Goal: Use online tool/utility: Use online tool/utility

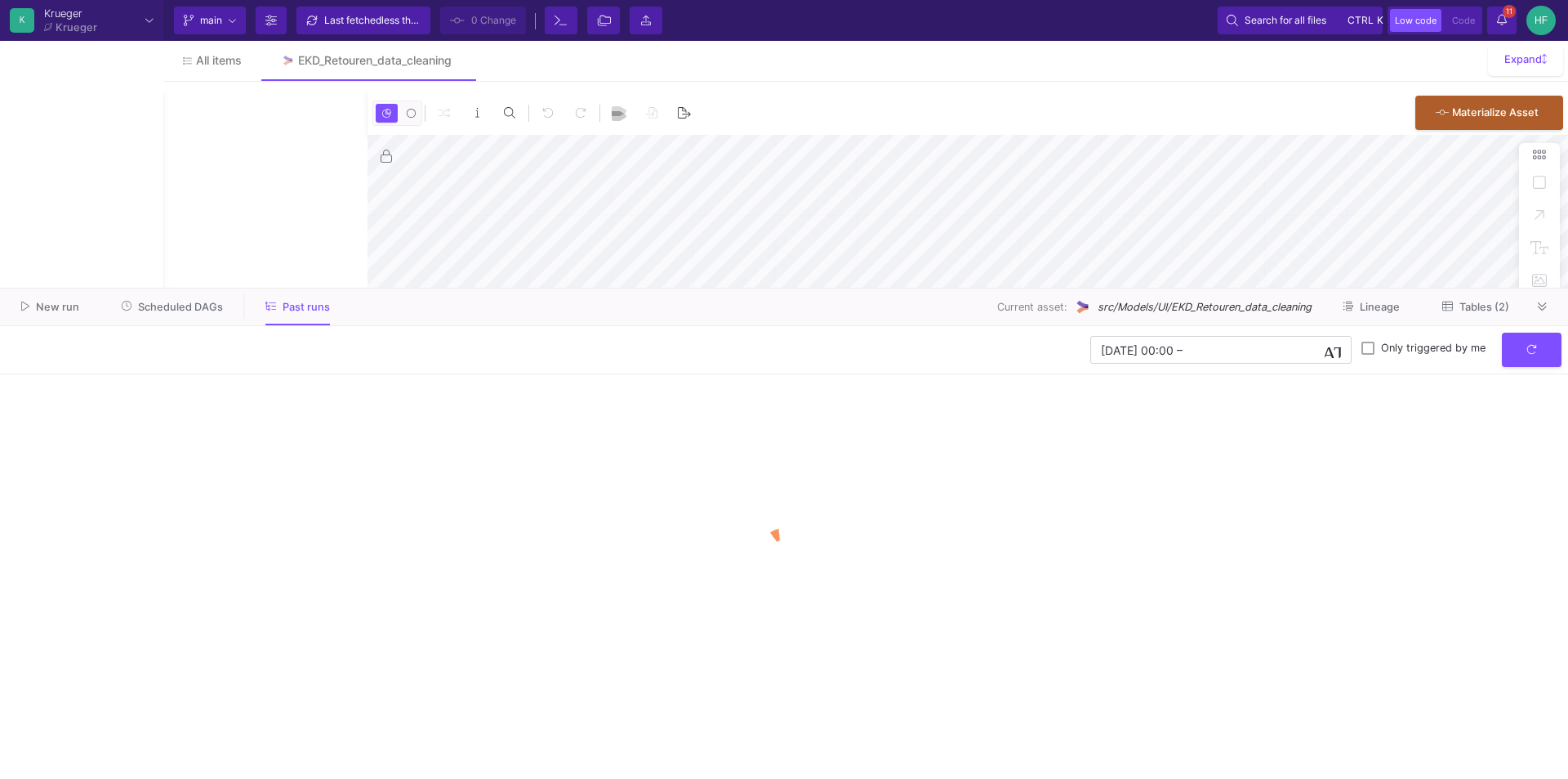
type input "0"
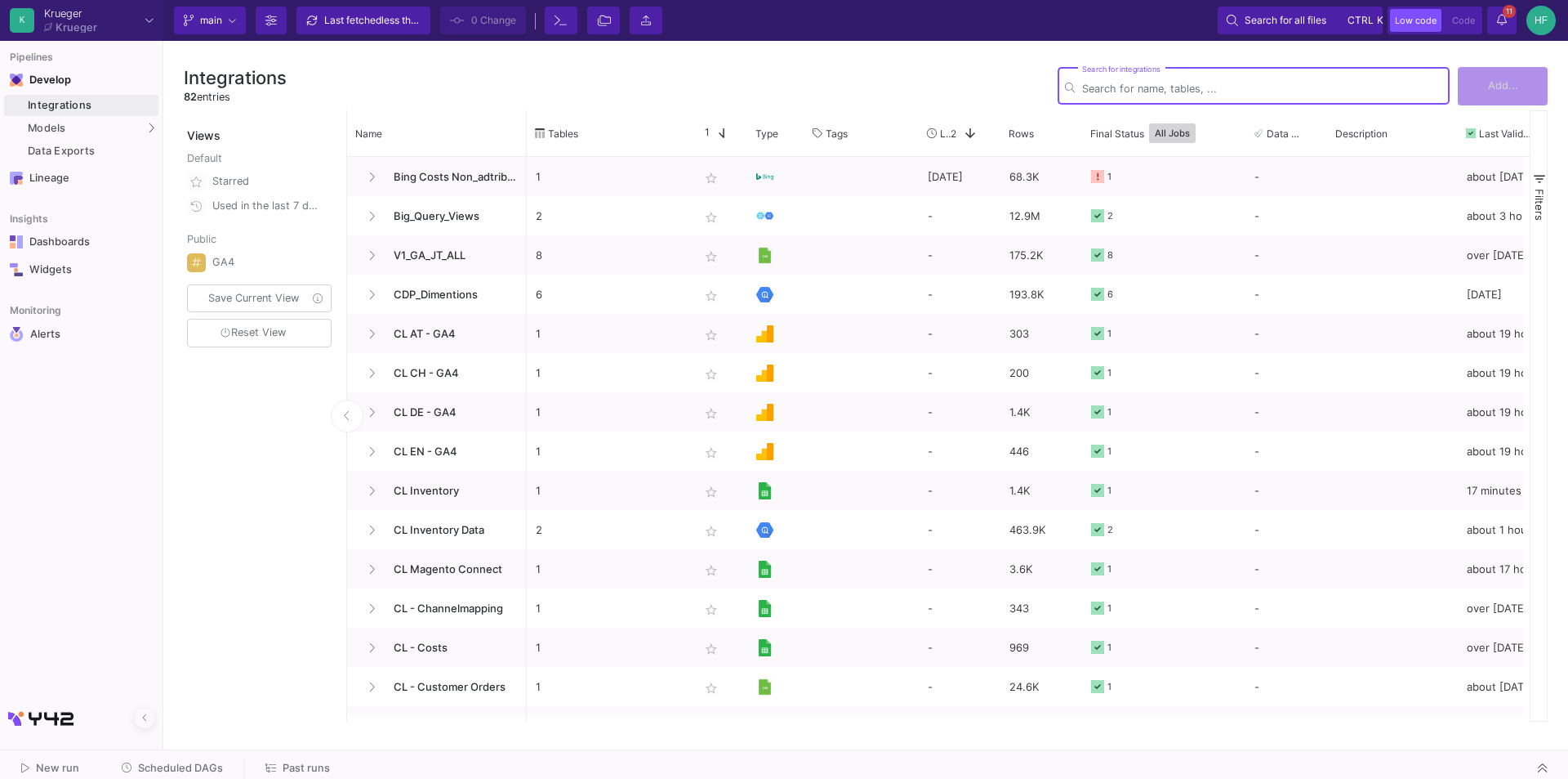
click at [821, 64] on div "Integrations 82 entries Search for integrations Add..." at bounding box center [865, 85] width 1364 height 49
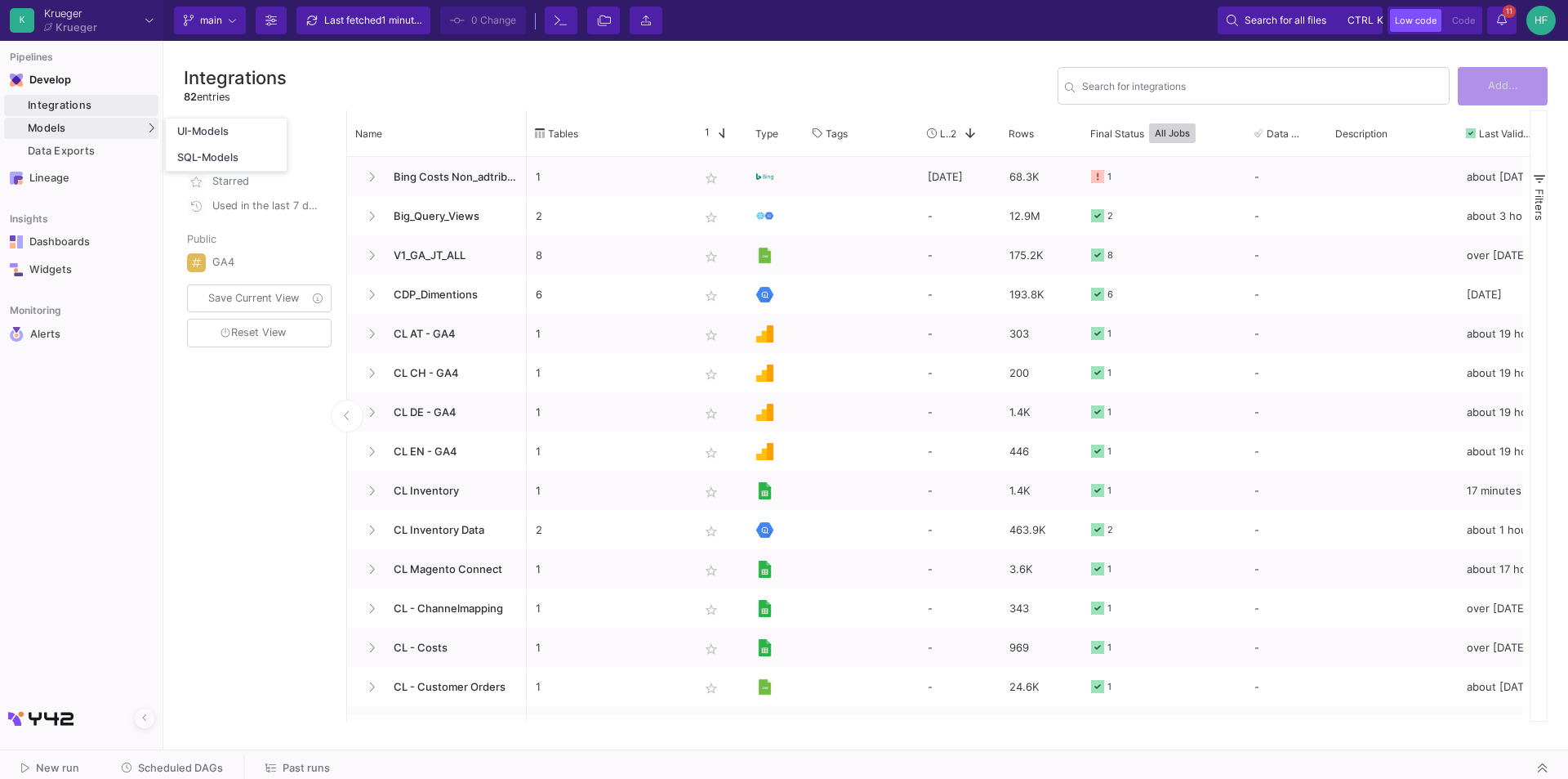
click at [67, 128] on div "Models" at bounding box center [81, 127] width 154 height 21
click at [226, 132] on div "UI-Models" at bounding box center [203, 132] width 53 height 13
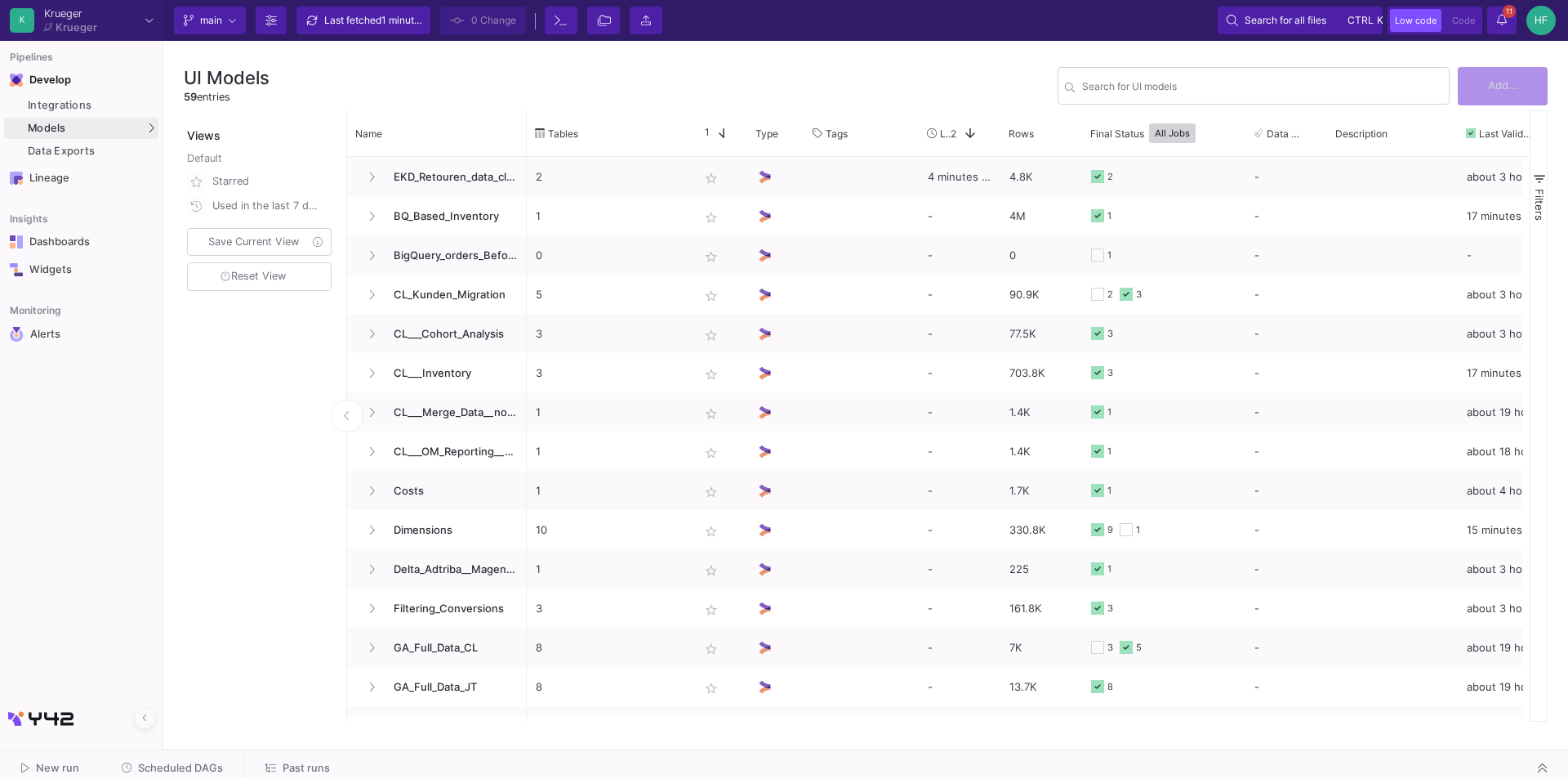
drag, startPoint x: 719, startPoint y: 721, endPoint x: 702, endPoint y: 720, distance: 17.0
click at [702, 720] on div "UI Models 59 entries Search for UI models Add... Views Default Starred Used in …" at bounding box center [866, 391] width 1405 height 701
click at [1204, 80] on div "Search for UI models" at bounding box center [1262, 85] width 360 height 40
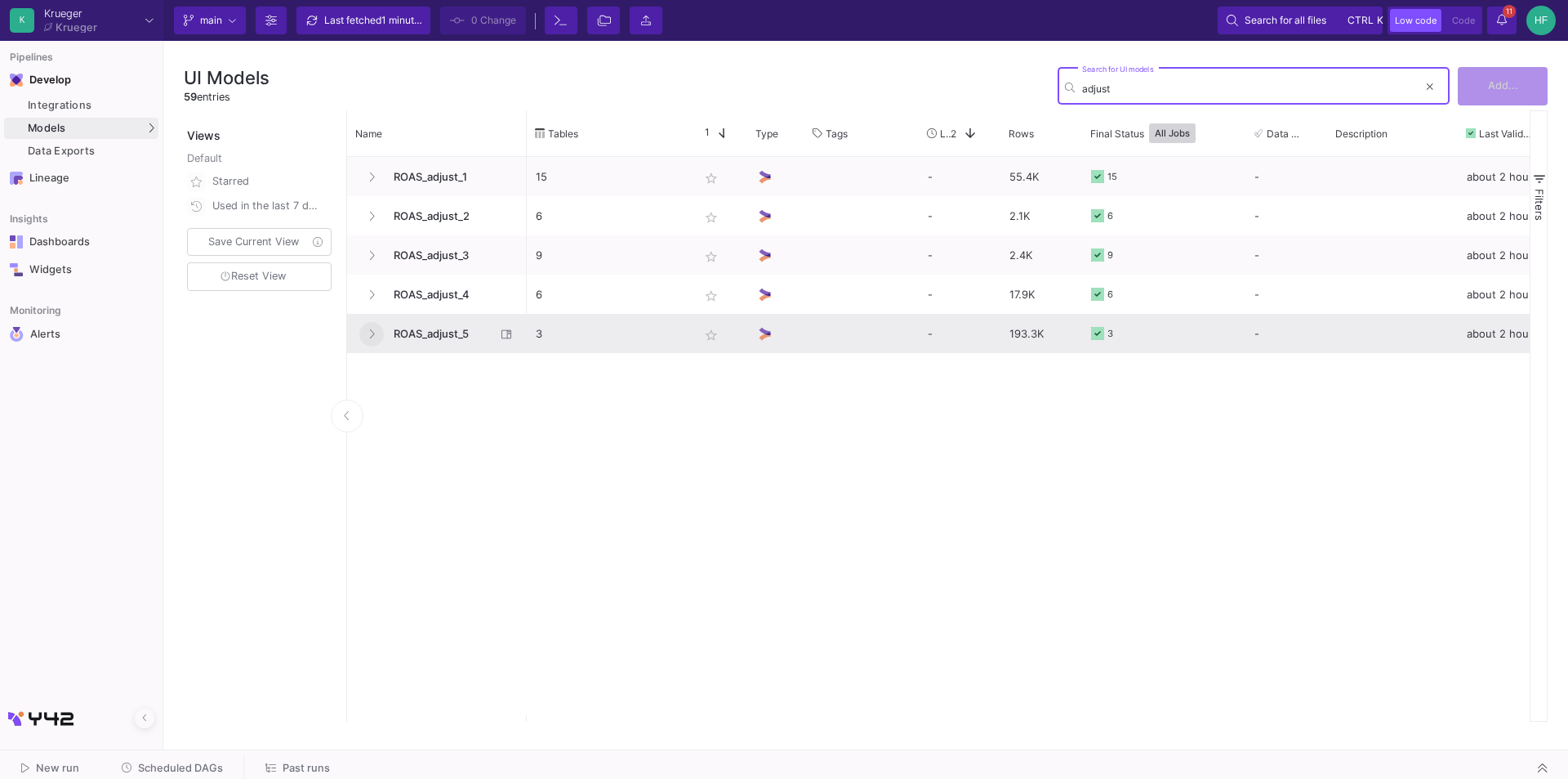
type input "adjust"
click at [373, 333] on icon at bounding box center [372, 333] width 7 height 11
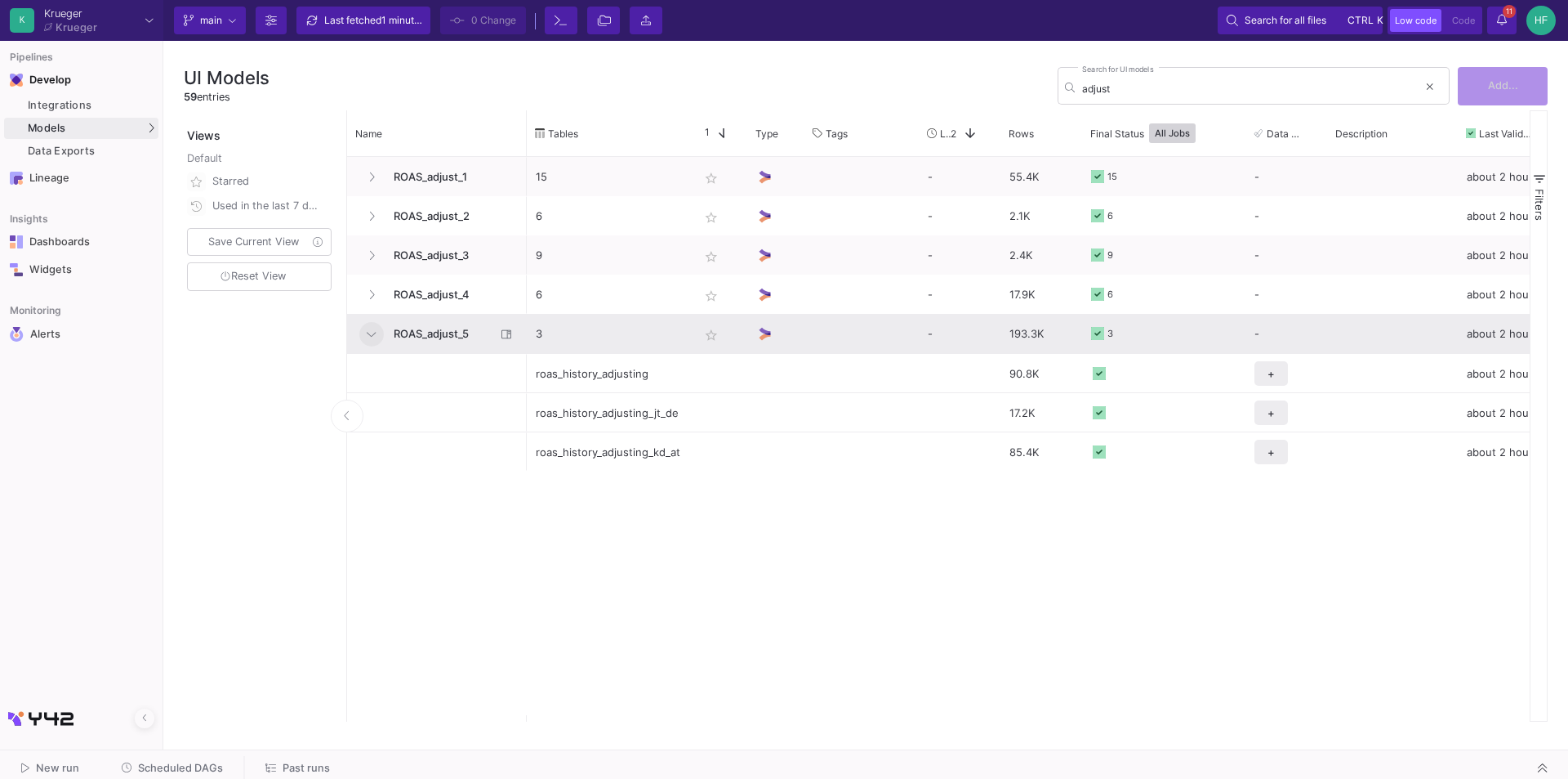
click at [428, 336] on span "ROAS_adjust_5" at bounding box center [440, 334] width 112 height 39
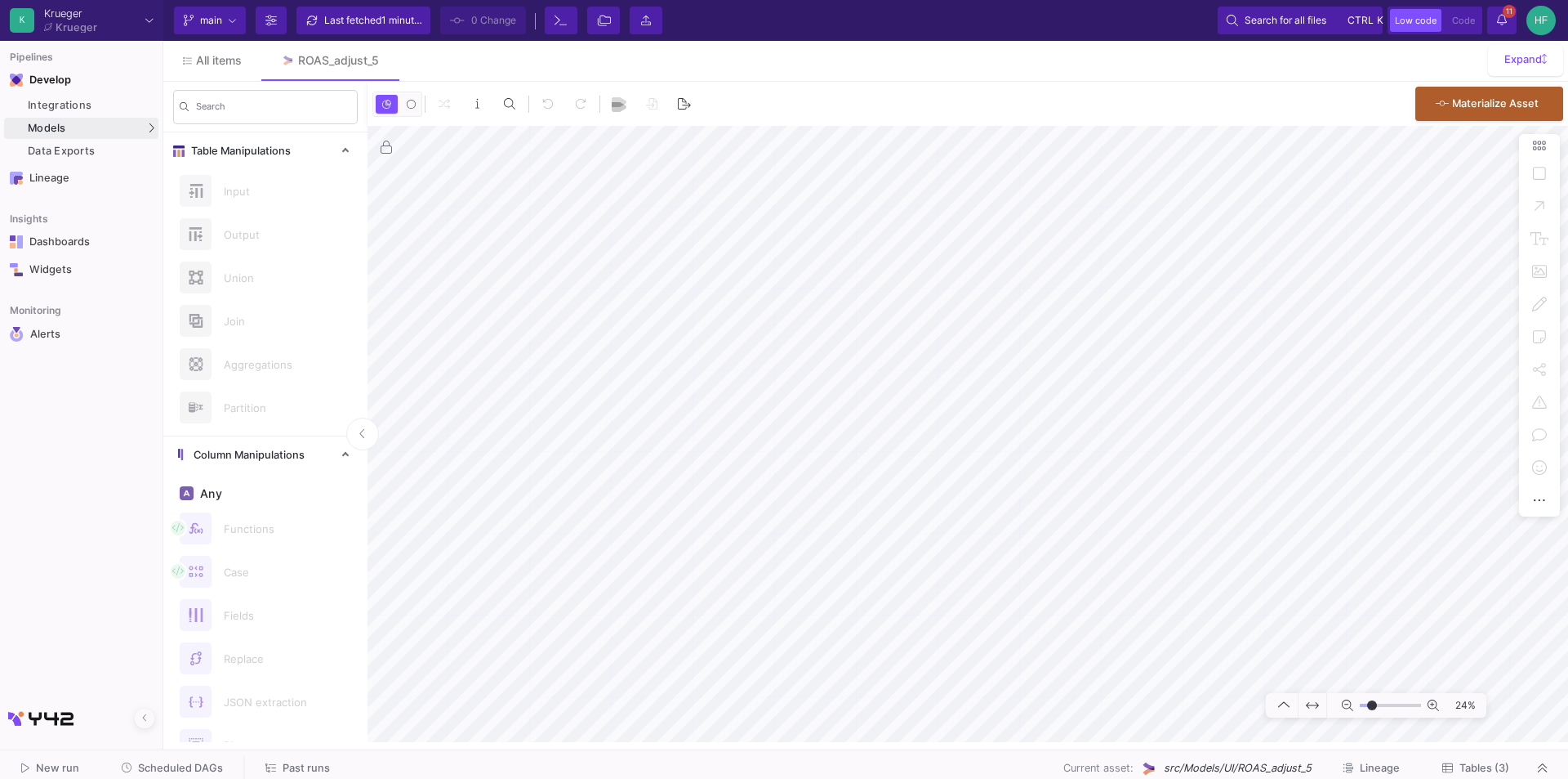
click at [1023, 778] on html "K [PERSON_NAME] [PERSON_NAME] Current branch main Branch Options Last fetched 1…" at bounding box center [784, 390] width 1568 height 779
type input "0"
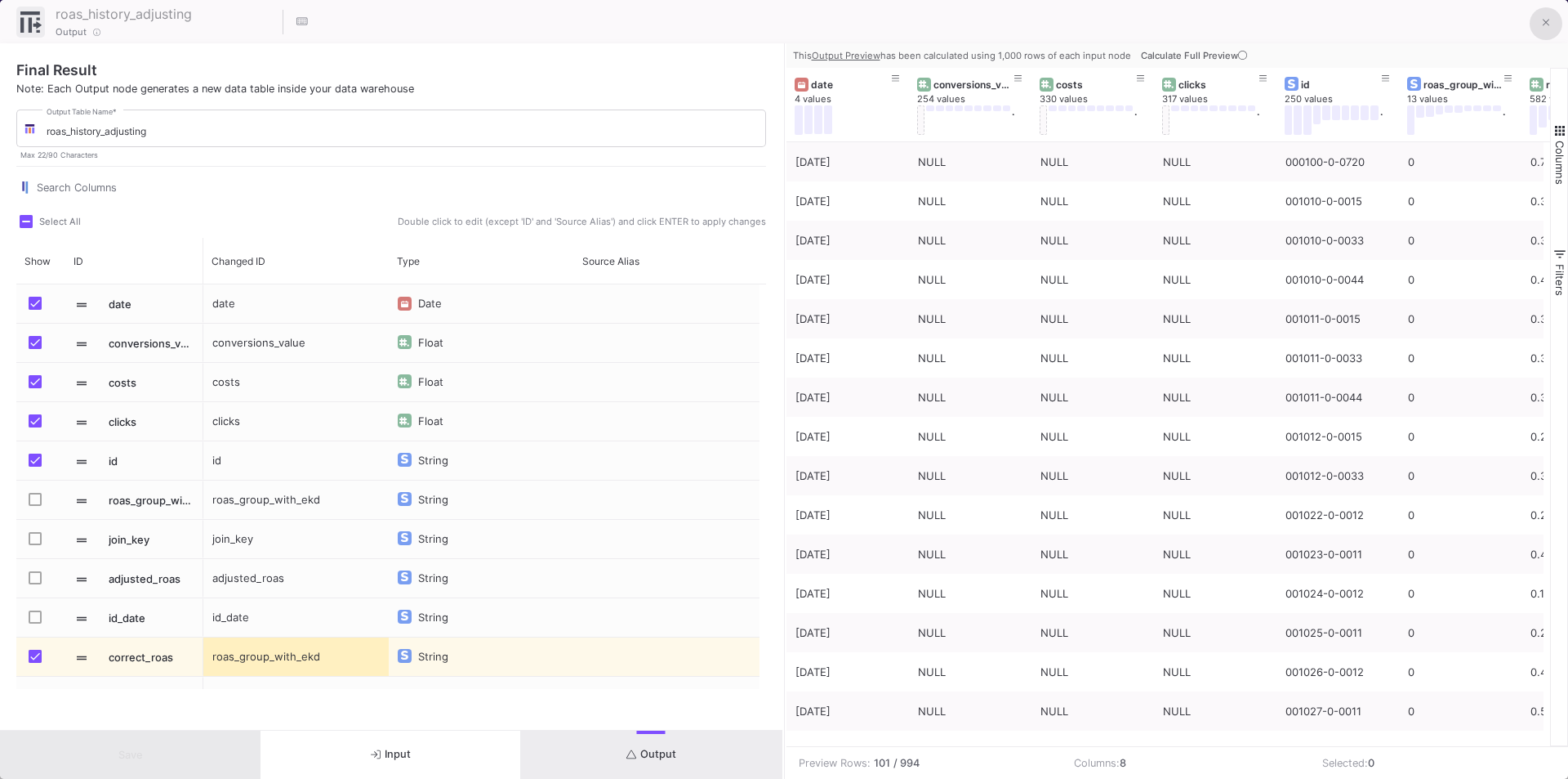
click at [1545, 18] on icon at bounding box center [1546, 23] width 8 height 12
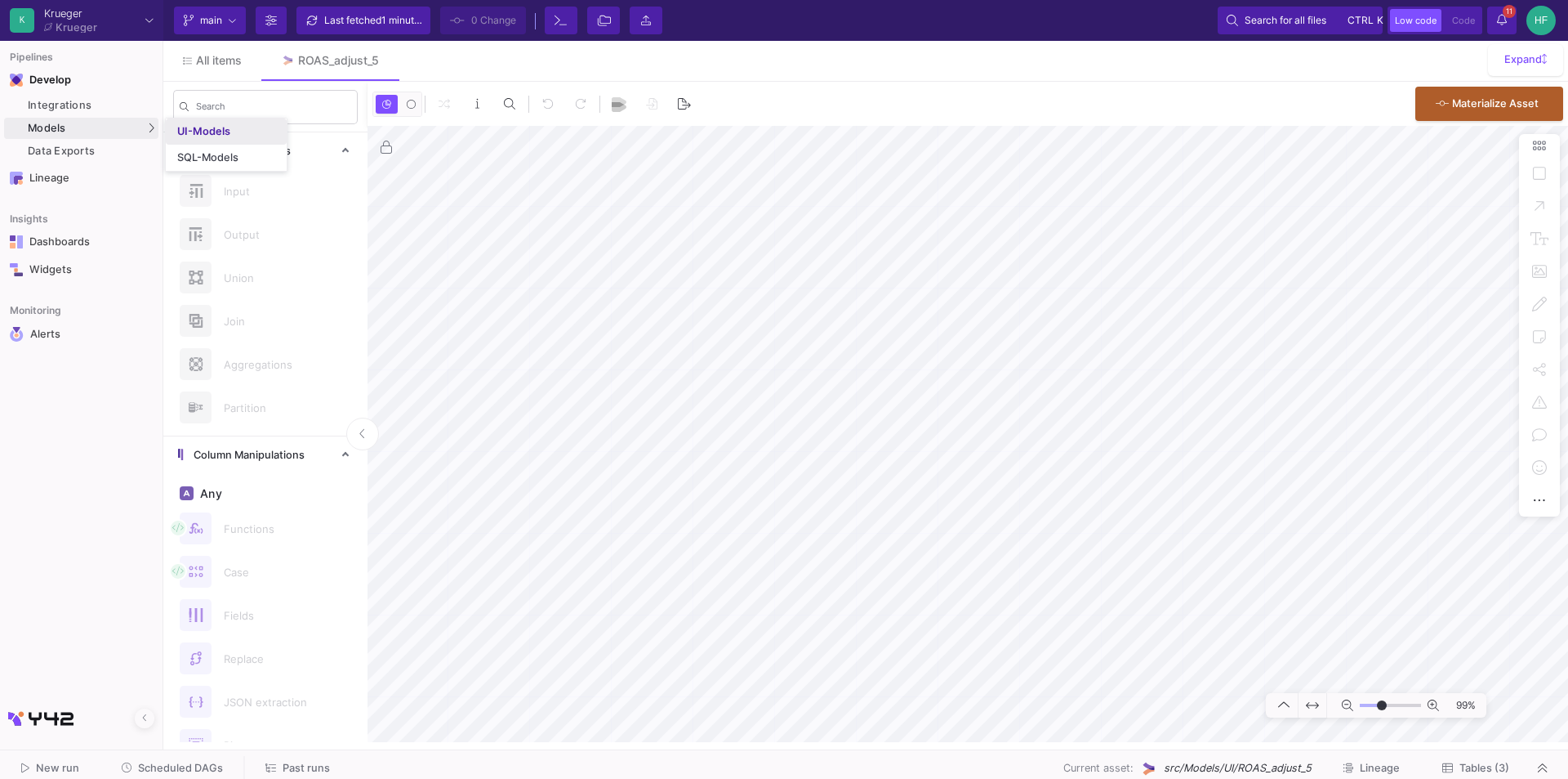
click at [191, 134] on div "UI-Models" at bounding box center [203, 132] width 53 height 13
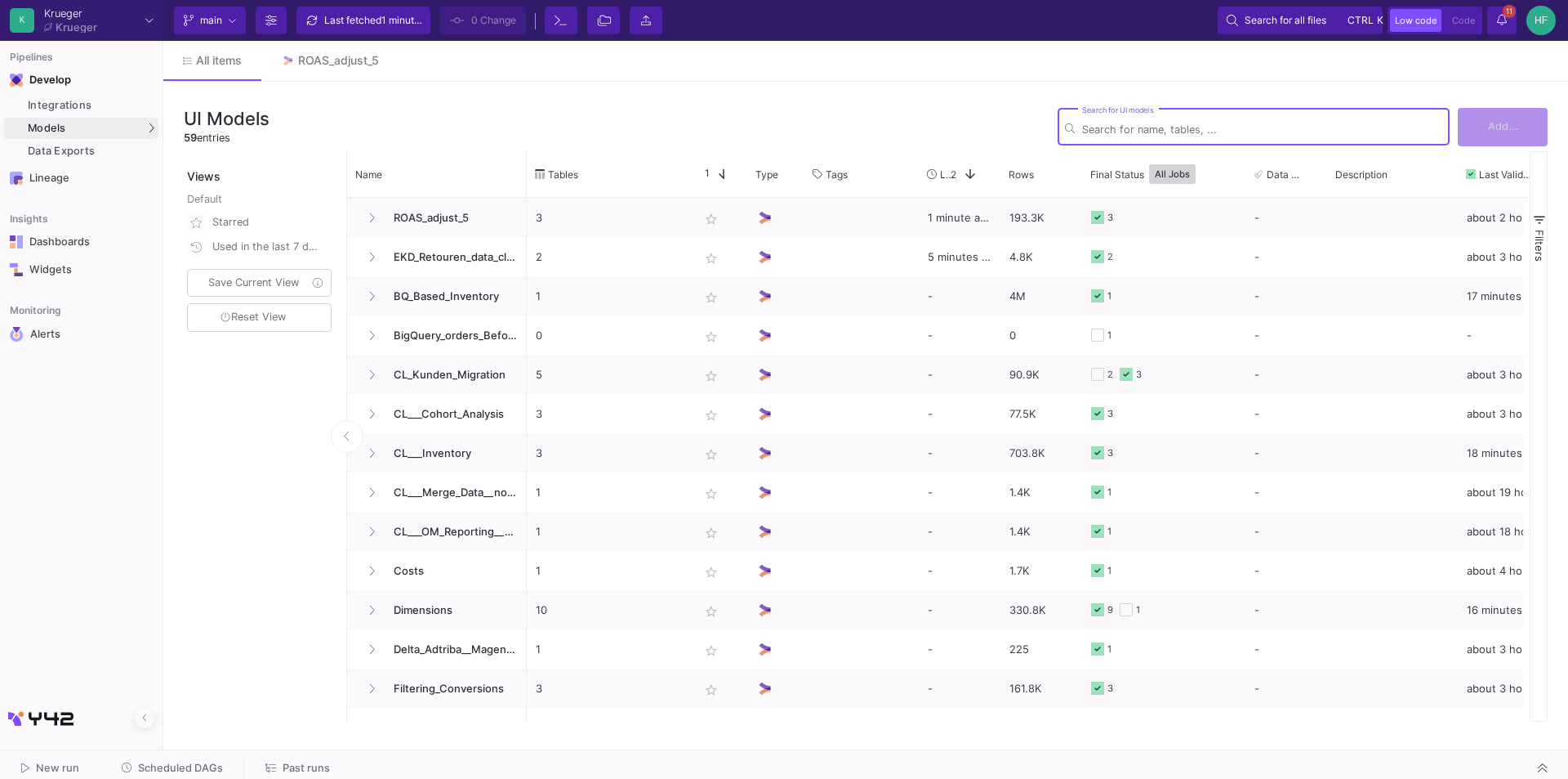
click at [1096, 128] on input "Search for UI models" at bounding box center [1262, 129] width 360 height 13
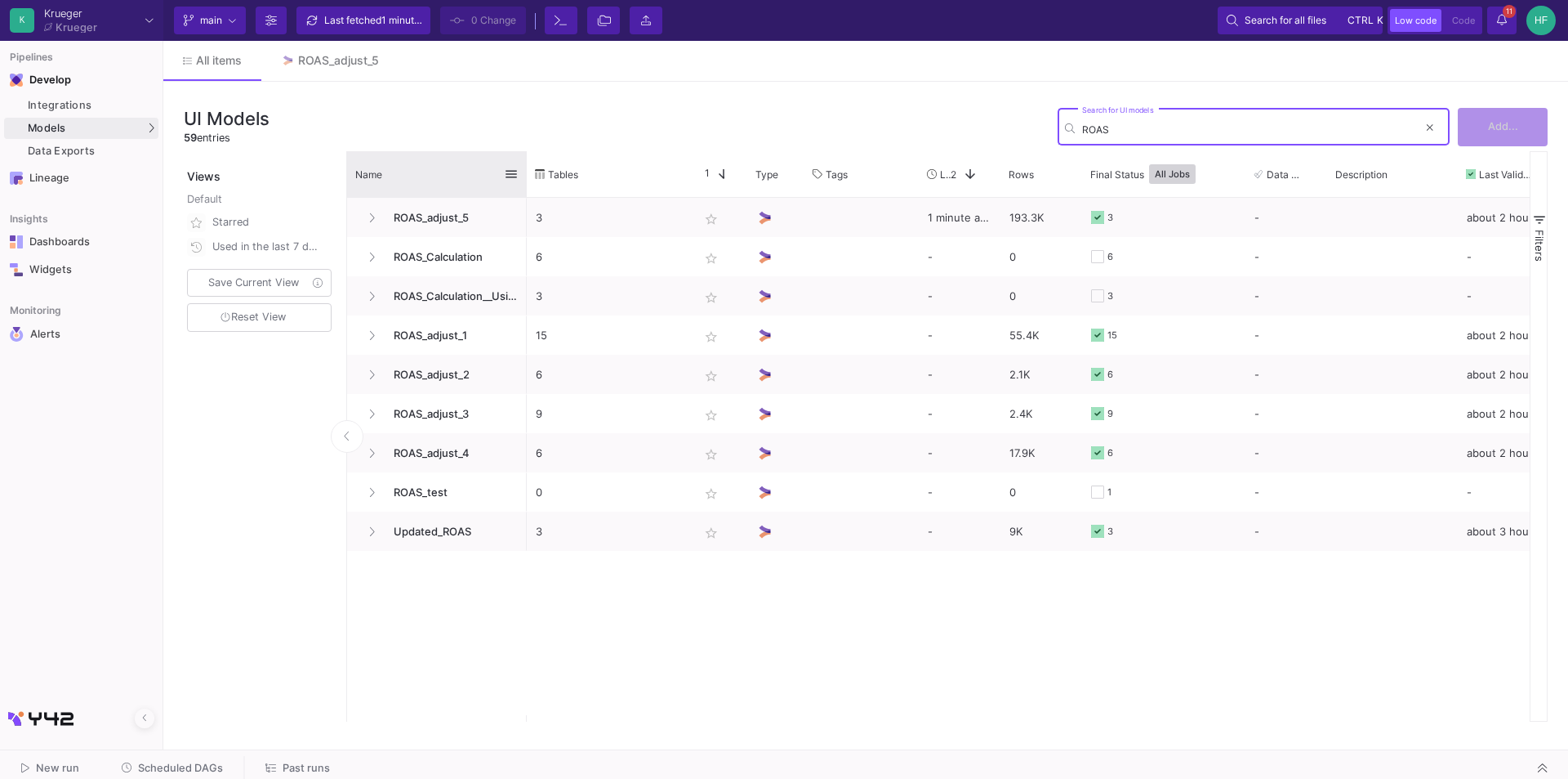
type input "ROAS"
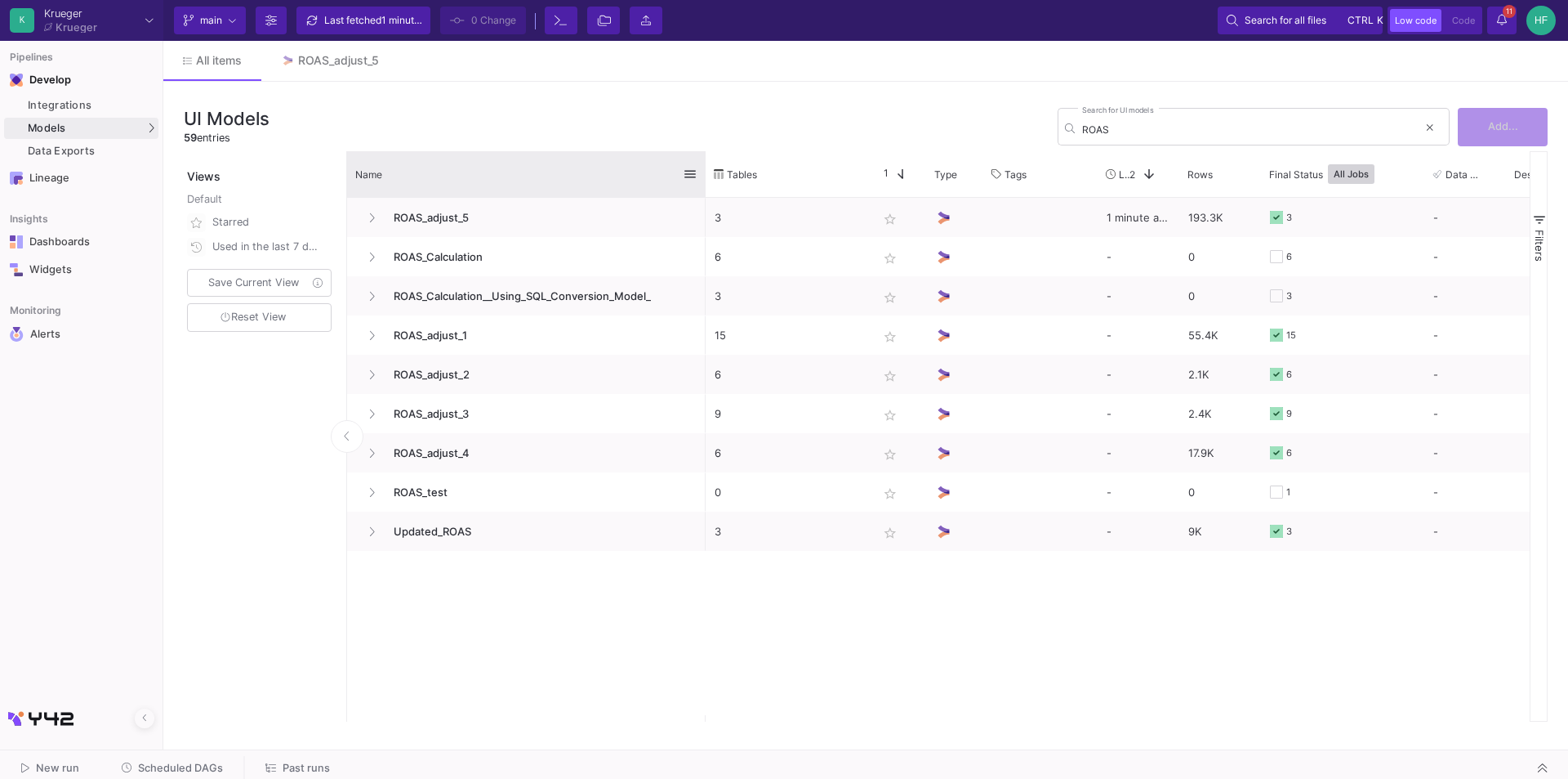
drag, startPoint x: 525, startPoint y: 168, endPoint x: 704, endPoint y: 178, distance: 179.3
click at [704, 178] on div at bounding box center [706, 173] width 7 height 46
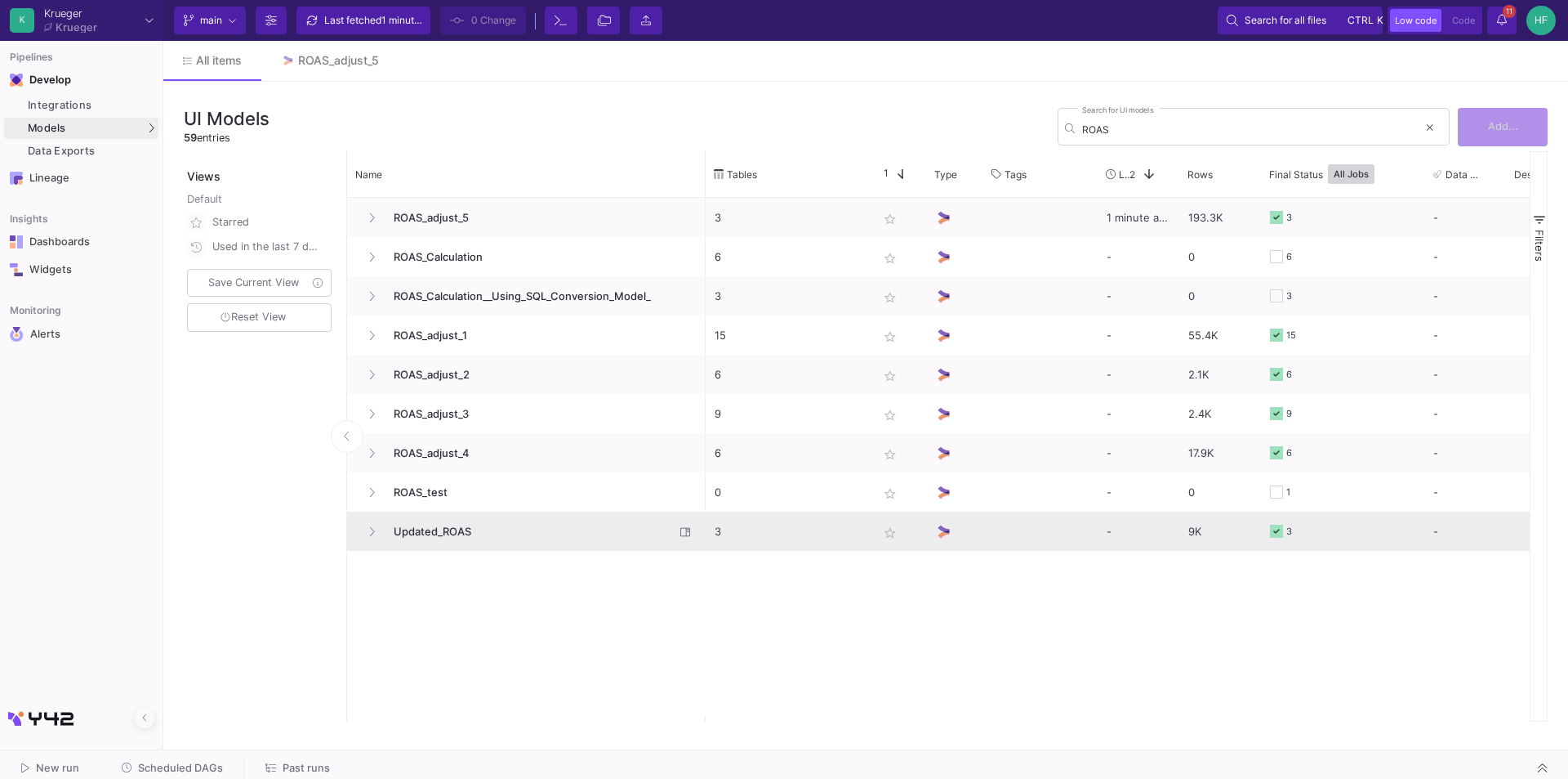
click at [449, 533] on span "Updated_ROAS" at bounding box center [528, 532] width 290 height 39
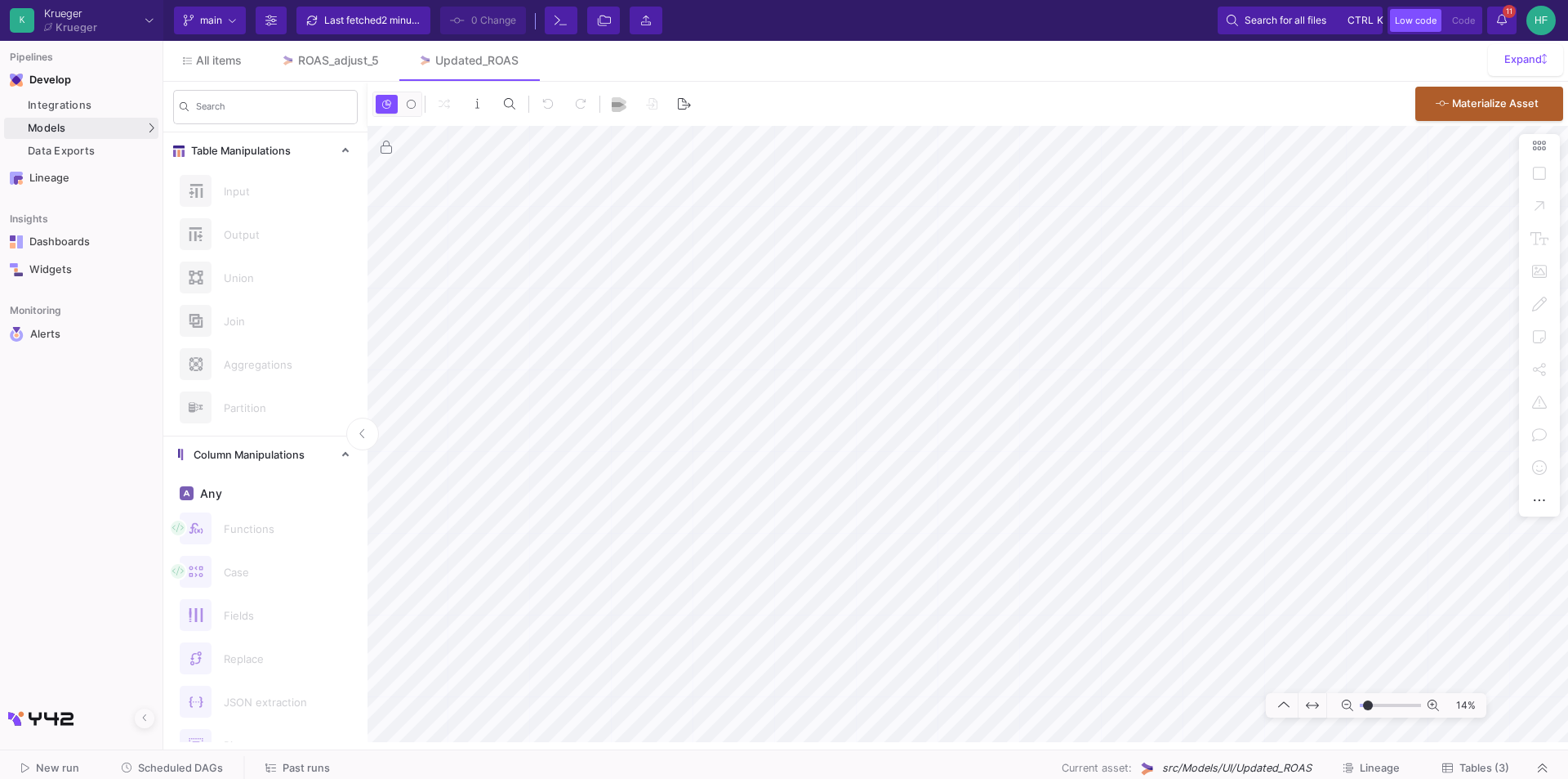
type input "-7"
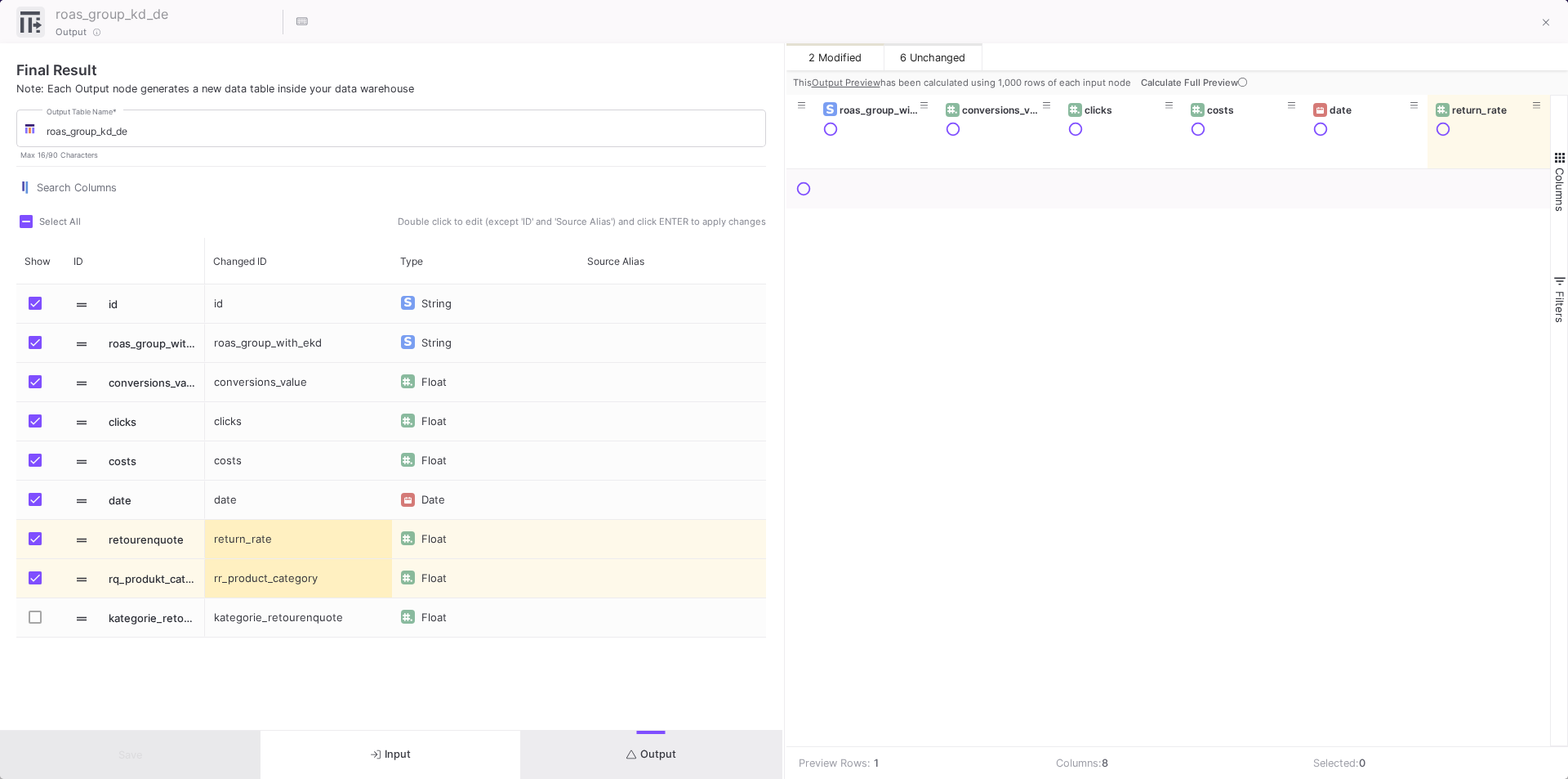
scroll to position [0, 216]
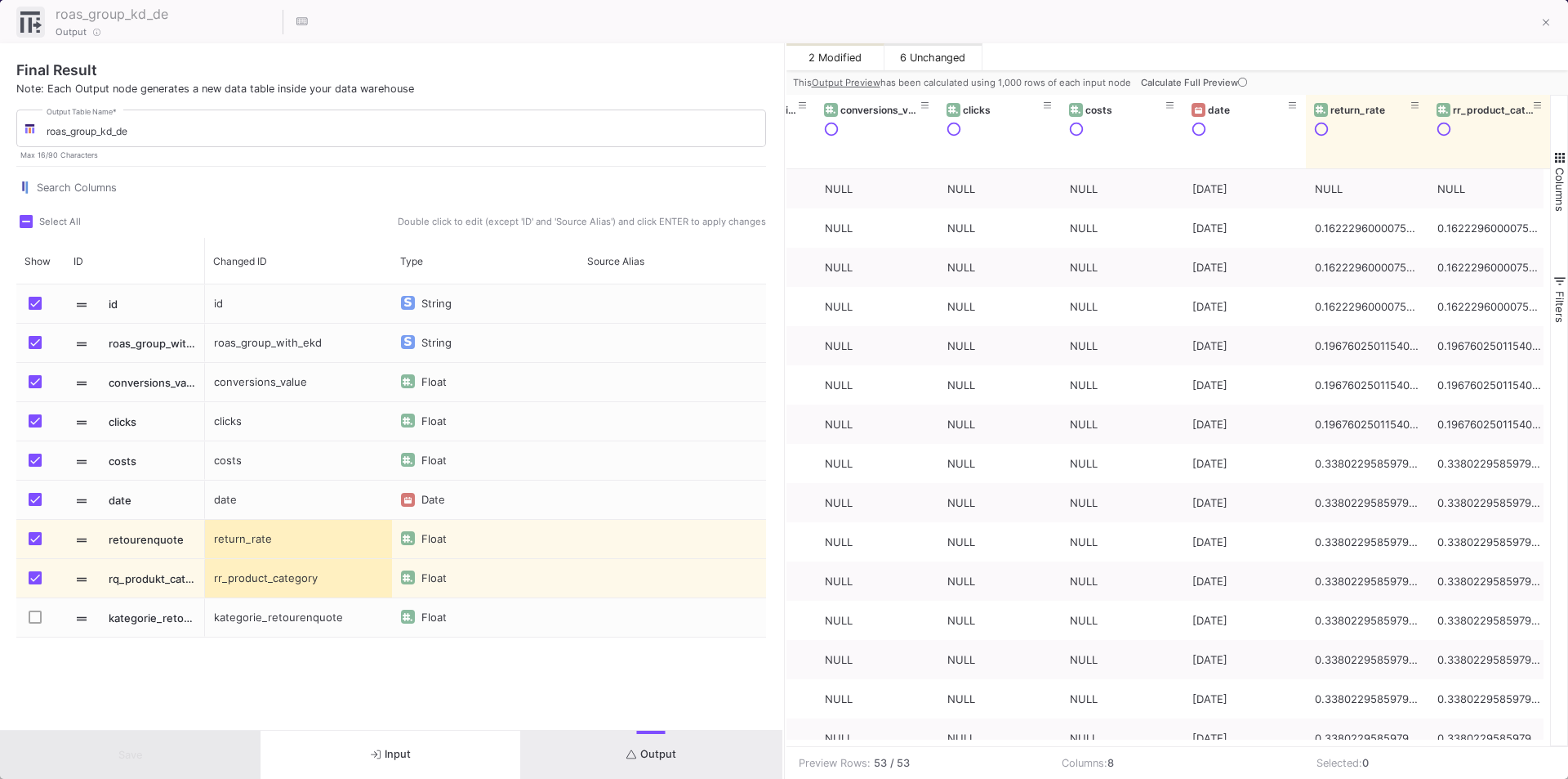
click at [1204, 81] on span "Calculate Full Preview" at bounding box center [1195, 83] width 110 height 12
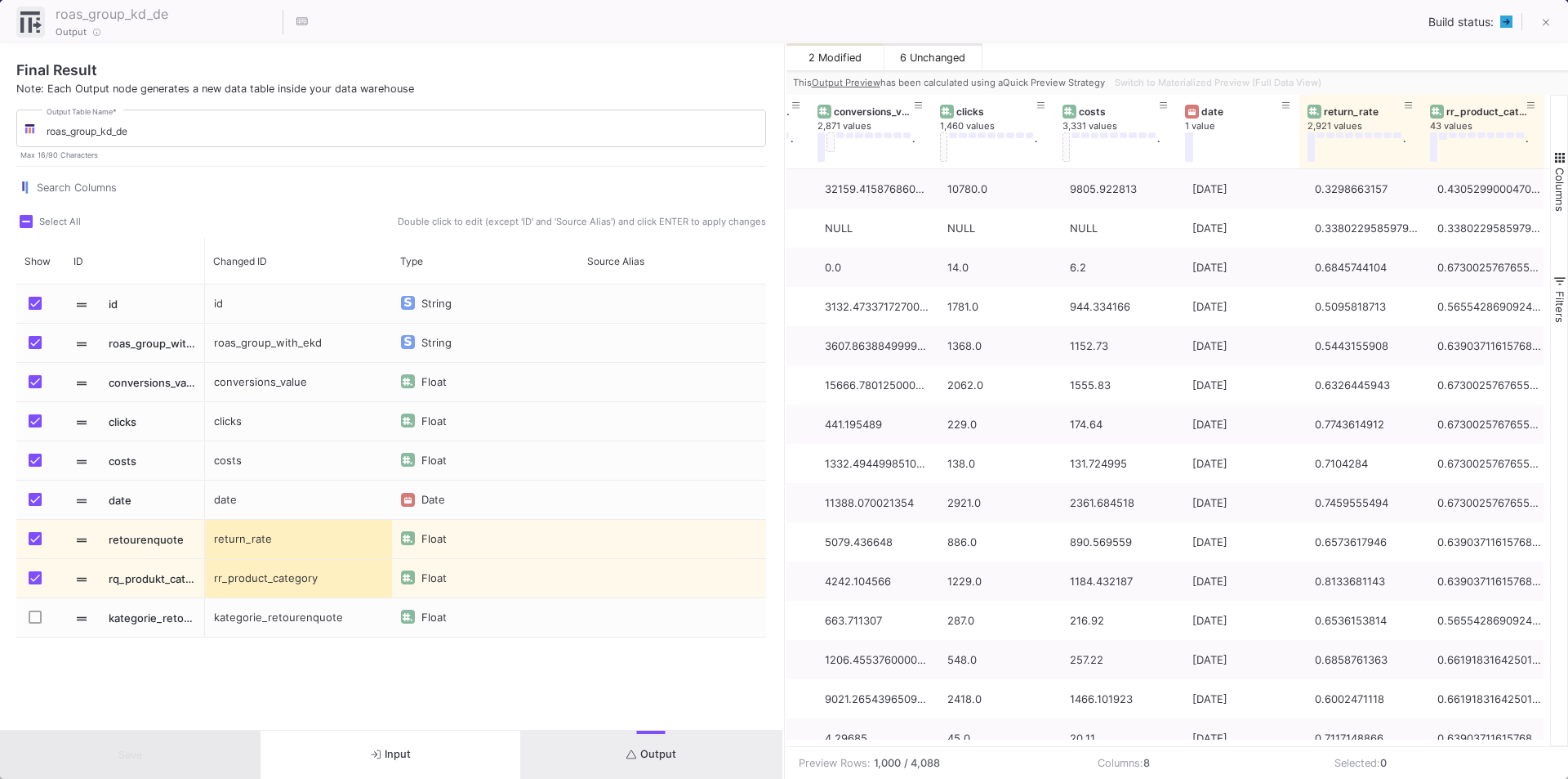
scroll to position [0, 0]
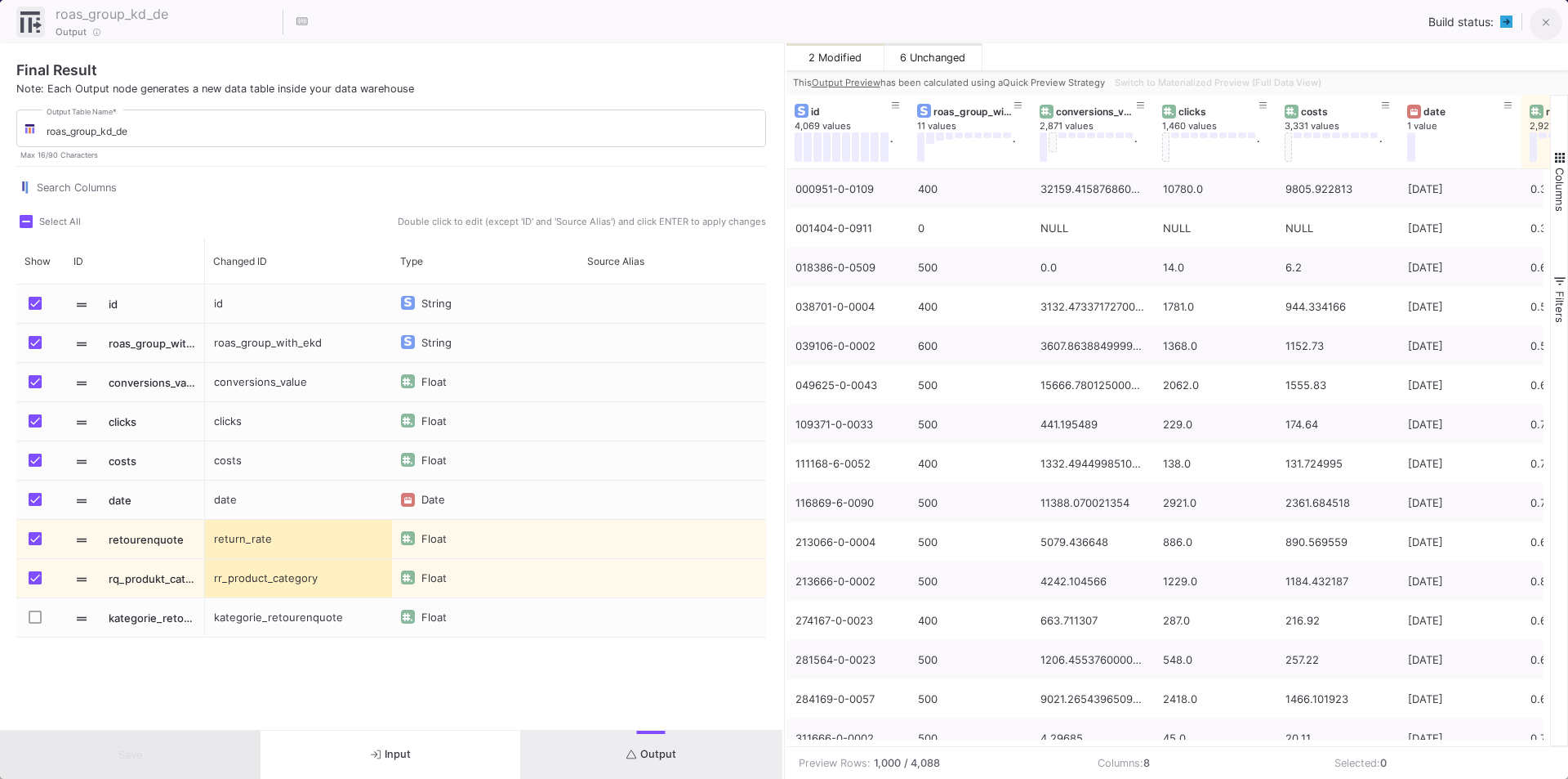
click at [1543, 29] on fa-icon at bounding box center [1546, 23] width 8 height 14
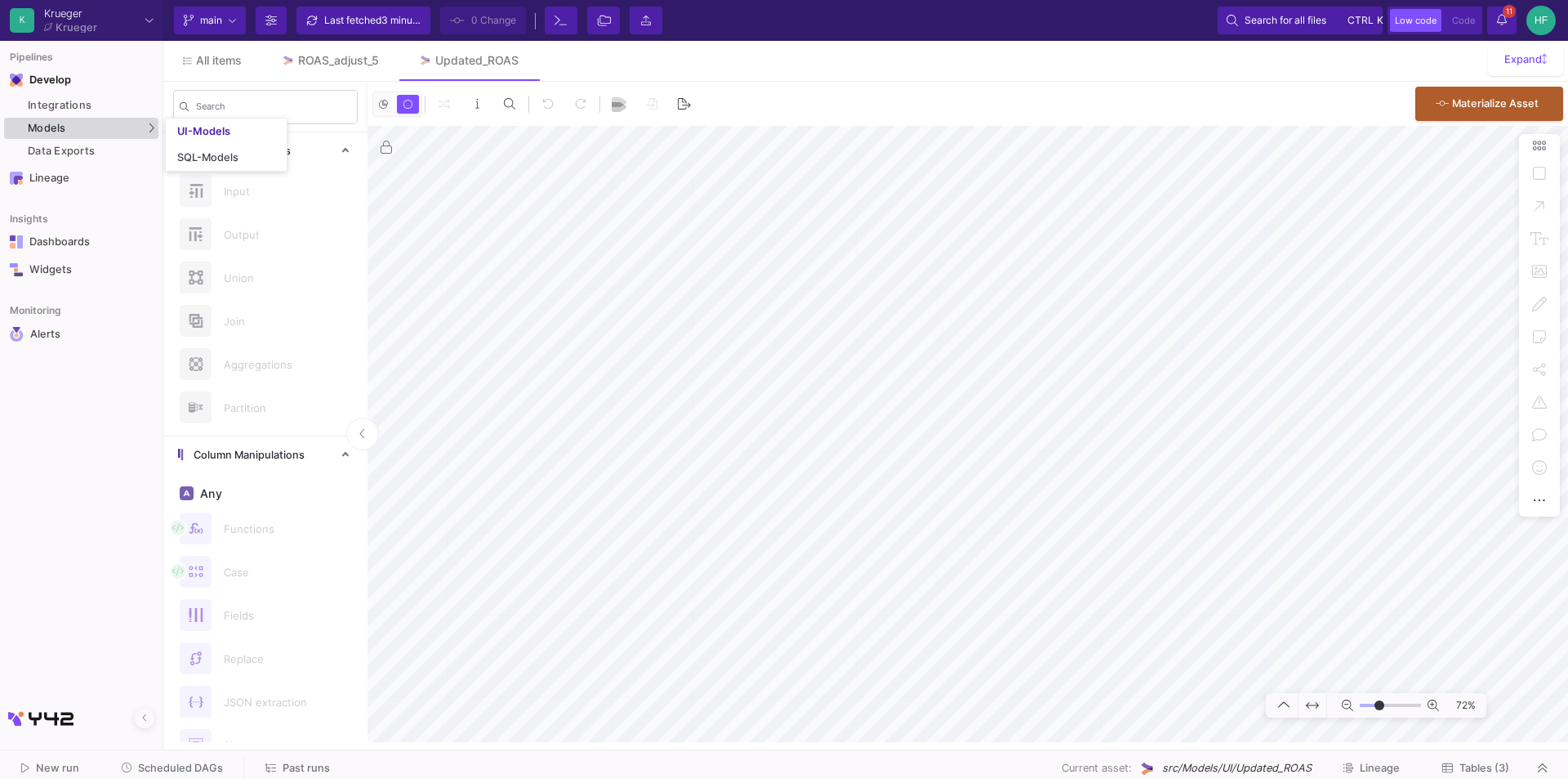
click at [83, 121] on div "Models" at bounding box center [81, 127] width 154 height 21
click at [188, 128] on div "UI-Models" at bounding box center [203, 132] width 53 height 13
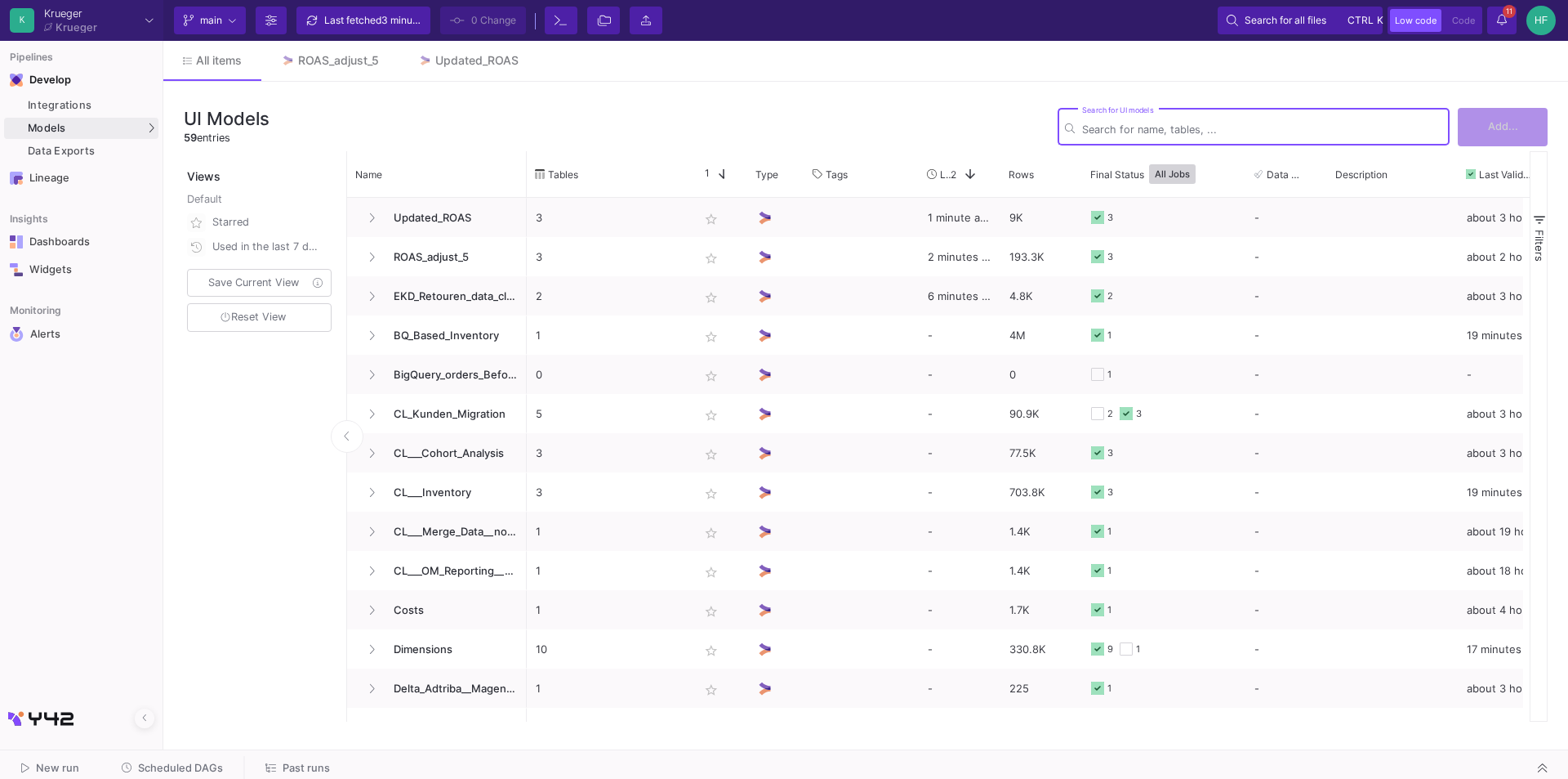
click at [1185, 130] on input "Search for UI models" at bounding box center [1262, 129] width 360 height 13
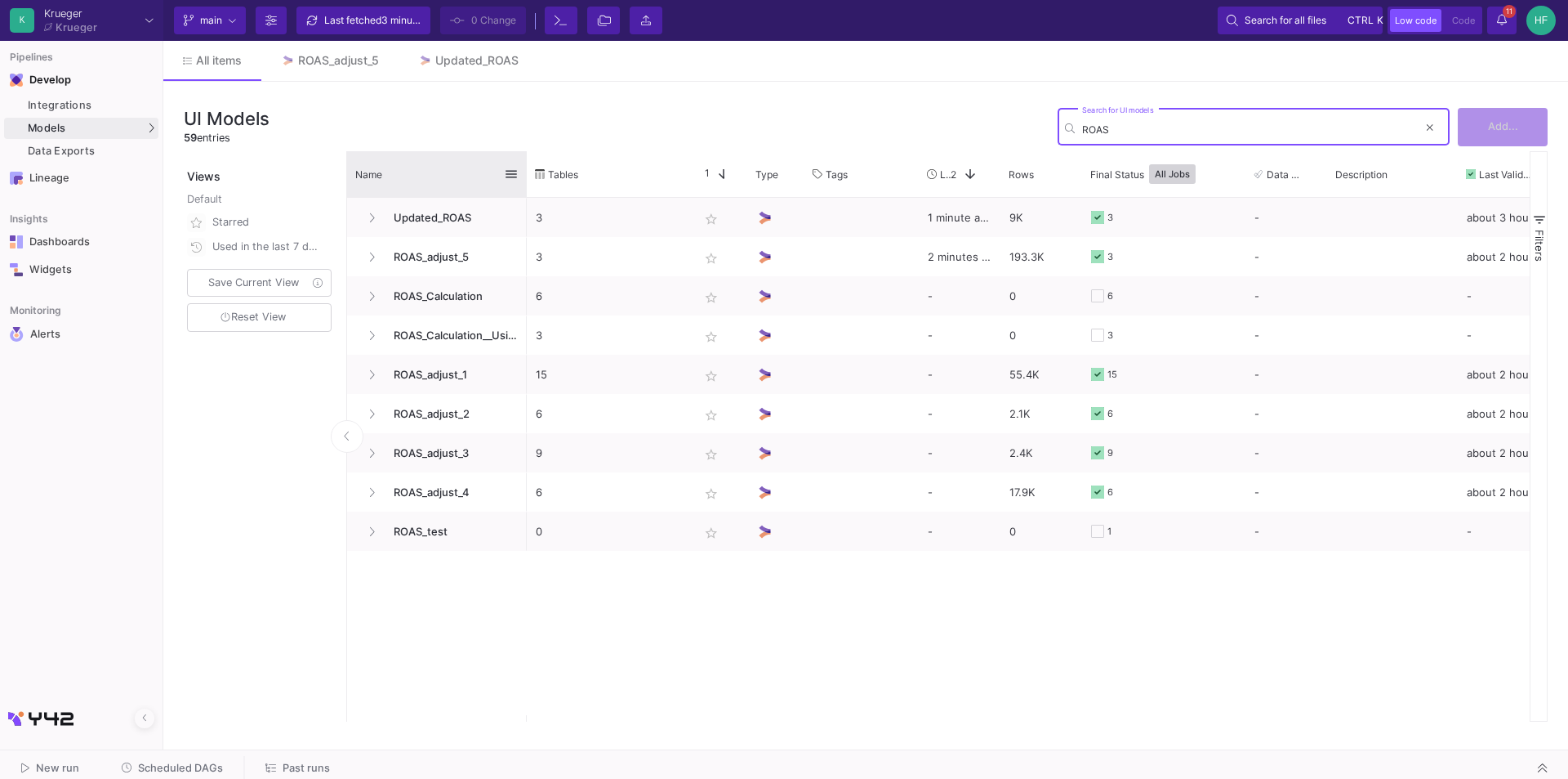
type input "ROAS"
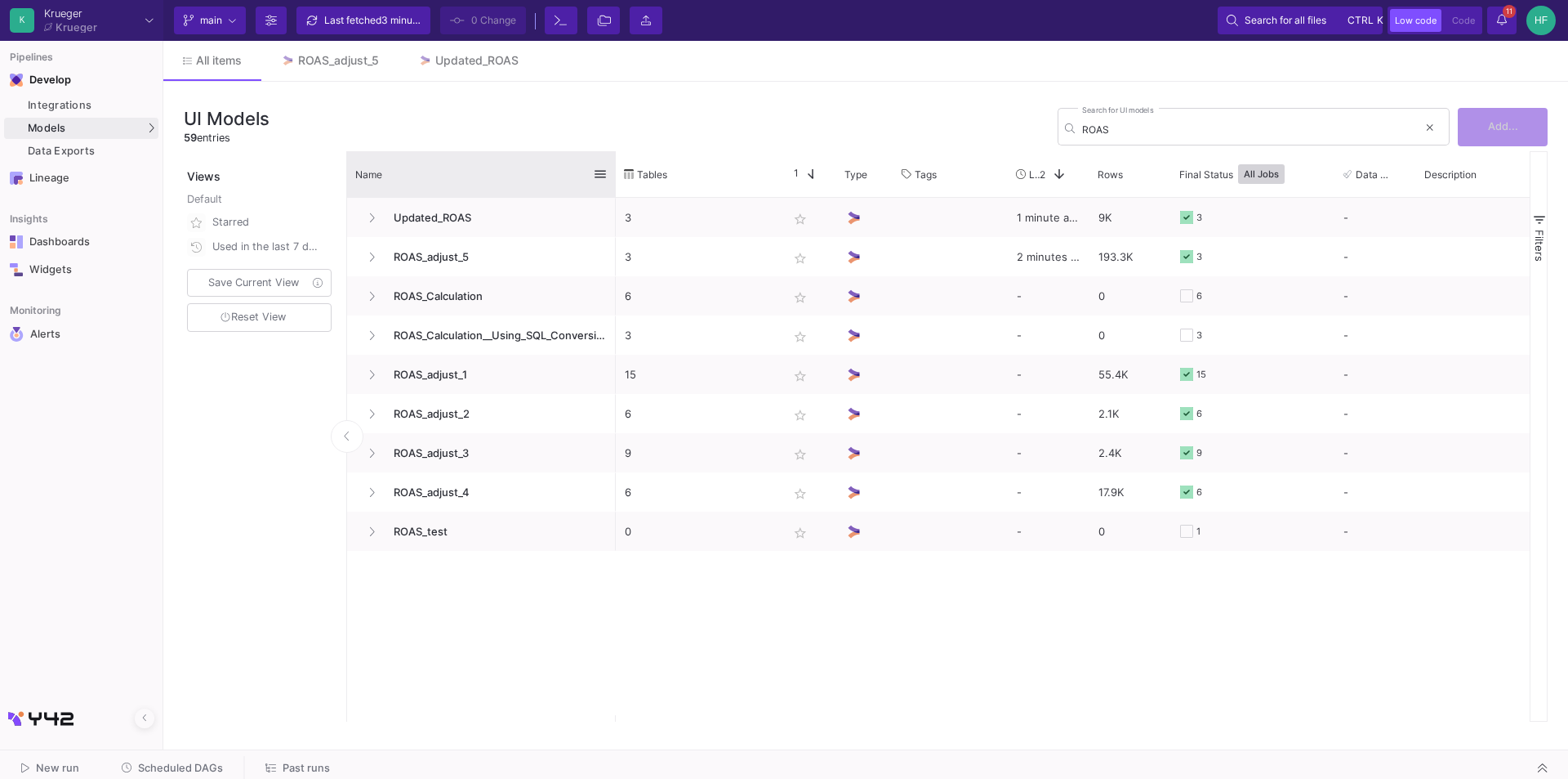
drag, startPoint x: 525, startPoint y: 163, endPoint x: 614, endPoint y: 167, distance: 89.1
click at [614, 167] on div at bounding box center [616, 173] width 7 height 46
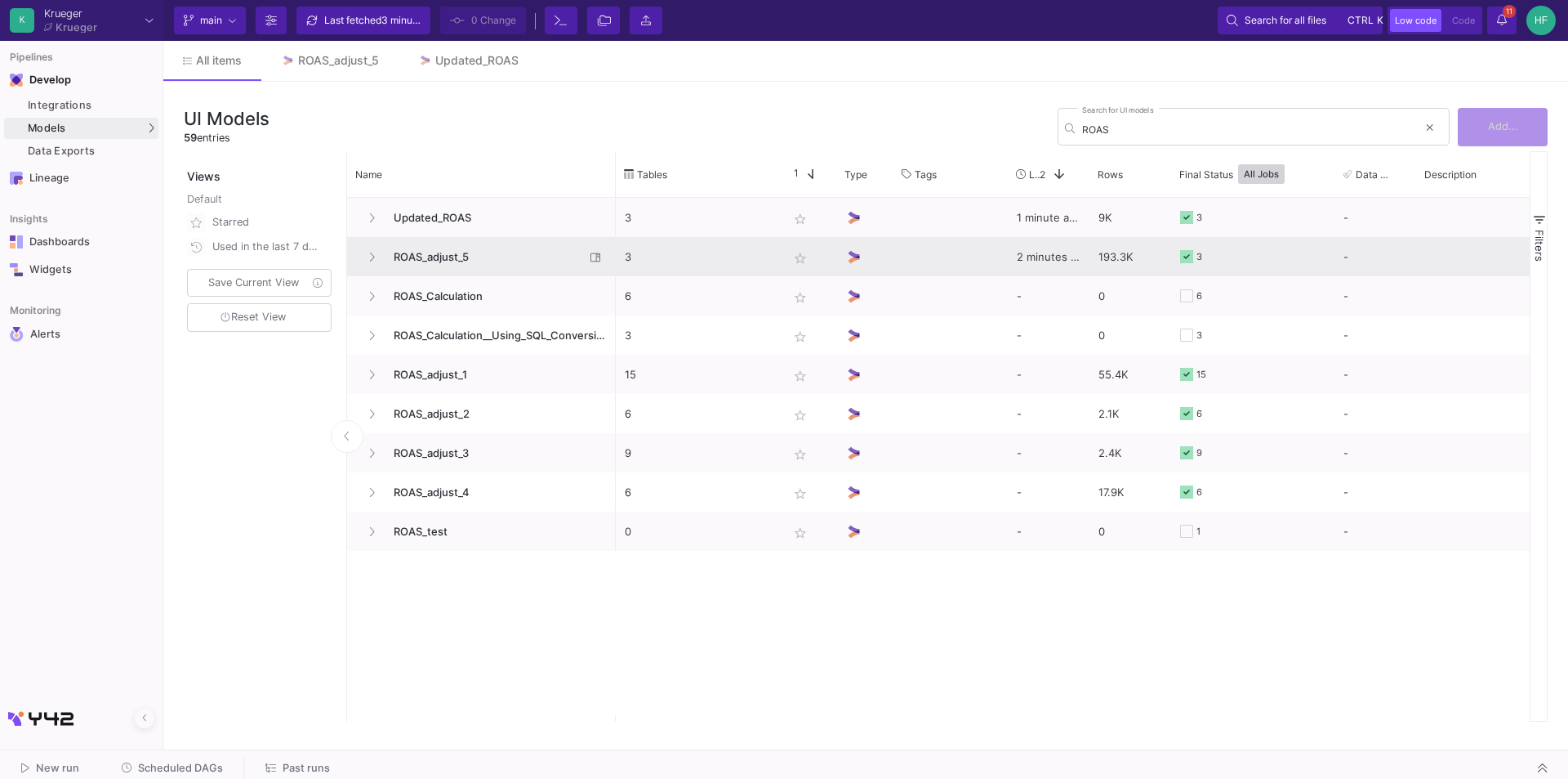
click at [429, 252] on span "ROAS_adjust_5" at bounding box center [484, 257] width 201 height 39
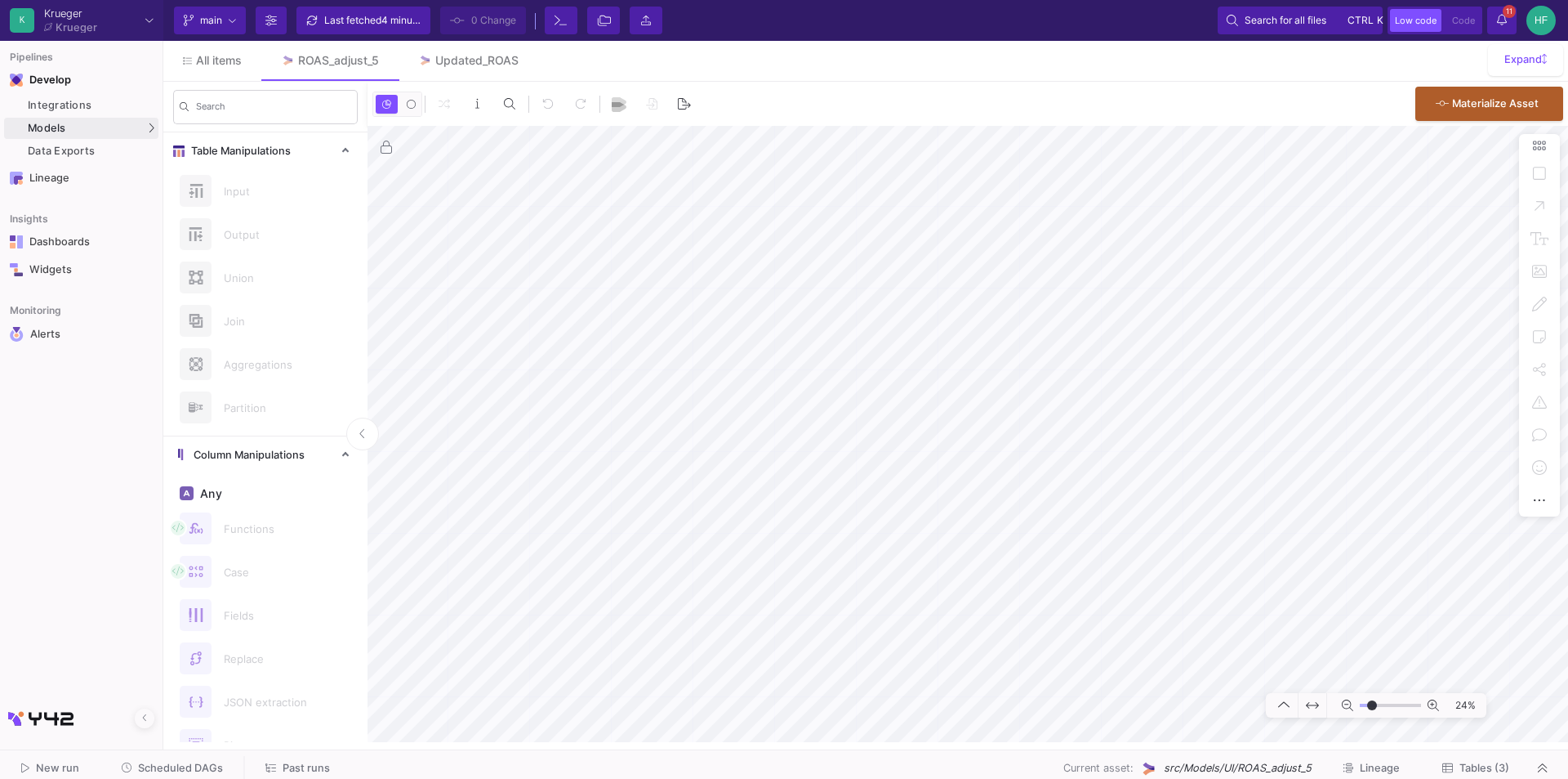
click at [260, 778] on html "Writing to file system K [PERSON_NAME] [PERSON_NAME] Current branch main Branch…" at bounding box center [784, 390] width 1568 height 779
type input "-4"
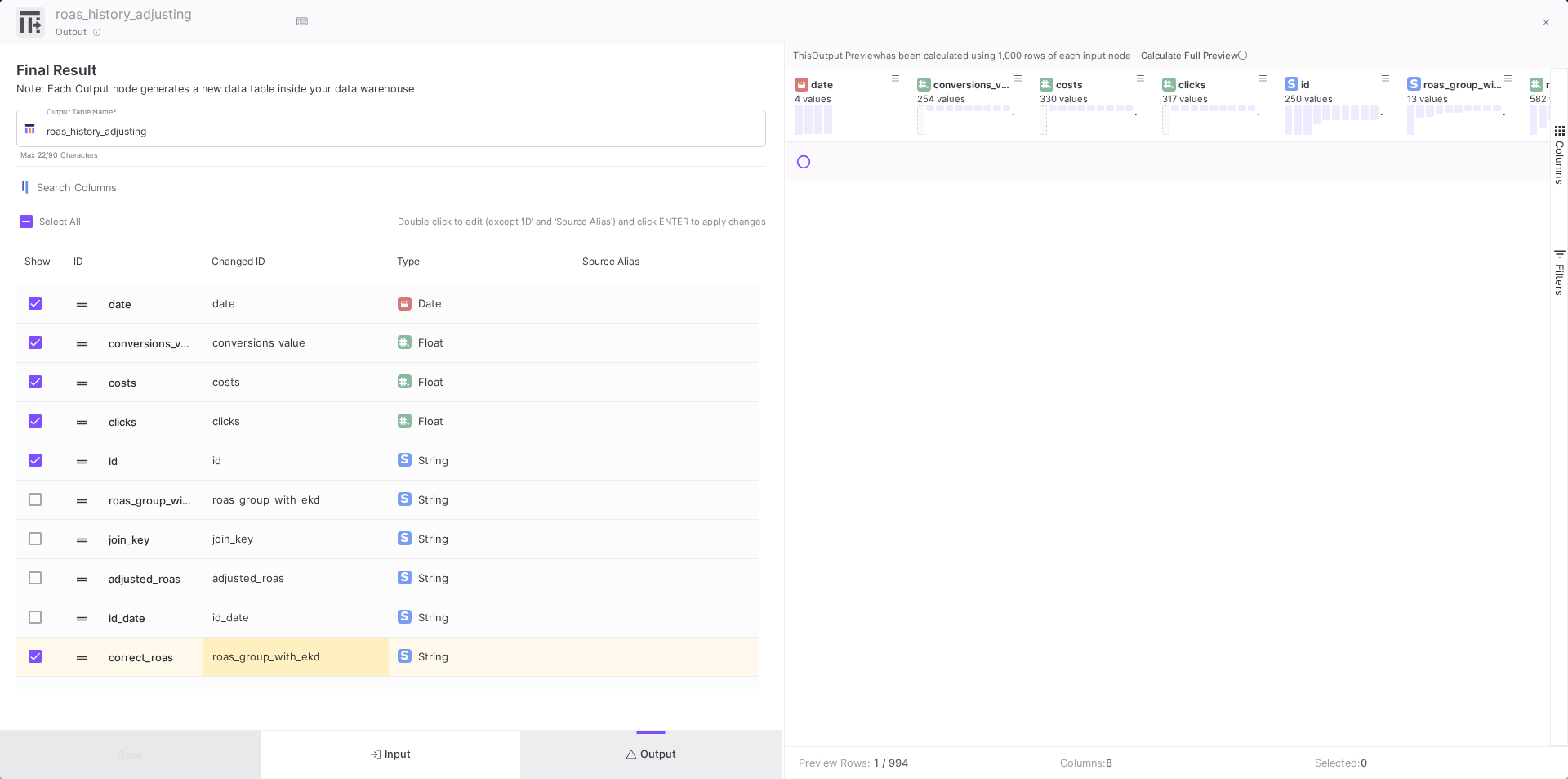
click at [649, 748] on span "Output" at bounding box center [651, 754] width 50 height 13
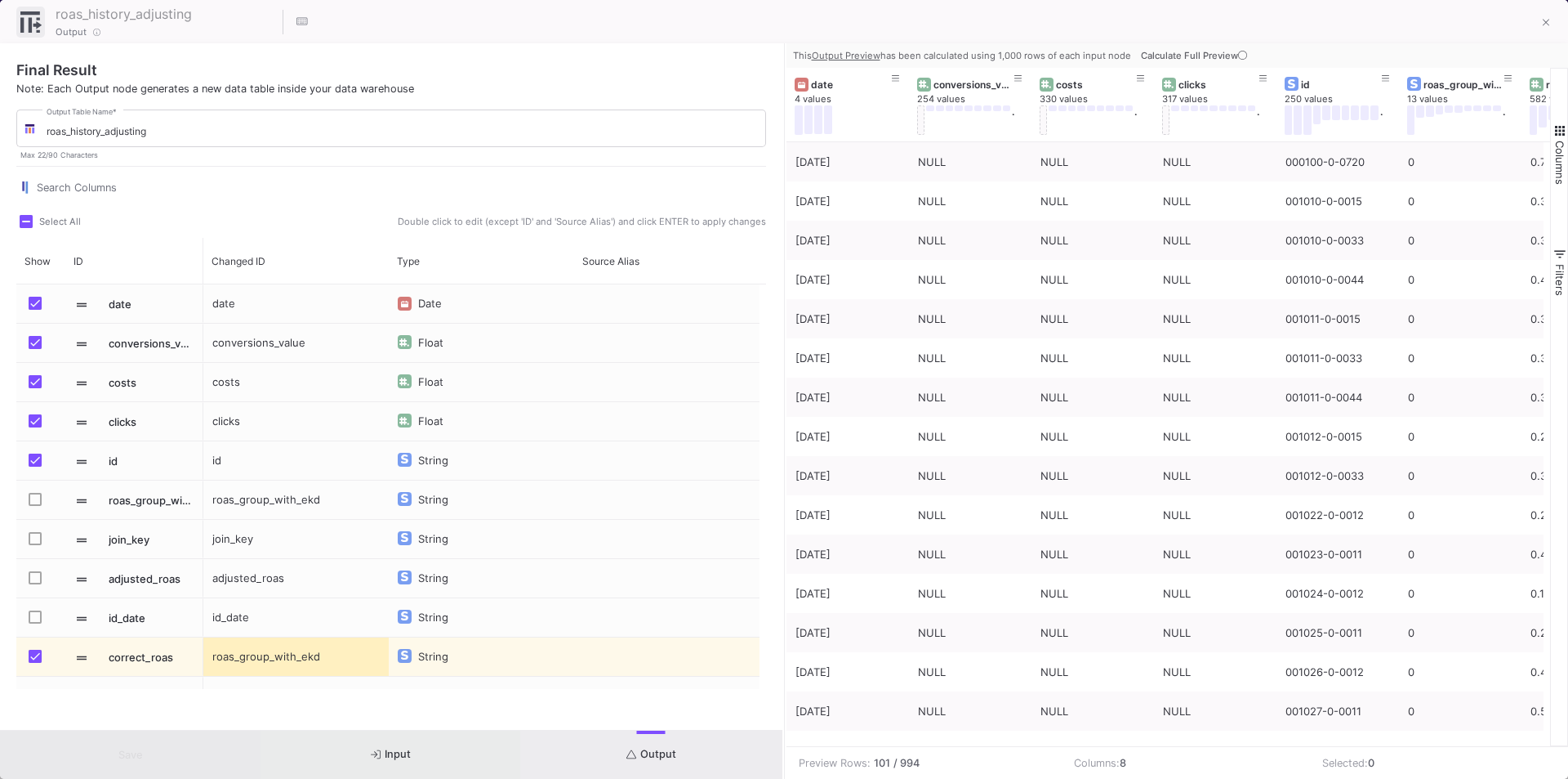
click at [436, 750] on button "Input" at bounding box center [390, 755] width 260 height 49
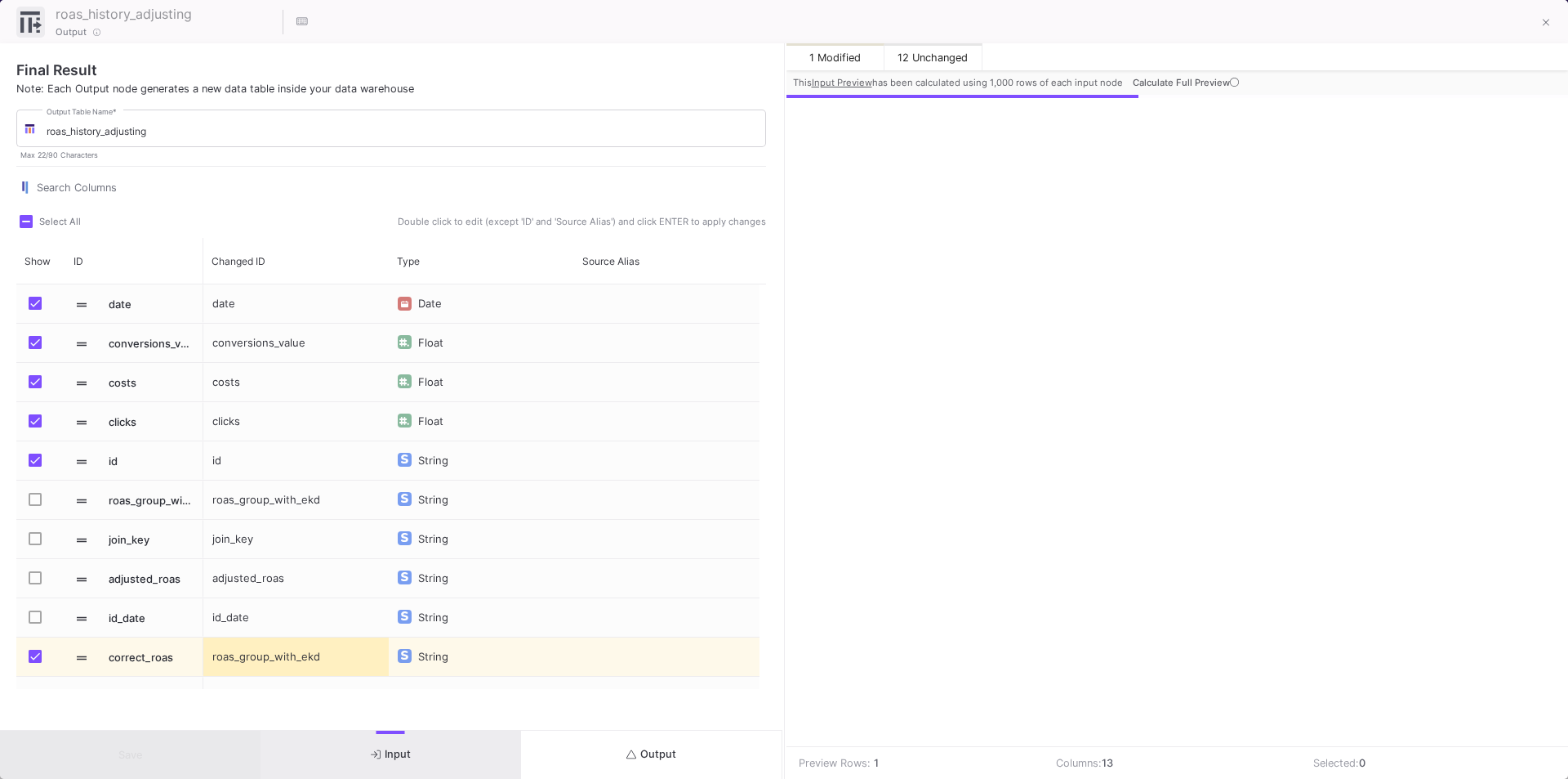
scroll to position [0, 707]
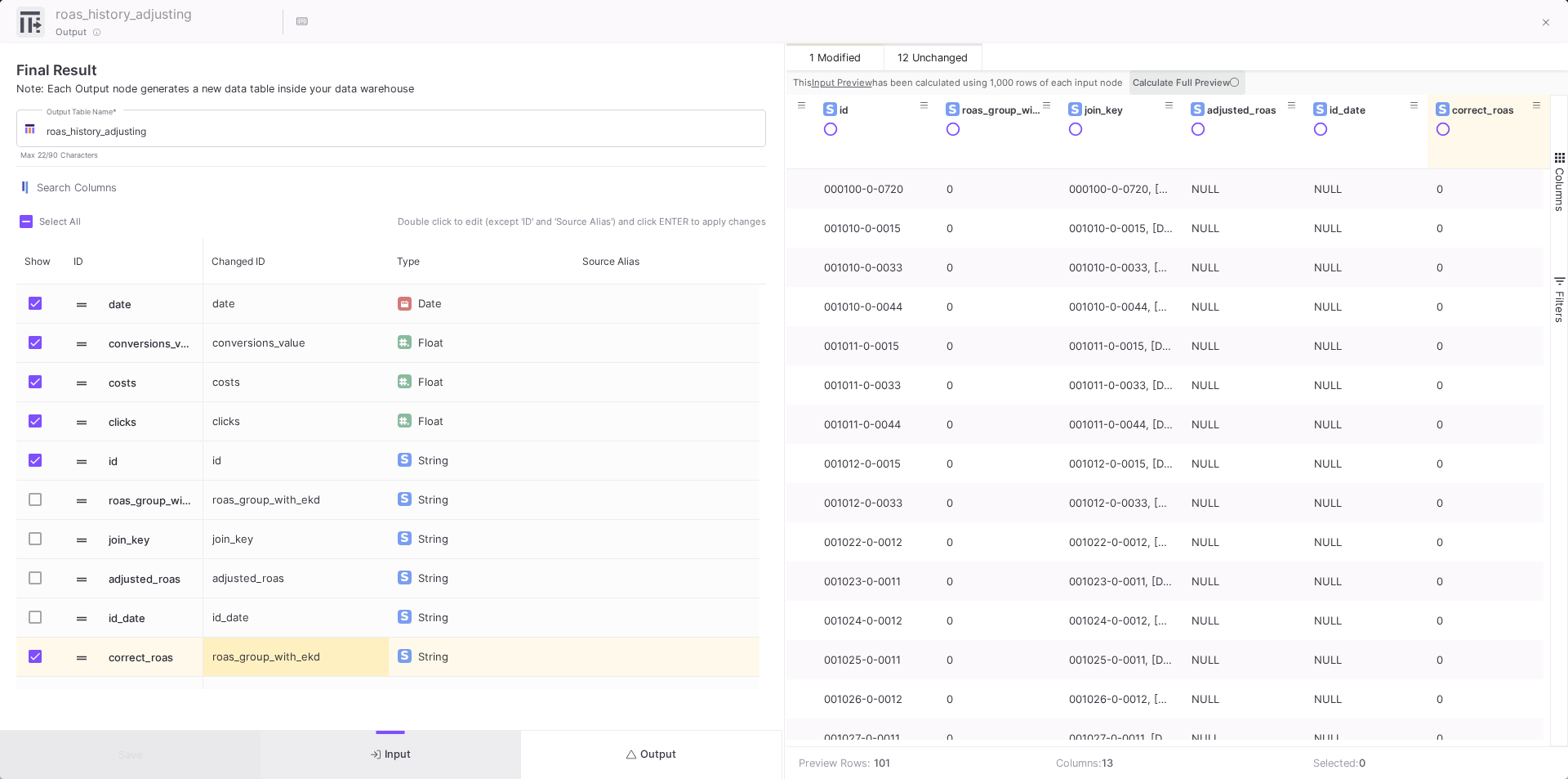
click at [1234, 81] on icon at bounding box center [1234, 82] width 9 height 9
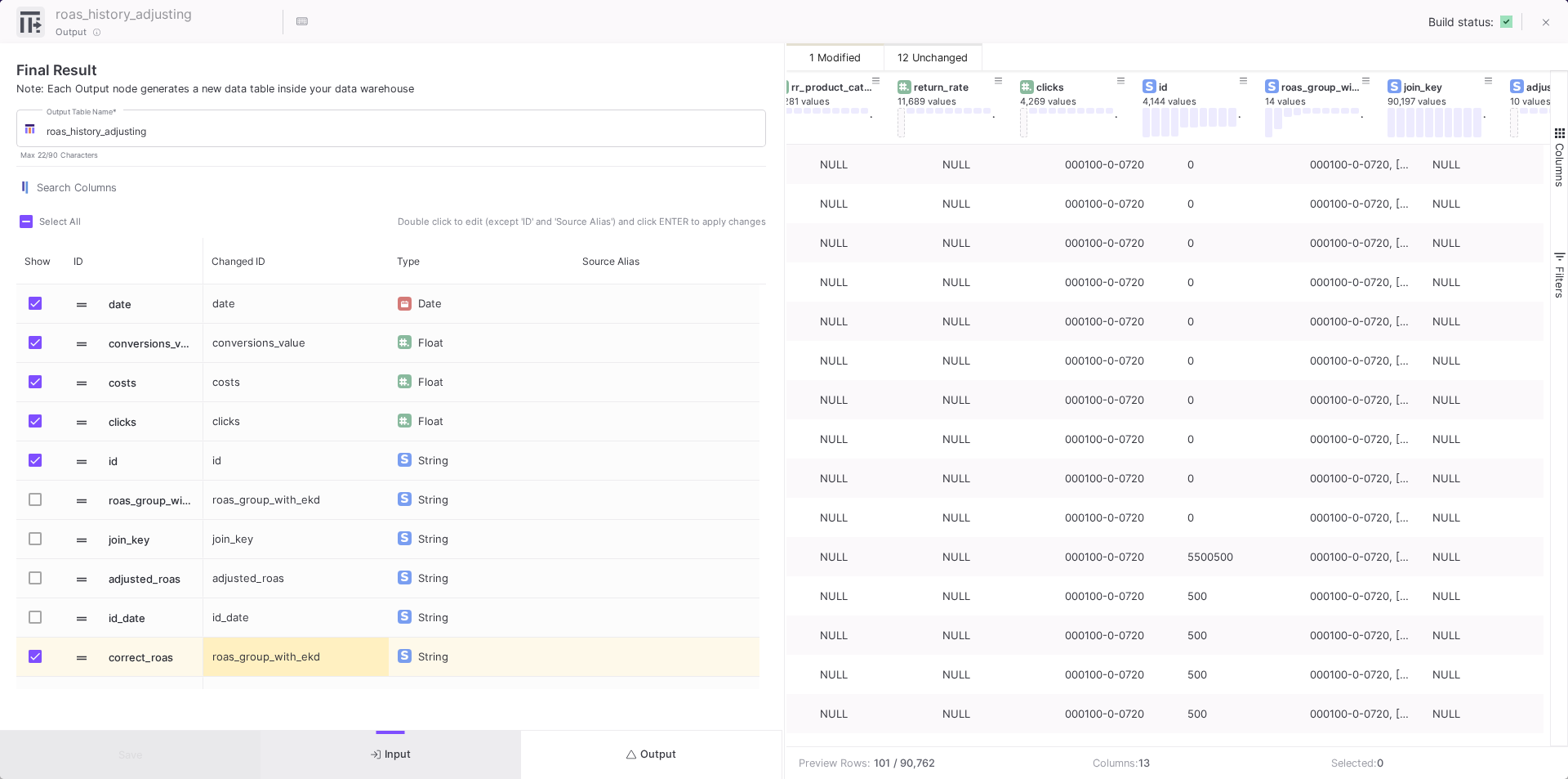
scroll to position [0, 340]
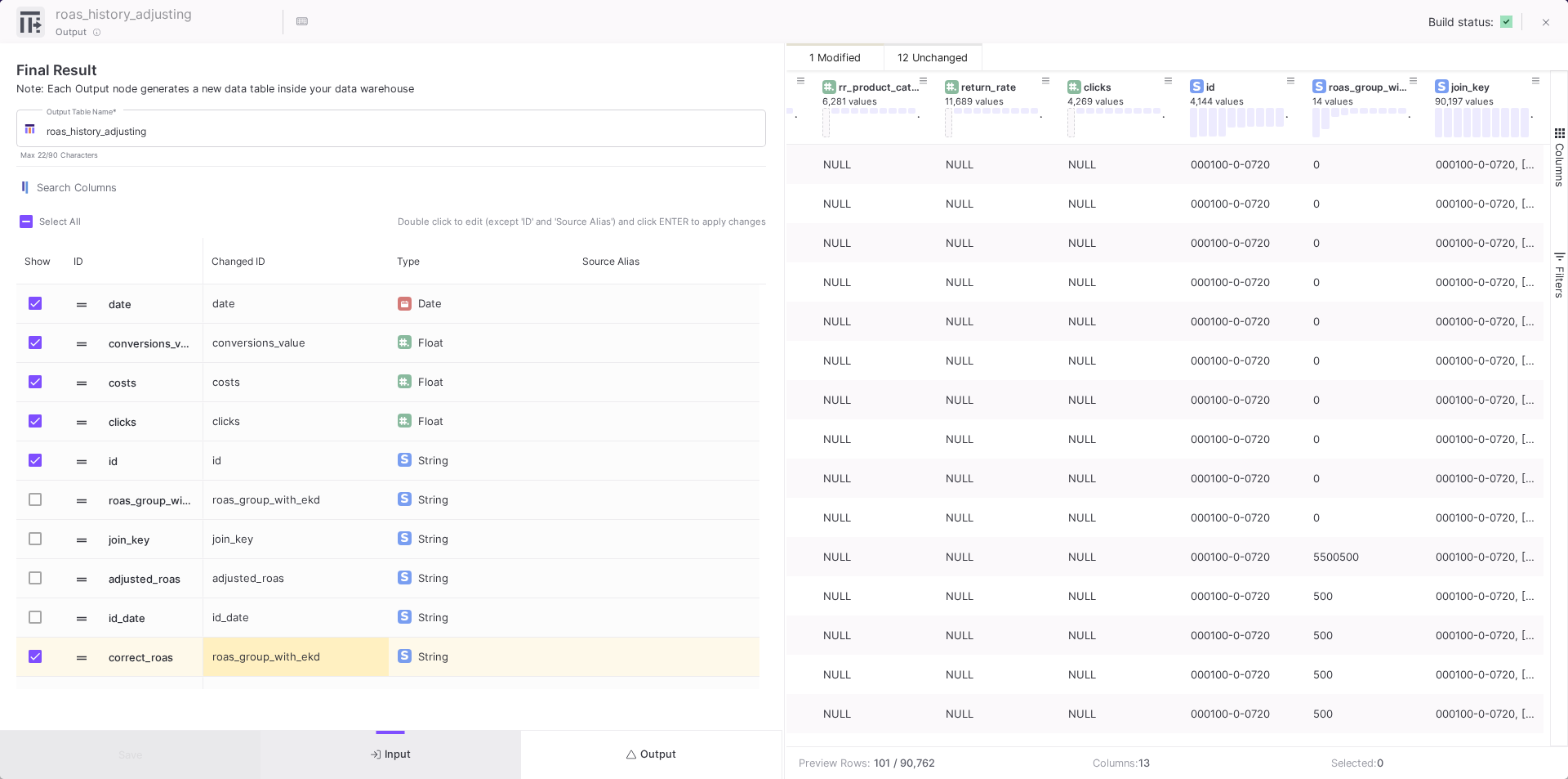
click at [635, 737] on button "Output" at bounding box center [650, 755] width 260 height 49
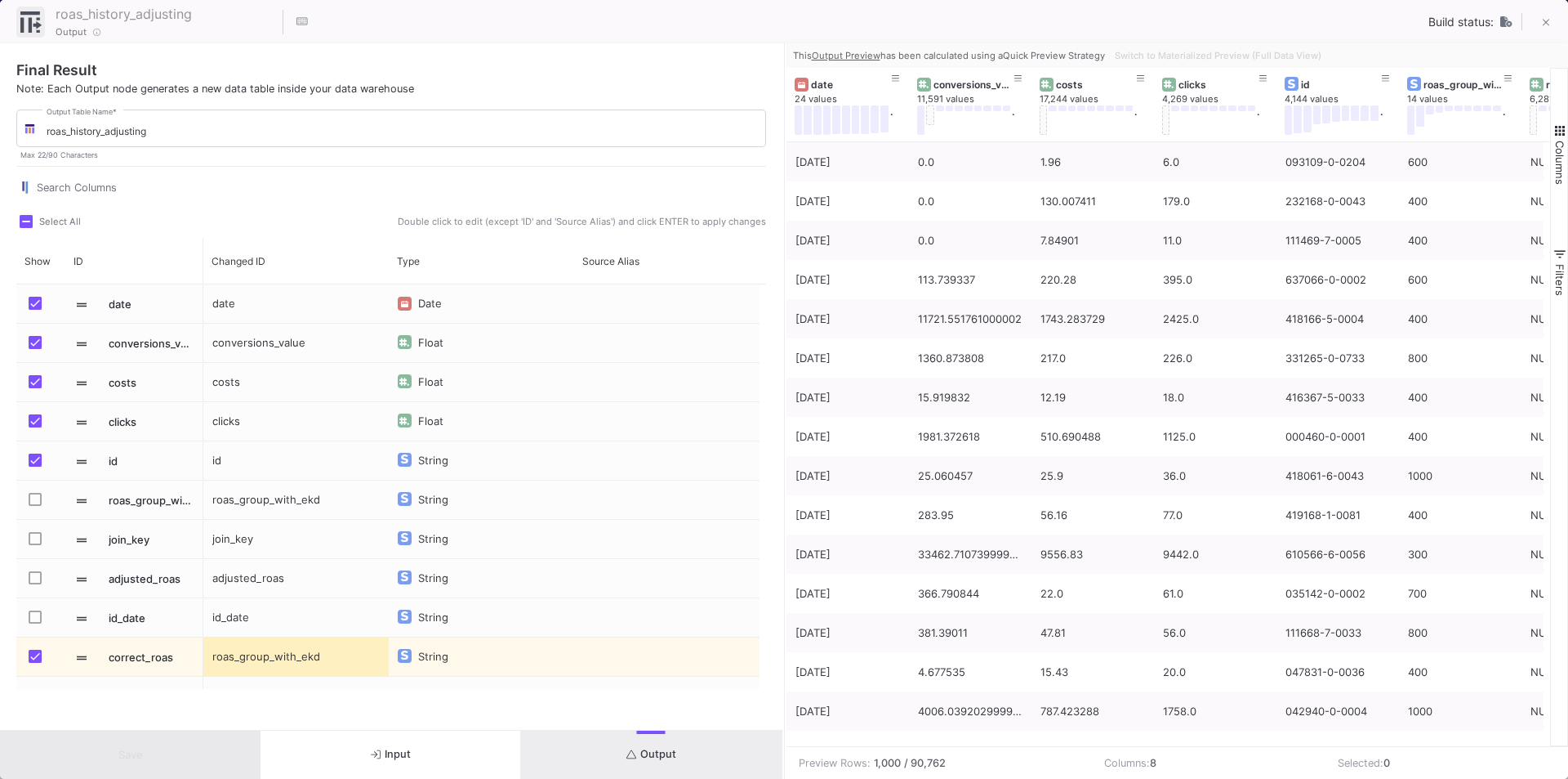
scroll to position [0, 222]
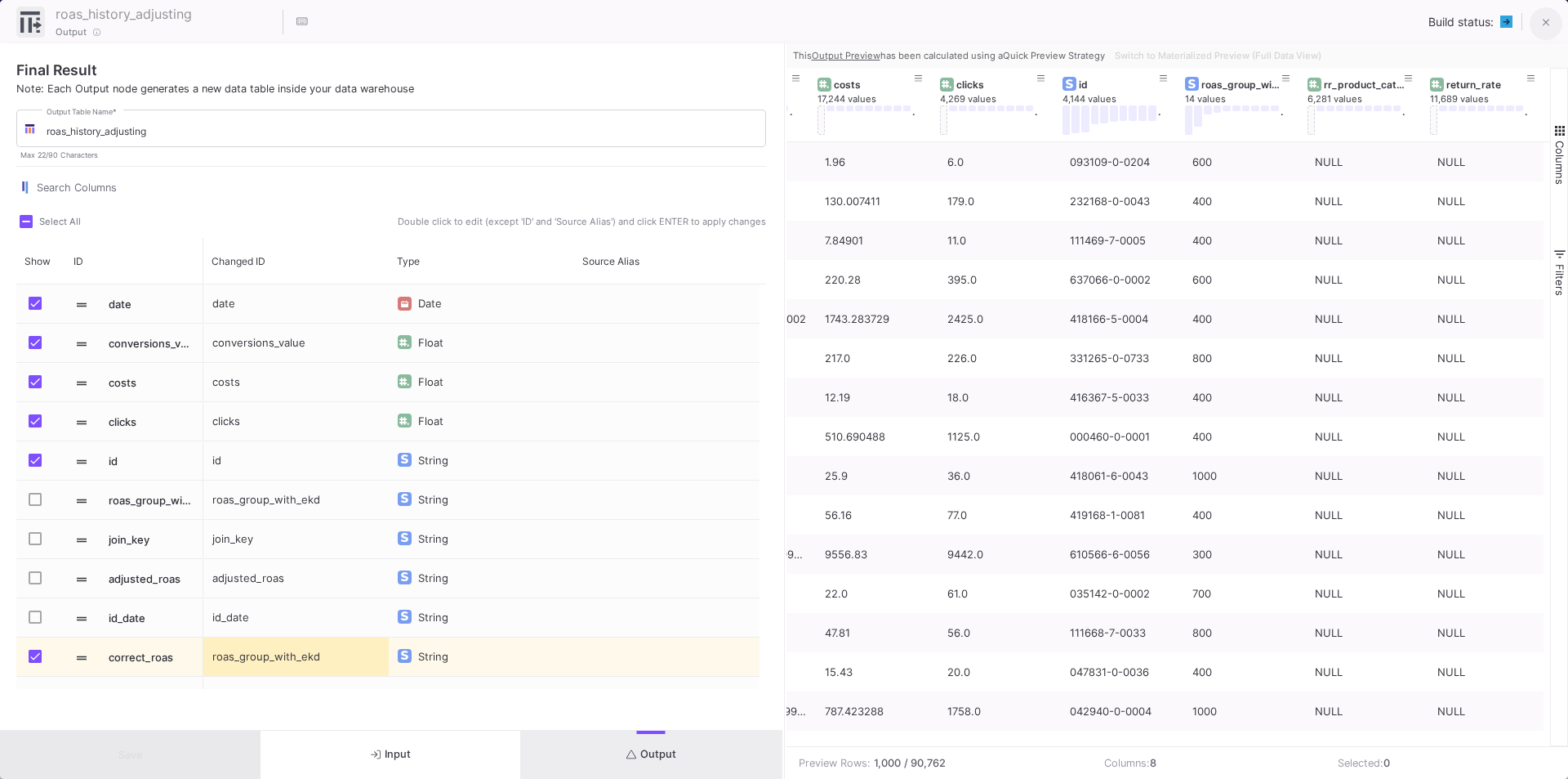
click at [1548, 17] on icon at bounding box center [1546, 23] width 8 height 12
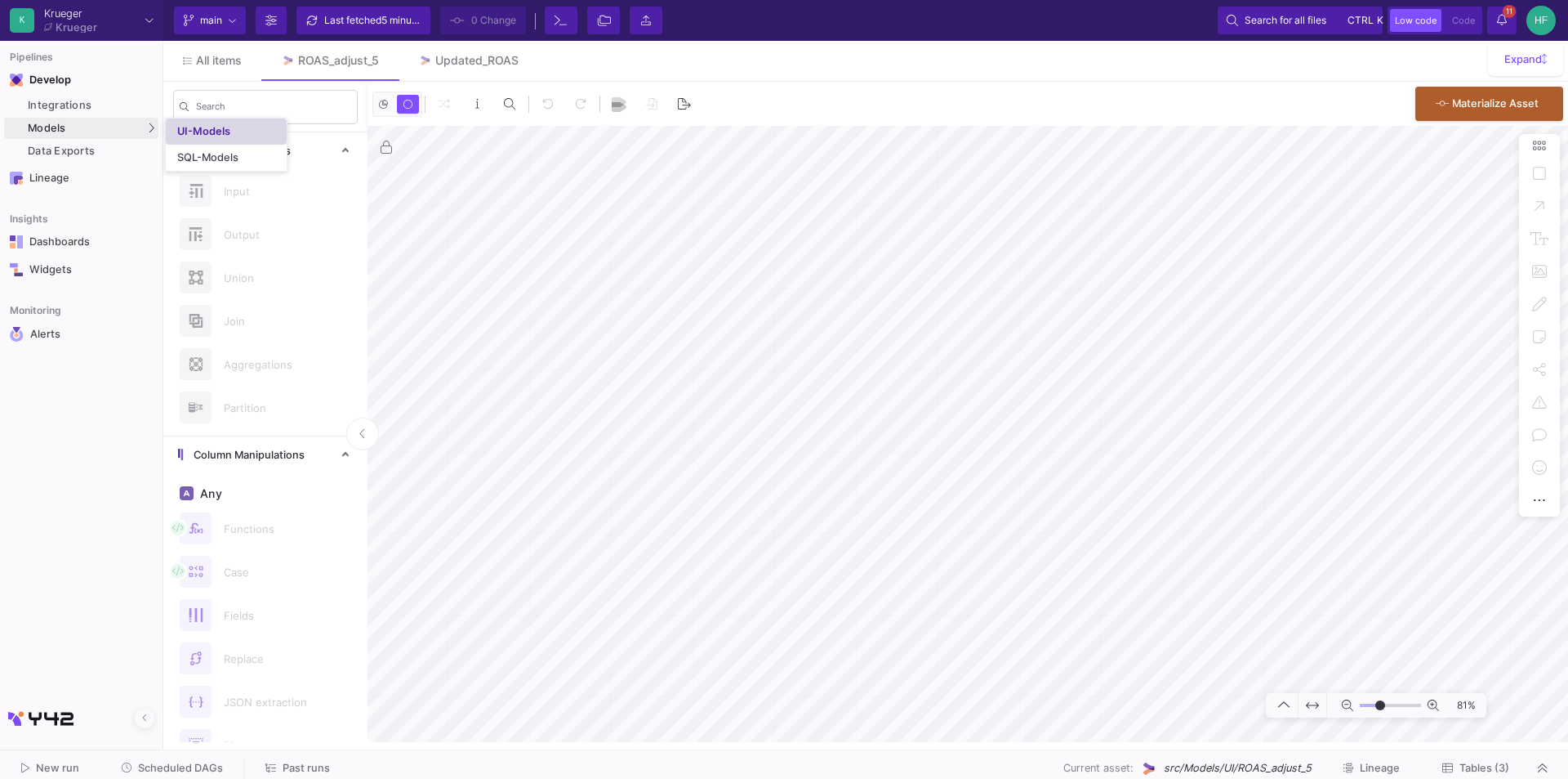
click at [191, 126] on div "UI-Models" at bounding box center [203, 132] width 53 height 13
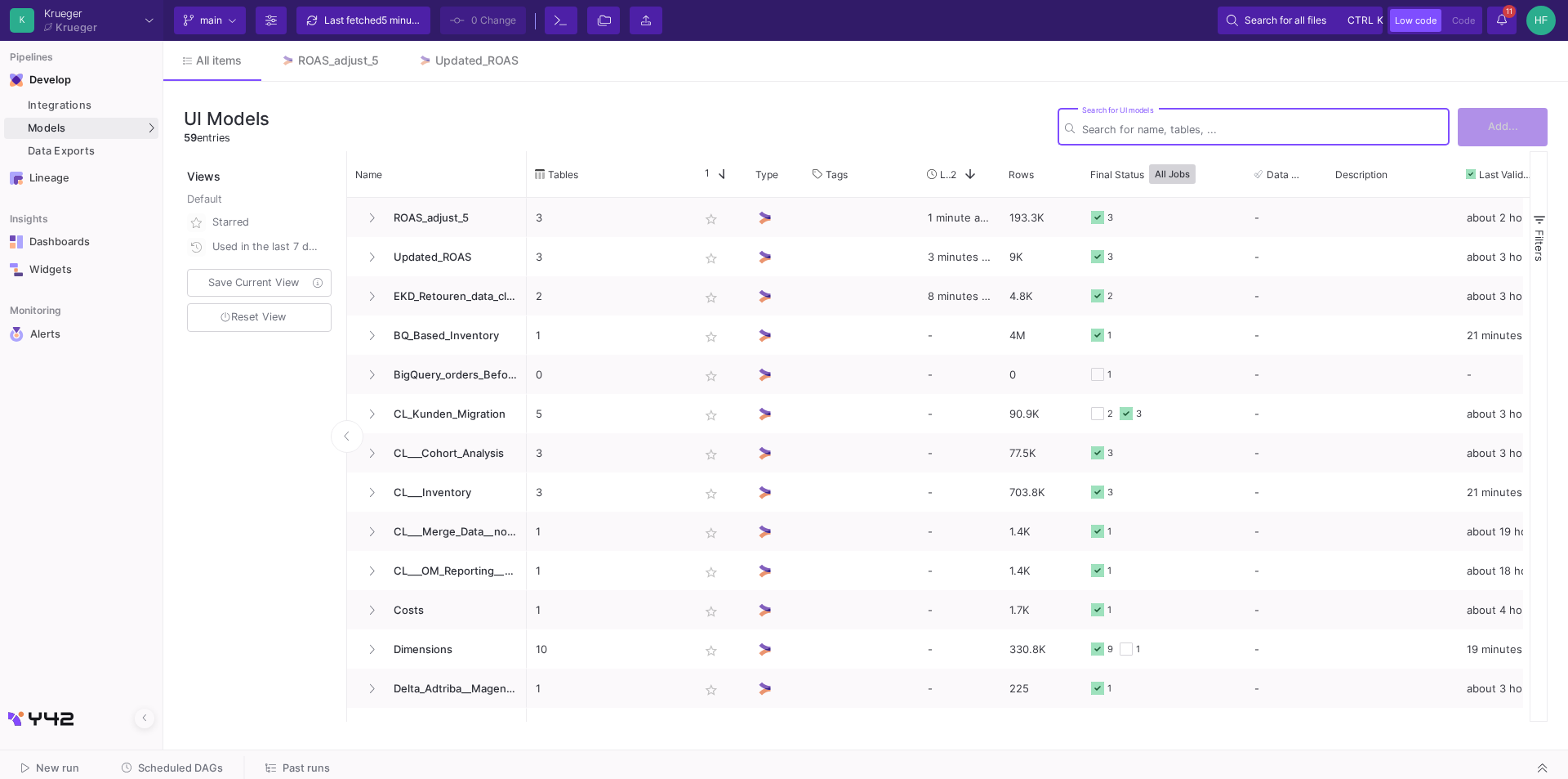
click at [1179, 129] on input "Search for UI models" at bounding box center [1262, 129] width 360 height 13
type input "ROAS"
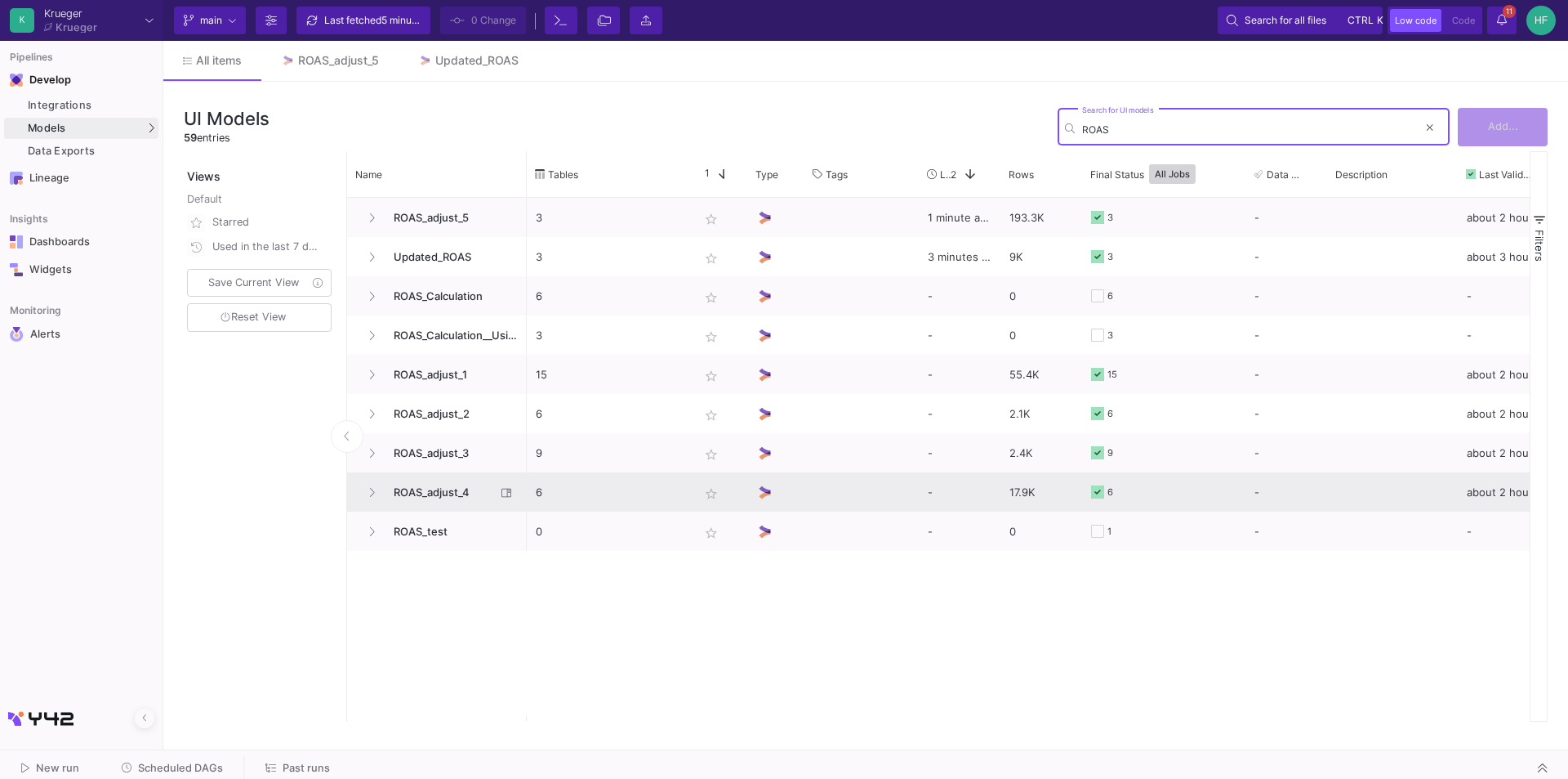
click at [432, 496] on span "ROAS_adjust_4" at bounding box center [440, 493] width 112 height 39
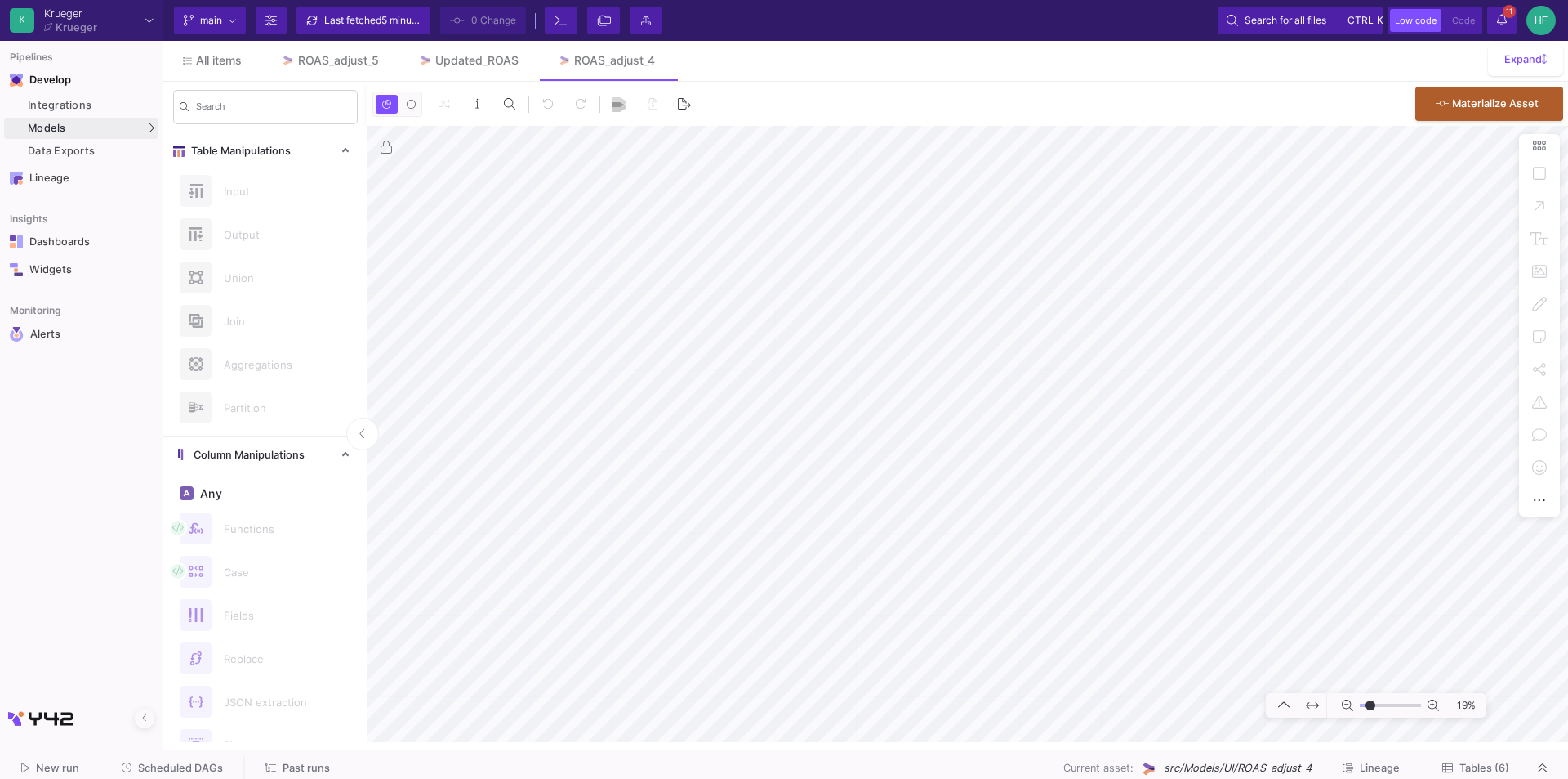
click at [867, 778] on html "Writing to file system K [PERSON_NAME] [PERSON_NAME] Current branch main Branch…" at bounding box center [784, 390] width 1568 height 779
type input "-4"
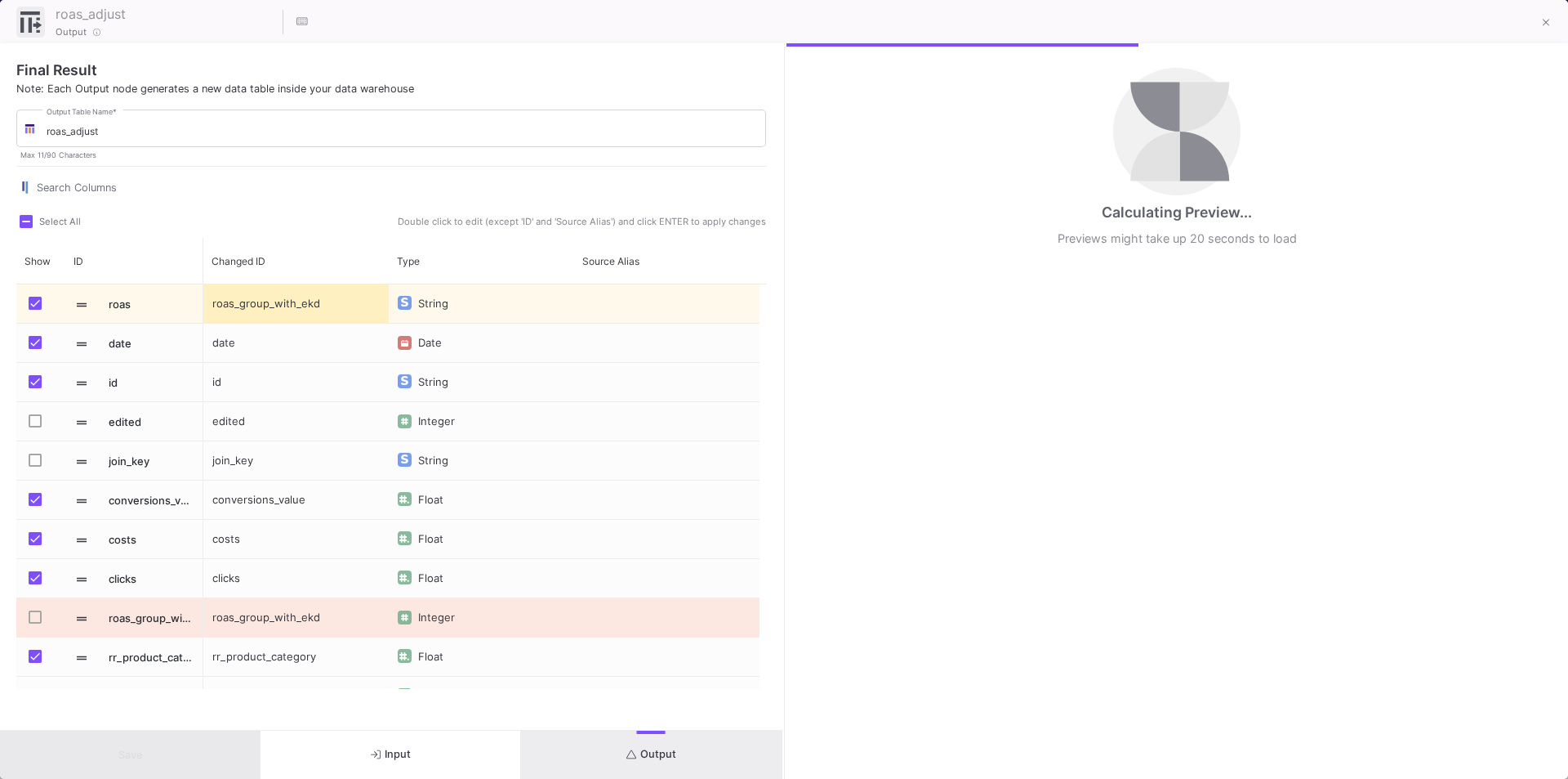
click at [670, 740] on button "Output" at bounding box center [650, 755] width 260 height 49
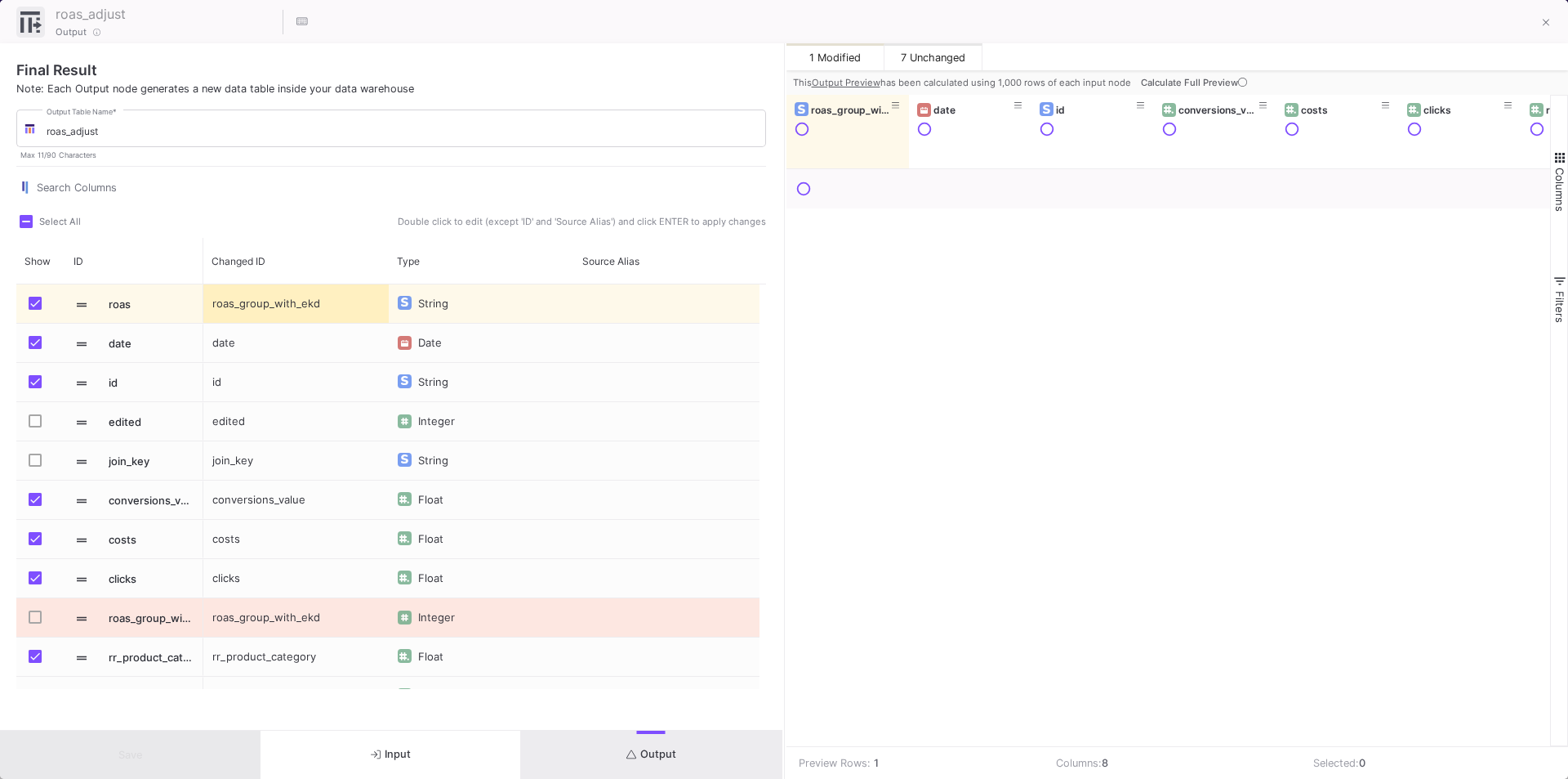
scroll to position [0, 216]
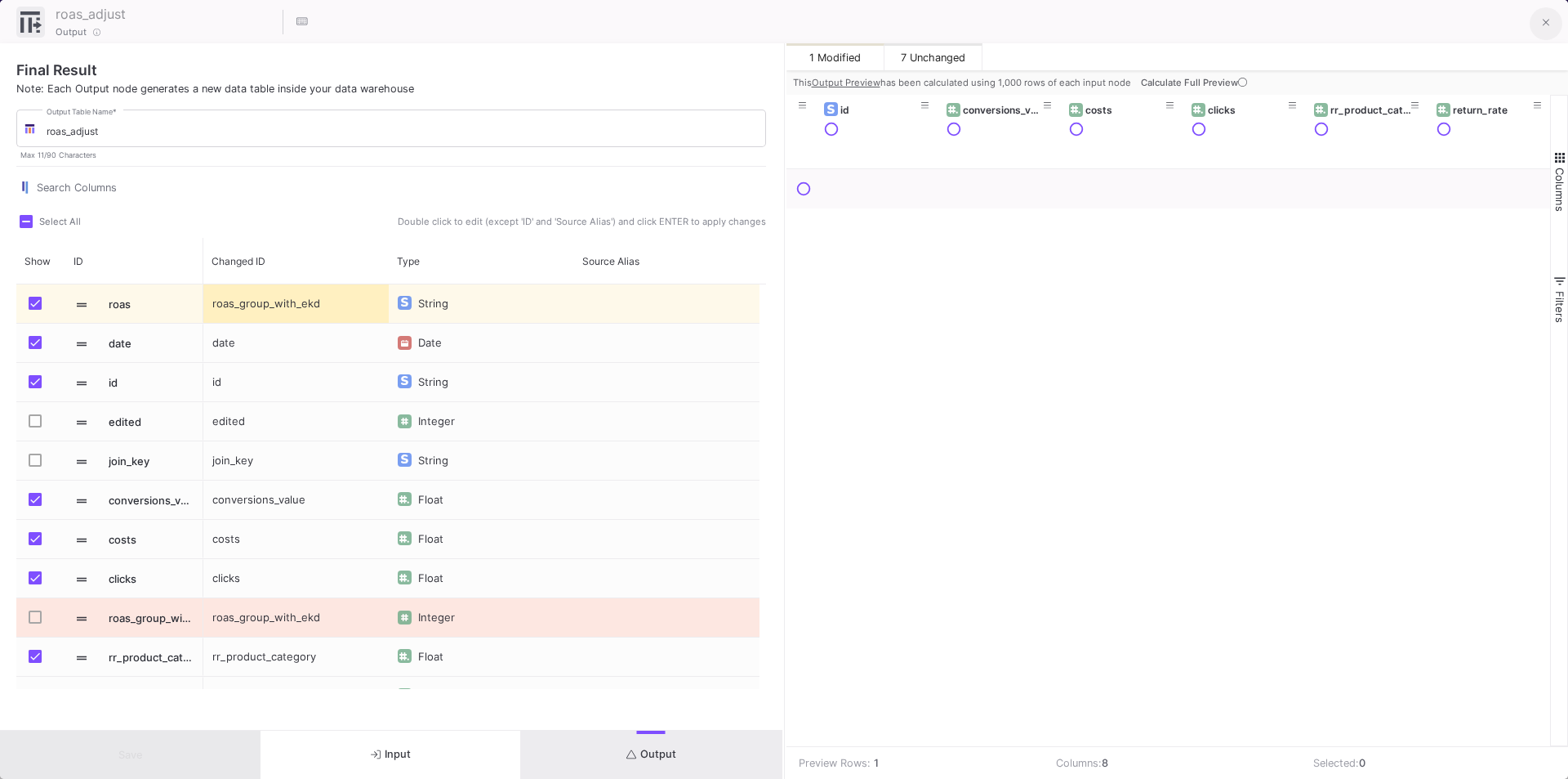
click at [1554, 25] on button at bounding box center [1545, 23] width 33 height 33
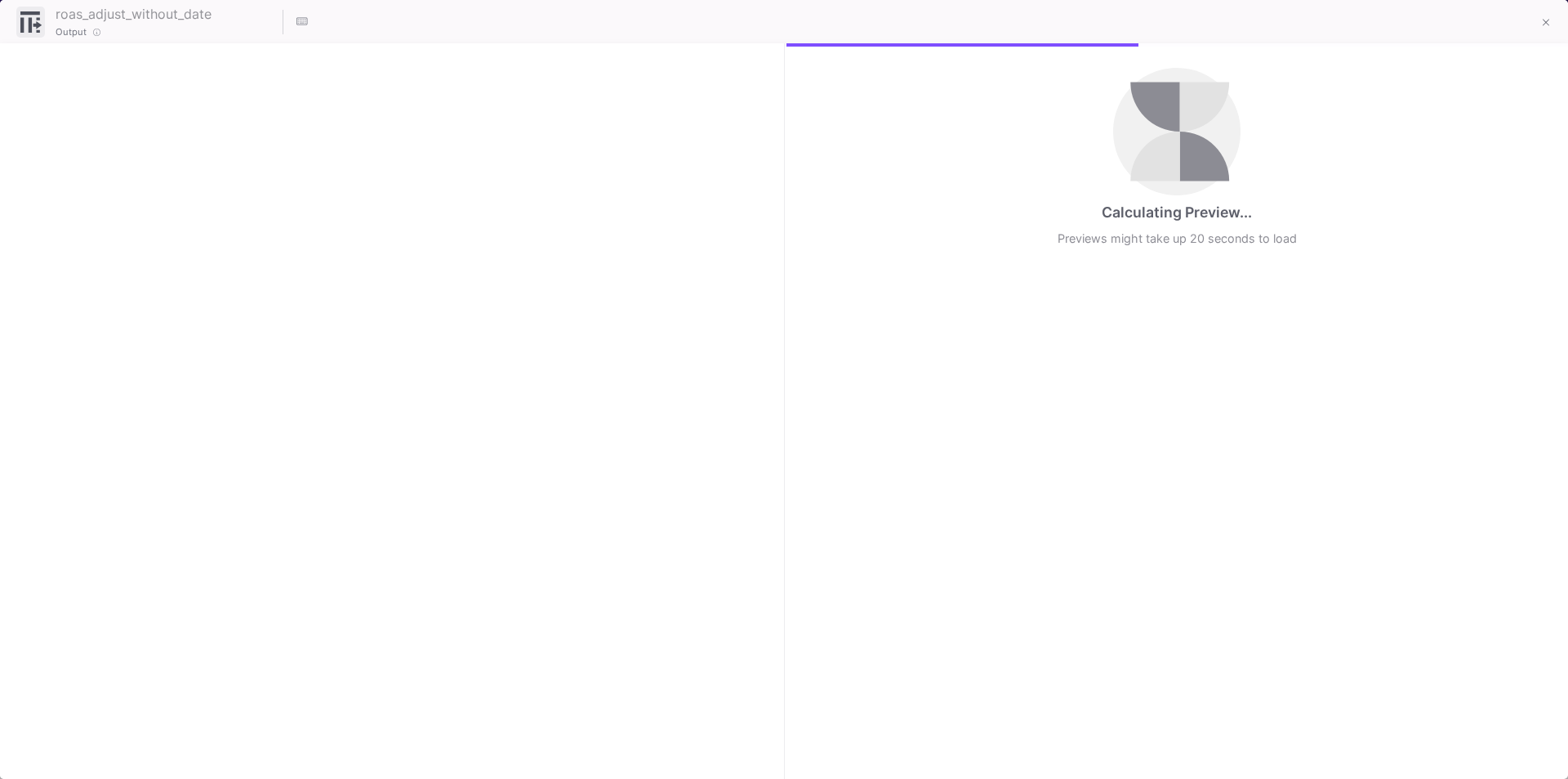
checkbox input "true"
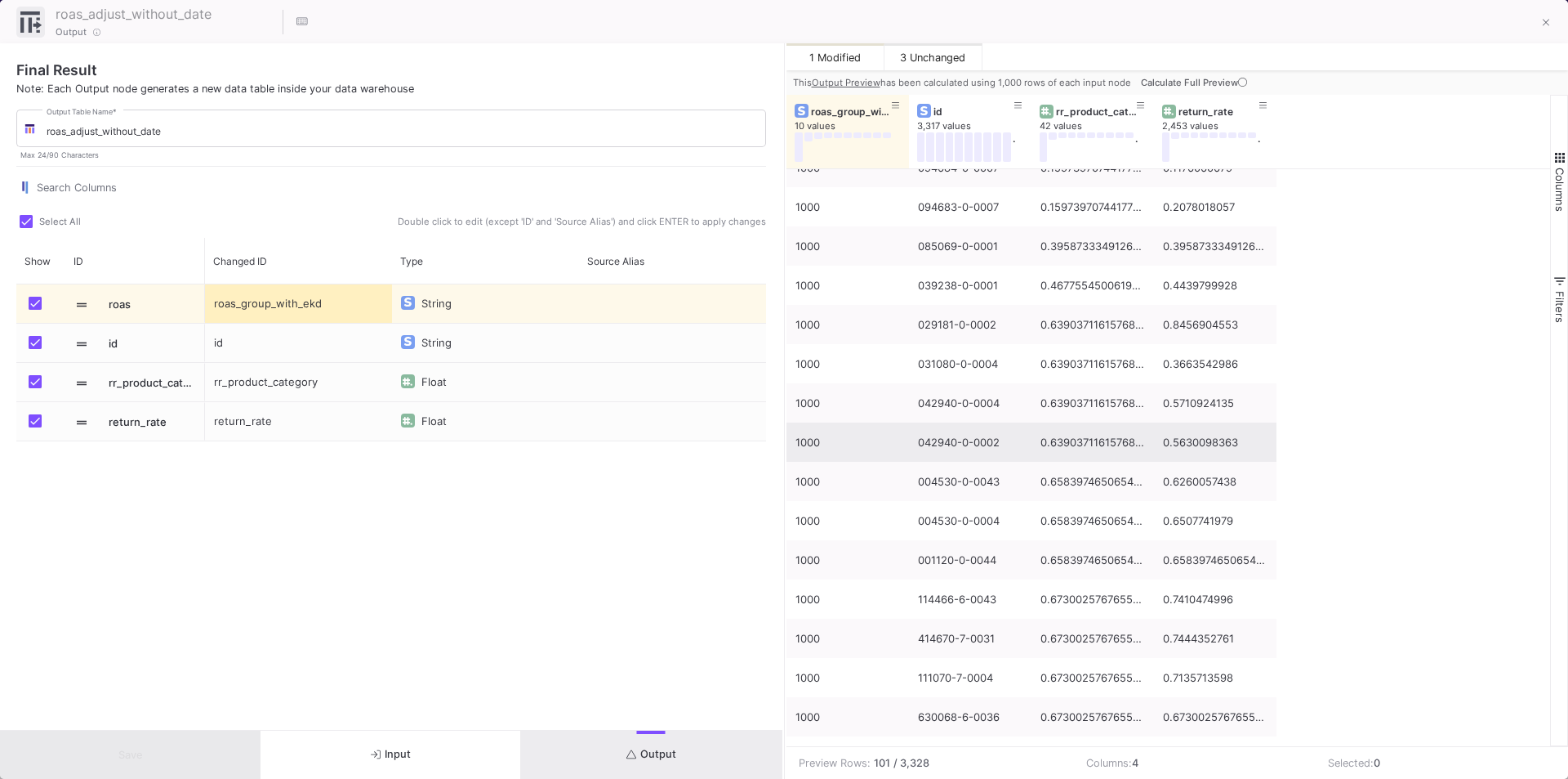
scroll to position [0, 0]
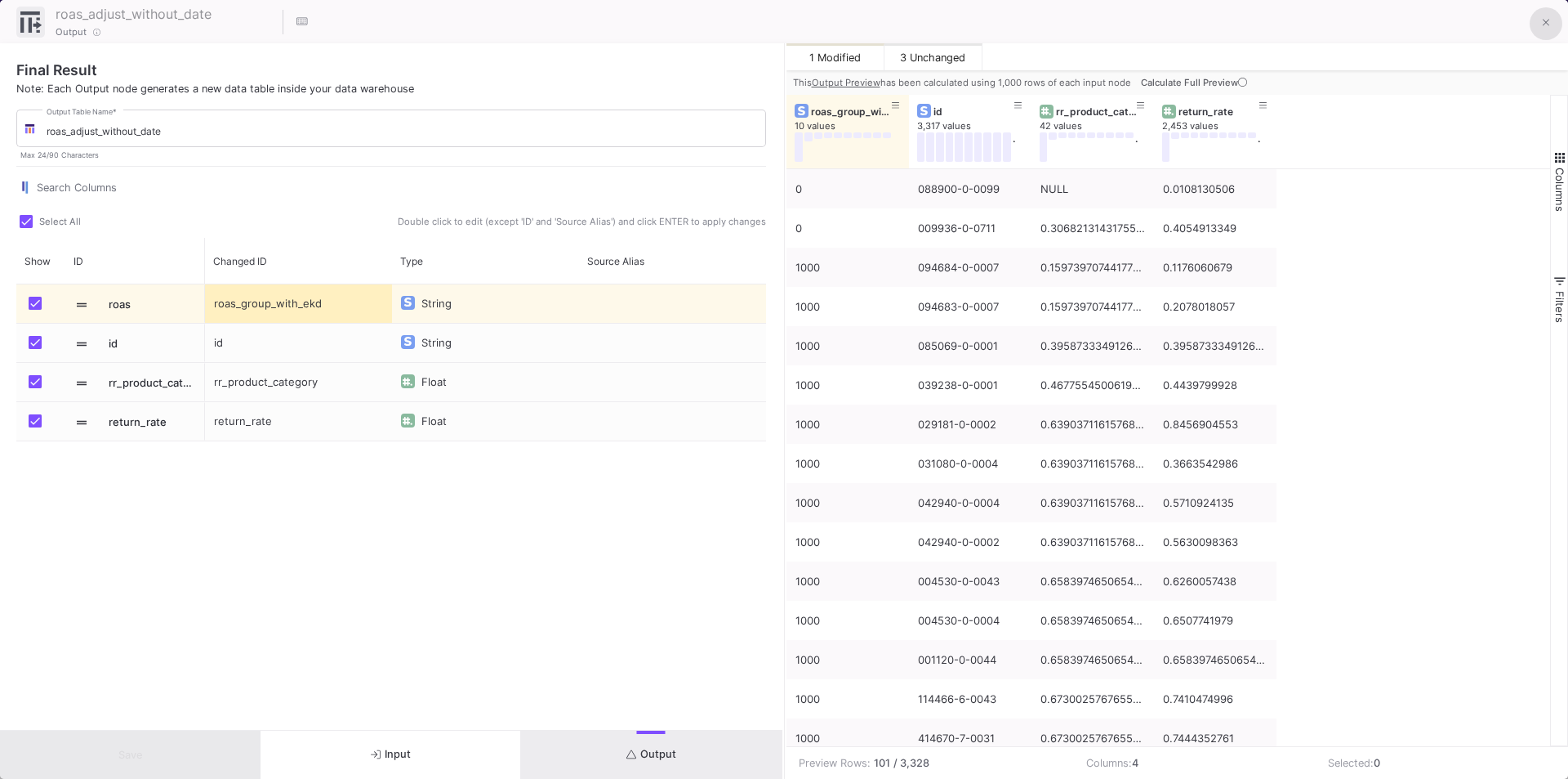
click at [1545, 22] on icon at bounding box center [1545, 23] width 8 height 8
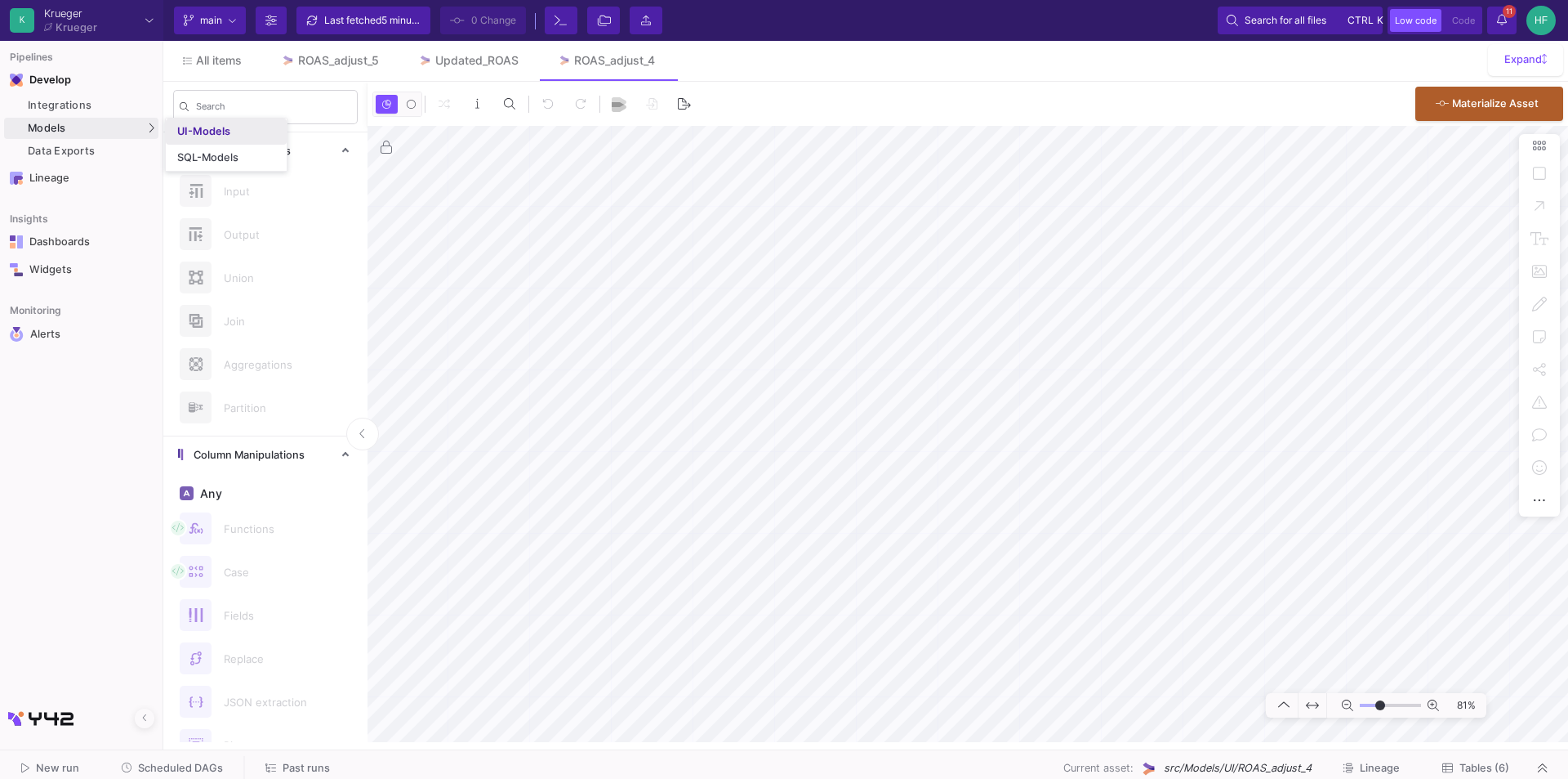
click at [212, 128] on div "UI-Models" at bounding box center [203, 132] width 53 height 13
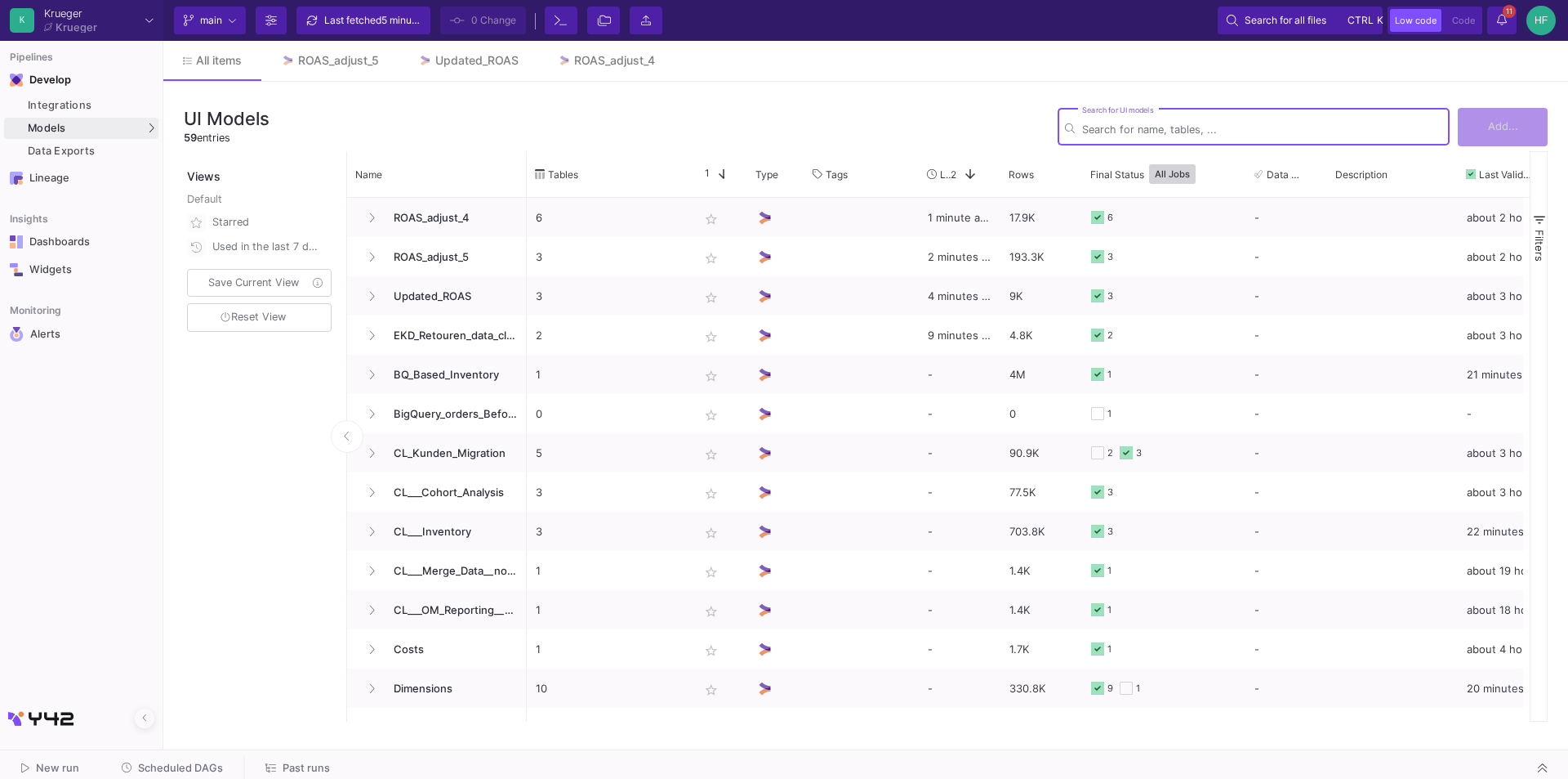
click at [1194, 135] on input "Search for UI models" at bounding box center [1262, 129] width 360 height 13
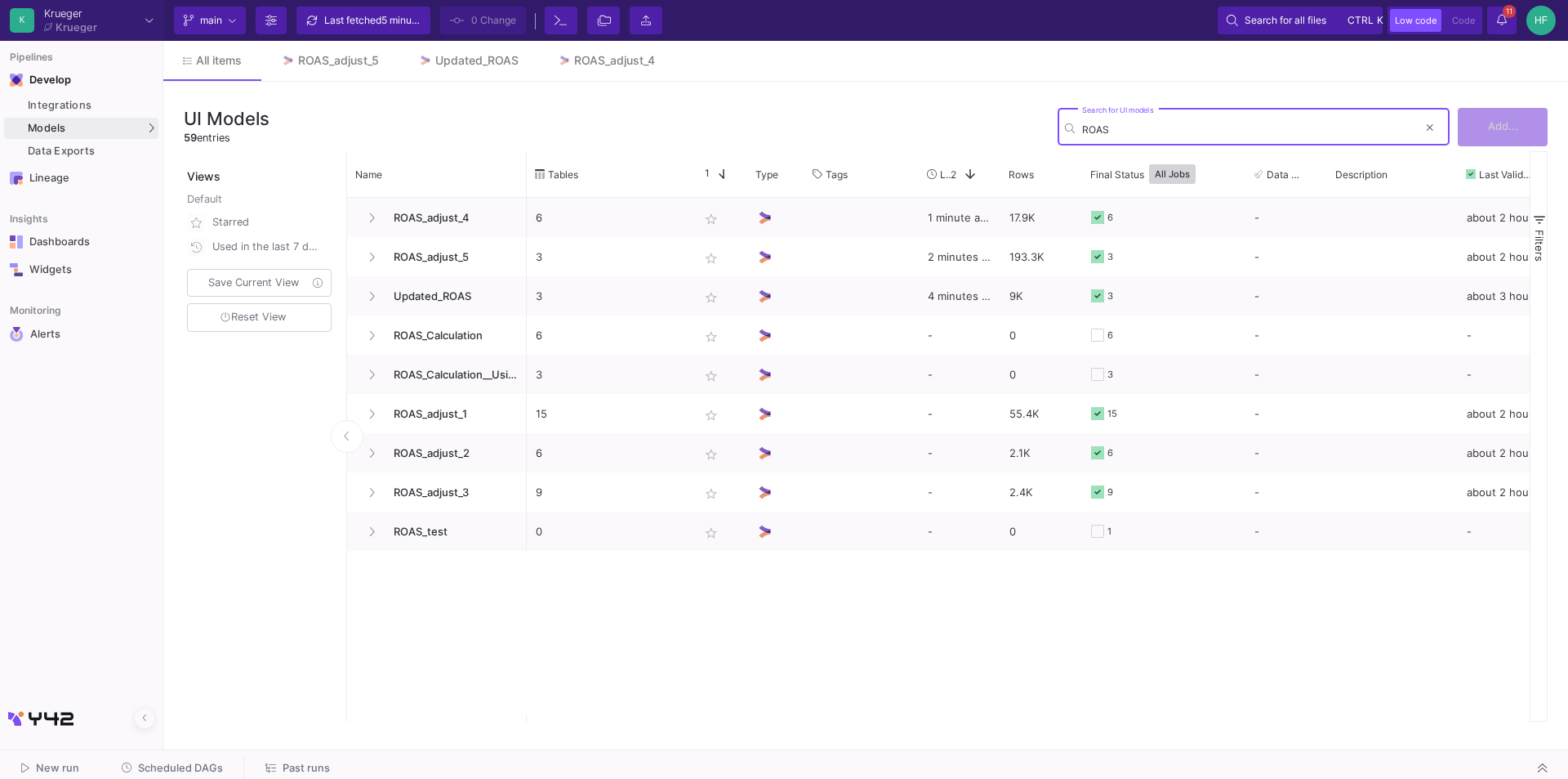
drag, startPoint x: 1157, startPoint y: 124, endPoint x: 1035, endPoint y: 116, distance: 122.3
click at [1035, 116] on div "UI Models 59 entries ROAS Search for UI models Add..." at bounding box center [865, 126] width 1364 height 49
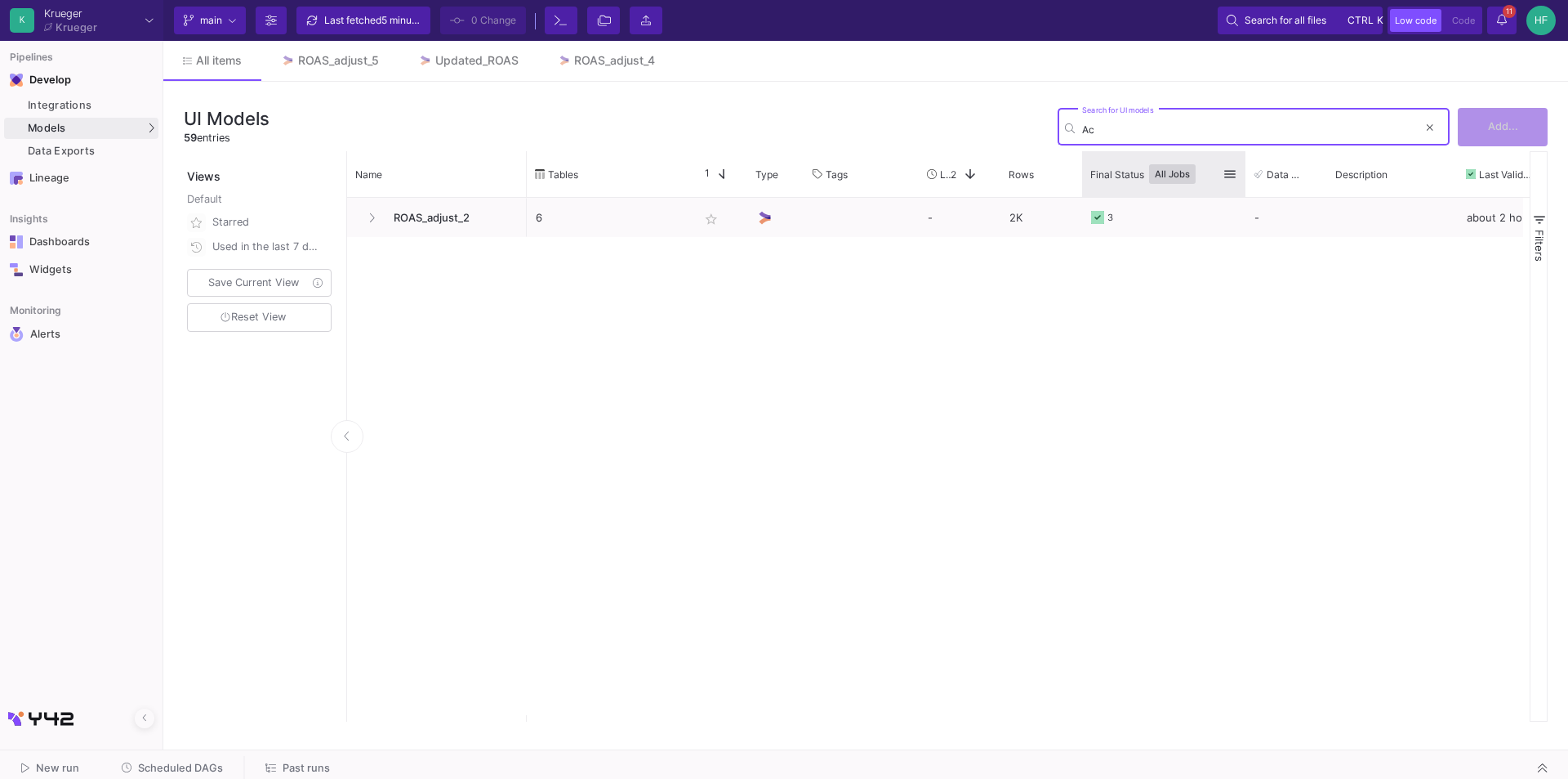
type input "A"
drag, startPoint x: 1104, startPoint y: 121, endPoint x: 1070, endPoint y: 117, distance: 34.2
click at [1070, 117] on div "Calcu Search for UI models" at bounding box center [1253, 126] width 392 height 40
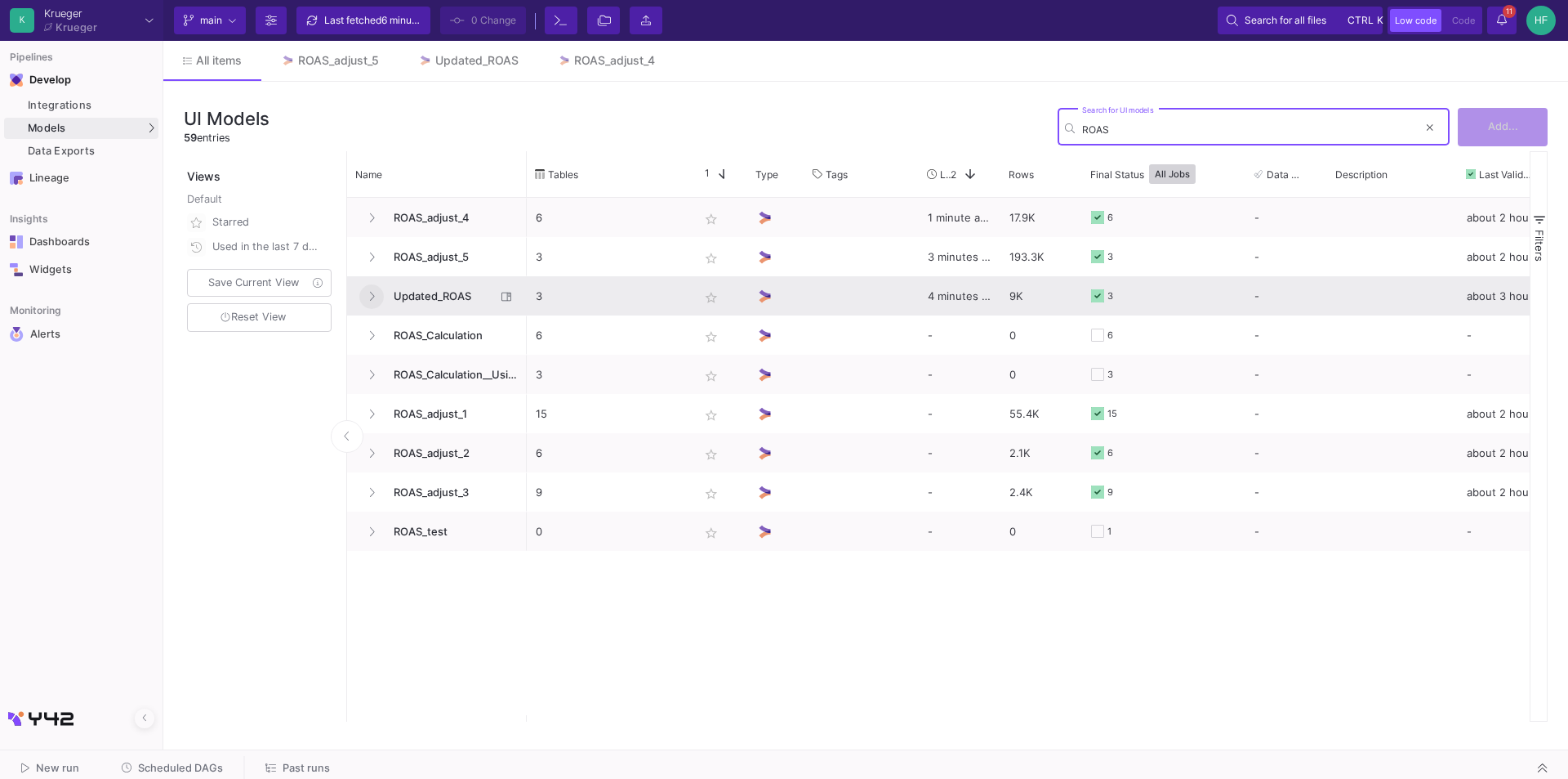
type input "ROAS"
click at [375, 291] on button at bounding box center [371, 296] width 24 height 24
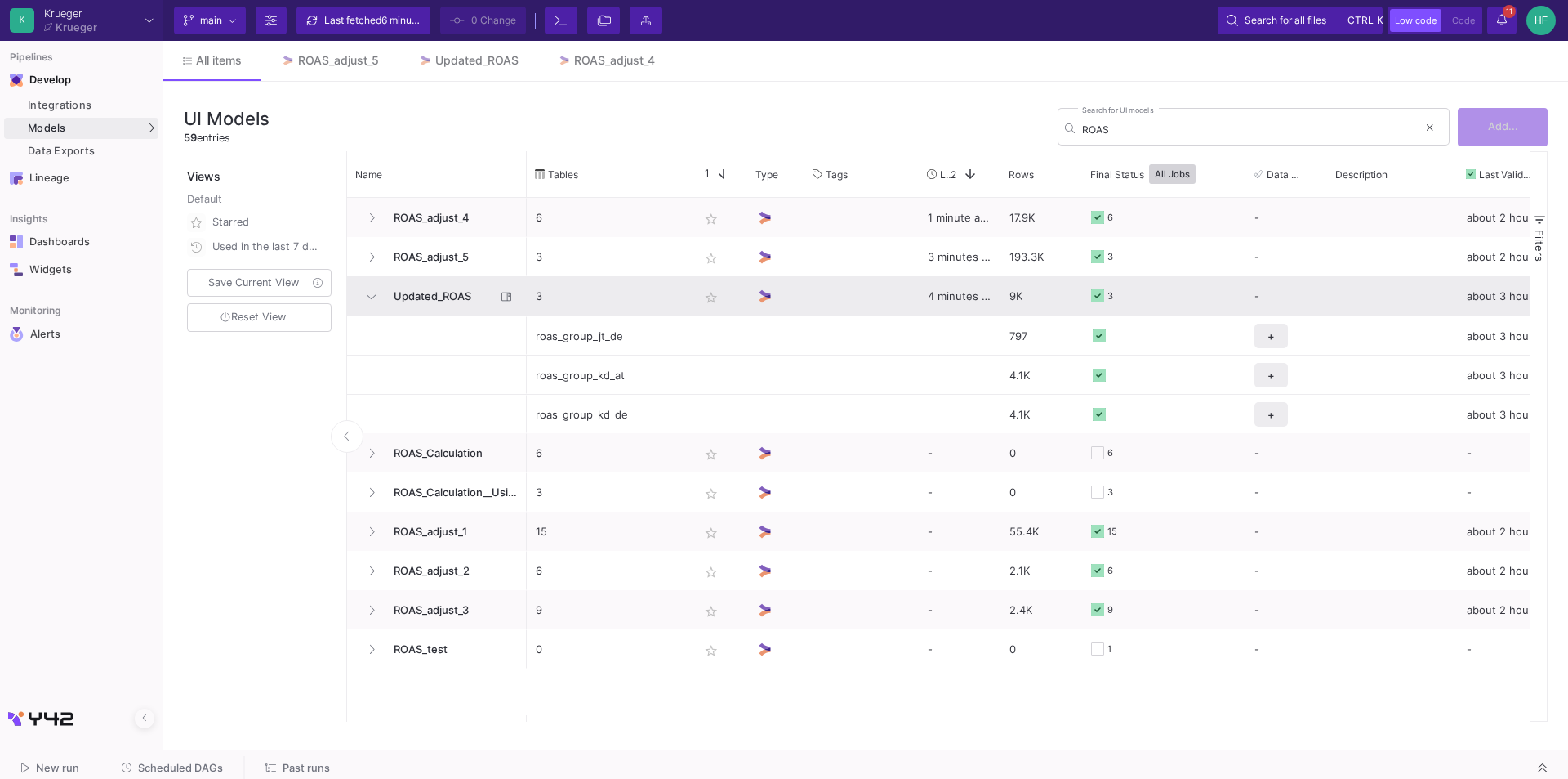
click at [423, 296] on span "Updated_ROAS" at bounding box center [440, 297] width 112 height 39
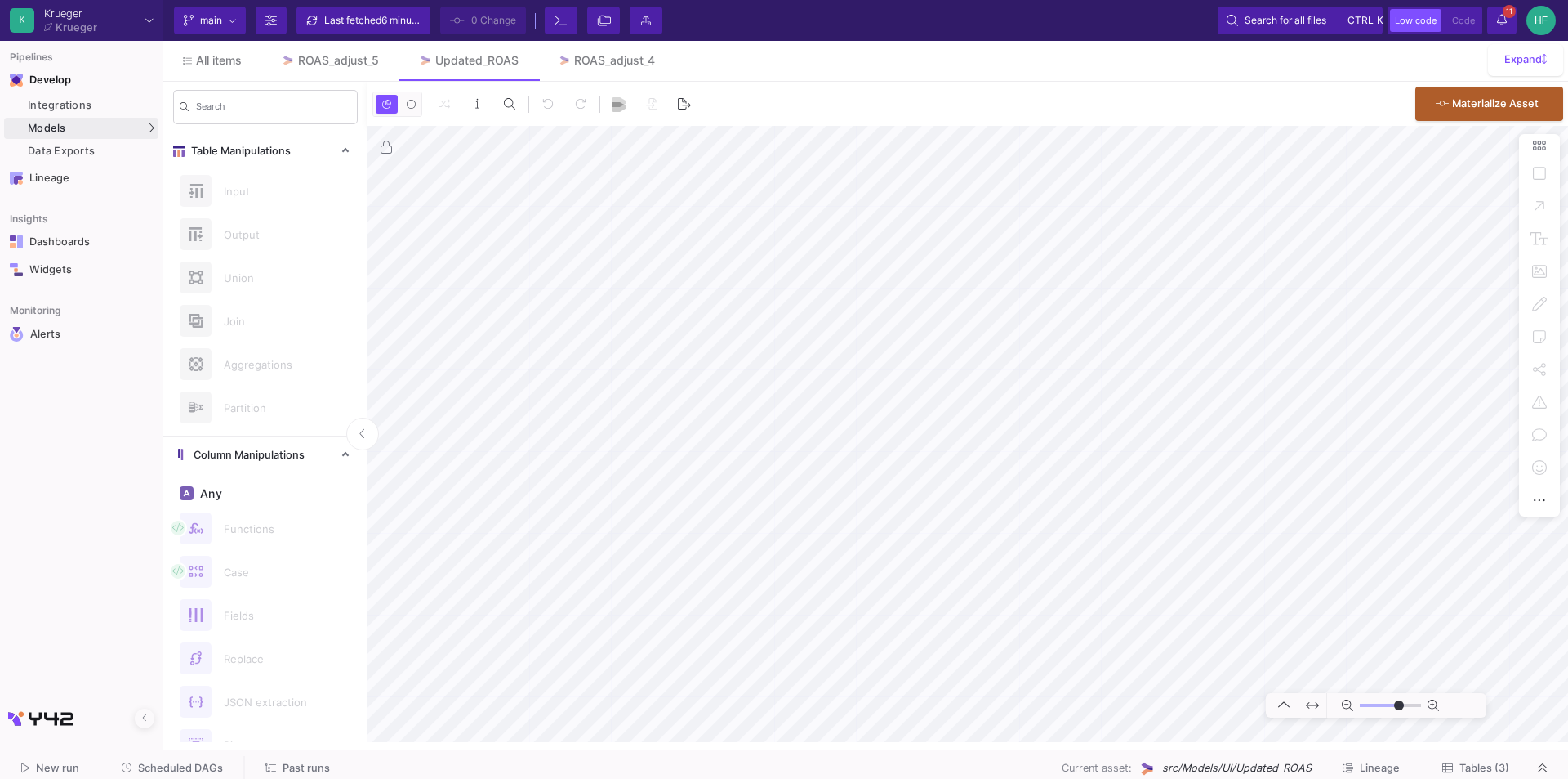
type input "-2"
click at [932, 778] on html "K [PERSON_NAME] [PERSON_NAME] Current branch main Branch Options Last fetched 6…" at bounding box center [784, 390] width 1568 height 779
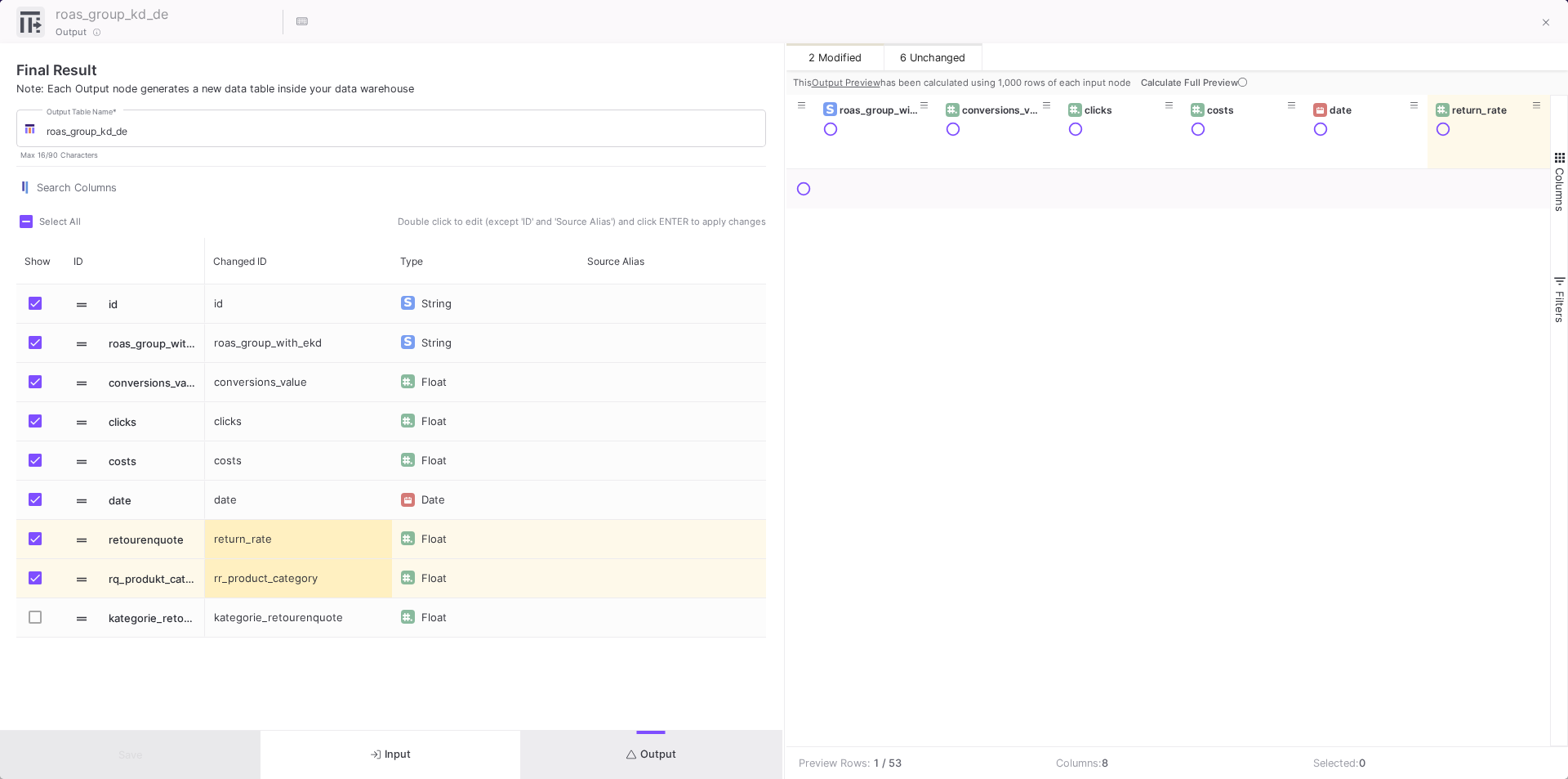
click at [614, 767] on button "Output" at bounding box center [650, 755] width 260 height 49
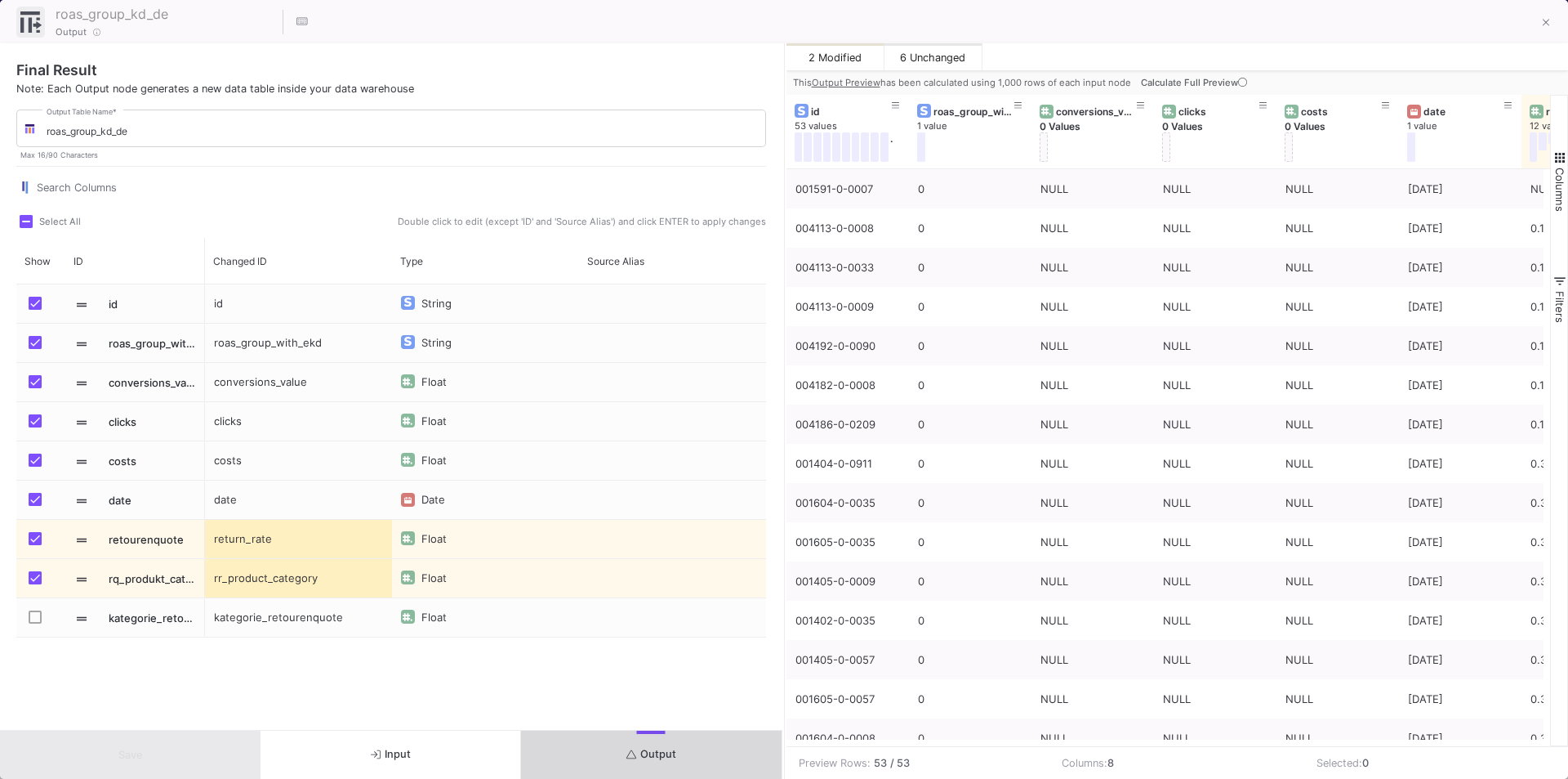
click at [629, 753] on button "Output" at bounding box center [650, 755] width 260 height 49
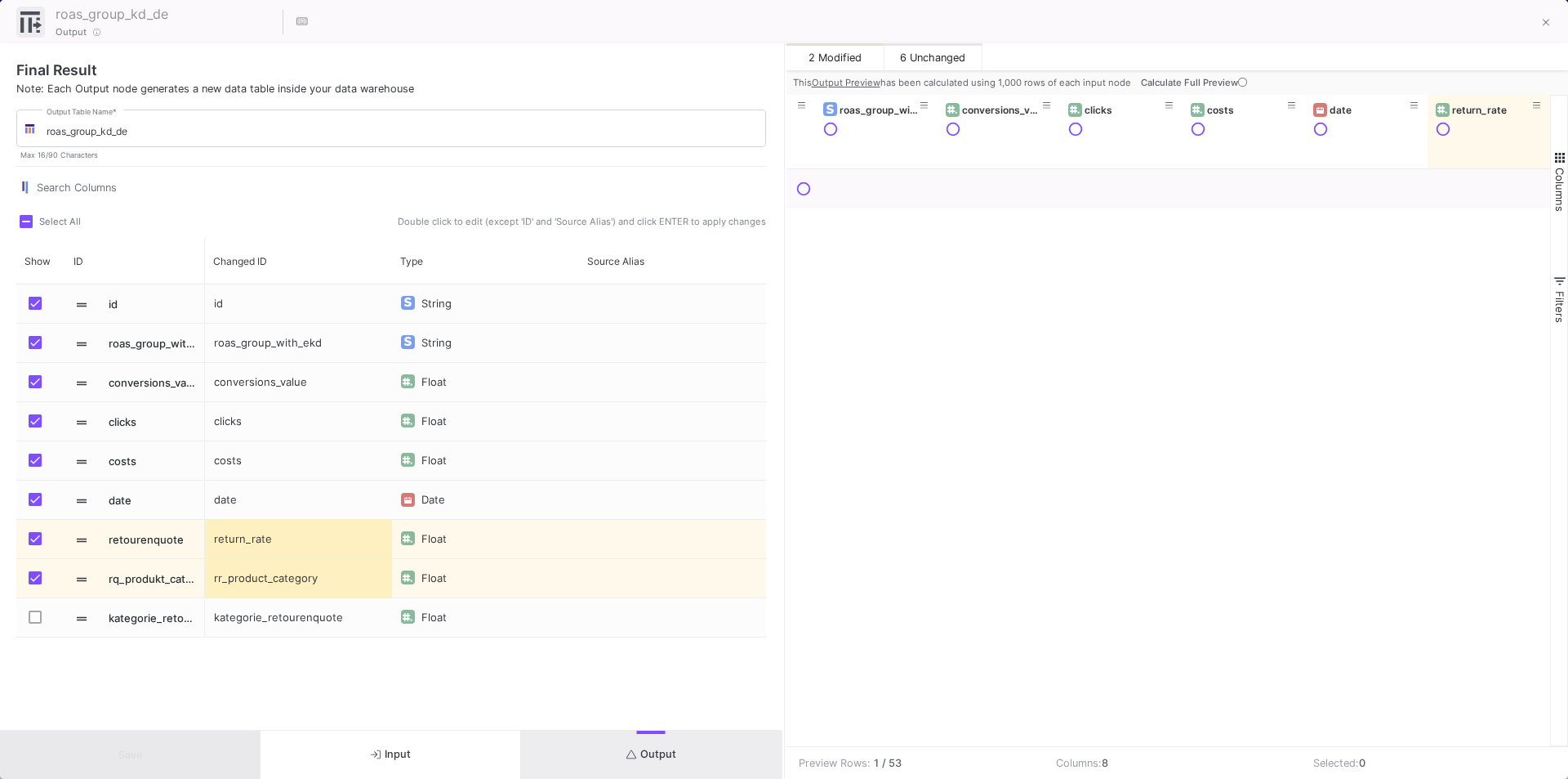
scroll to position [0, 94]
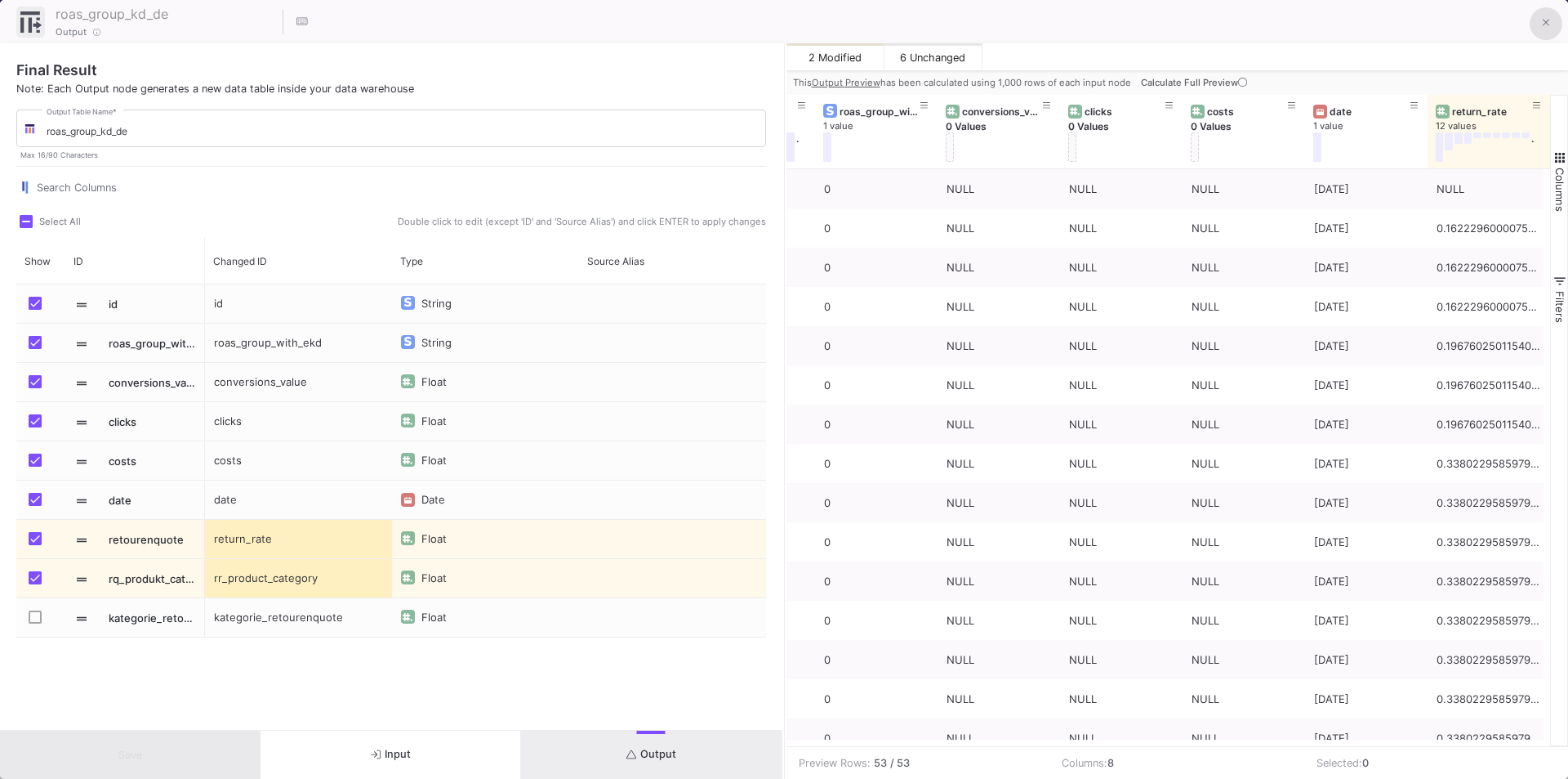
click at [1544, 29] on fa-icon at bounding box center [1546, 23] width 8 height 14
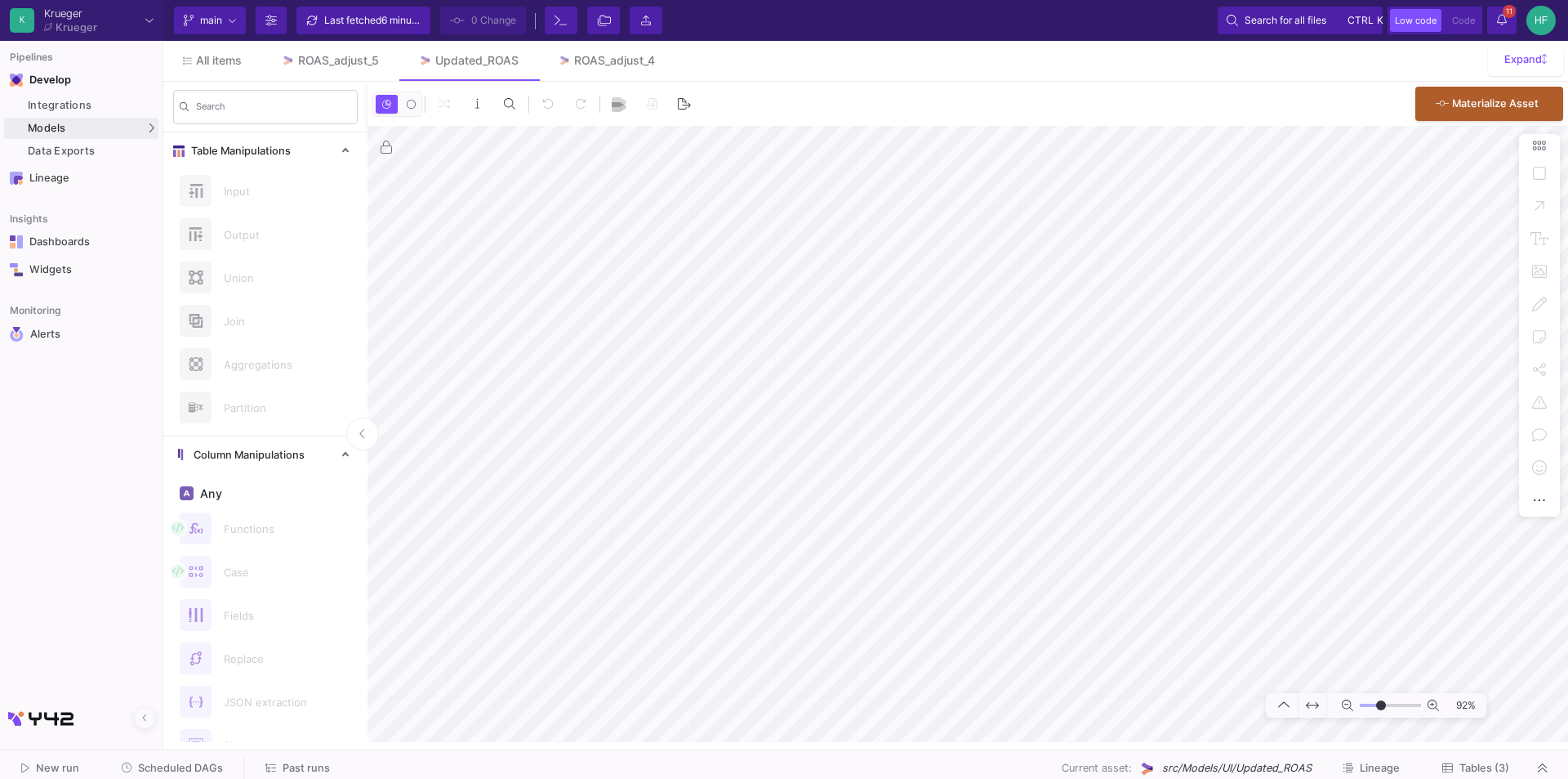
click at [1548, 444] on div "92%" at bounding box center [968, 433] width 1200 height 616
click at [78, 122] on div "Models" at bounding box center [81, 127] width 154 height 21
click at [220, 126] on div "UI-Models" at bounding box center [203, 132] width 53 height 13
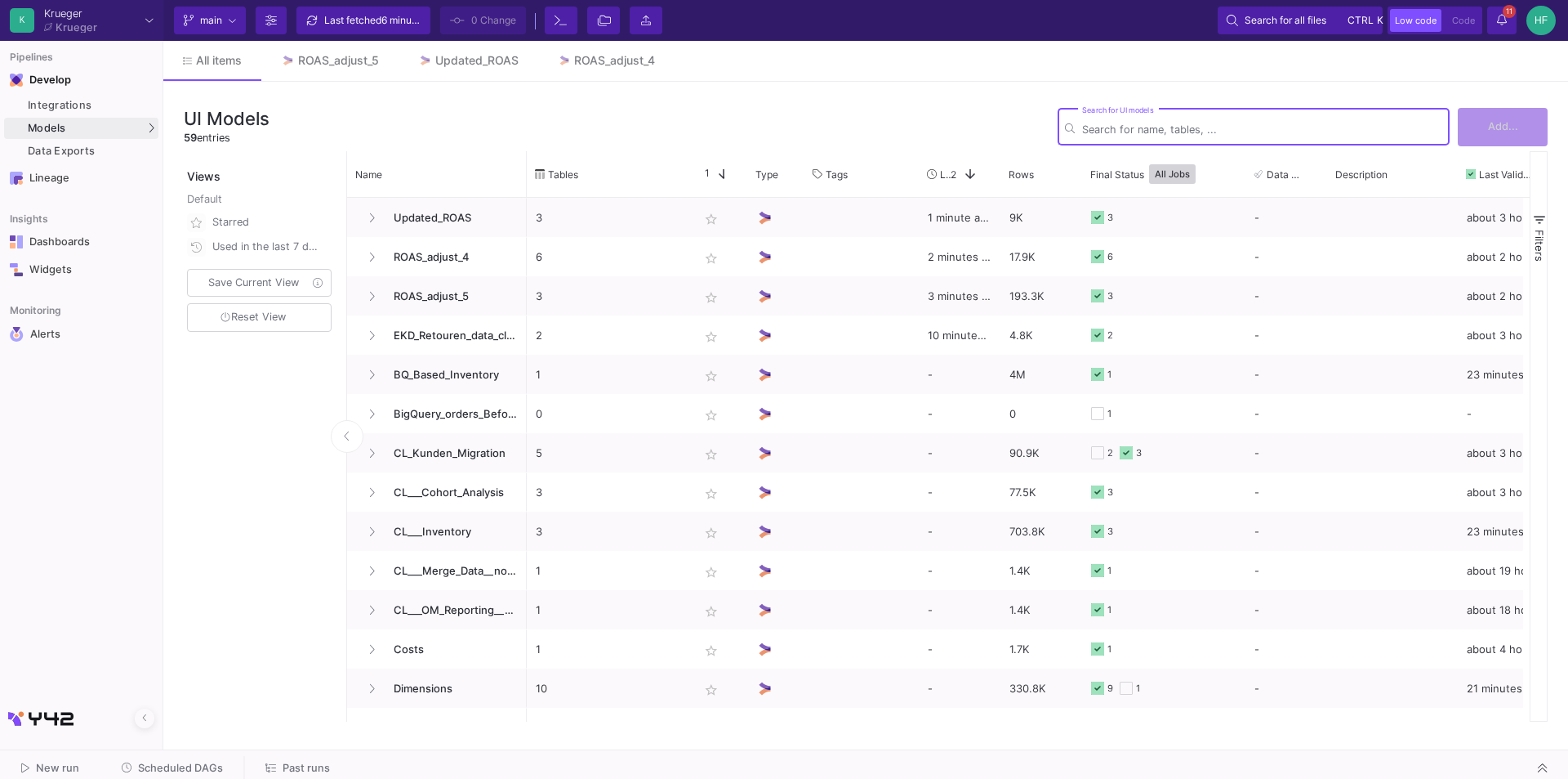
click at [1164, 126] on input "Search for UI models" at bounding box center [1262, 129] width 360 height 13
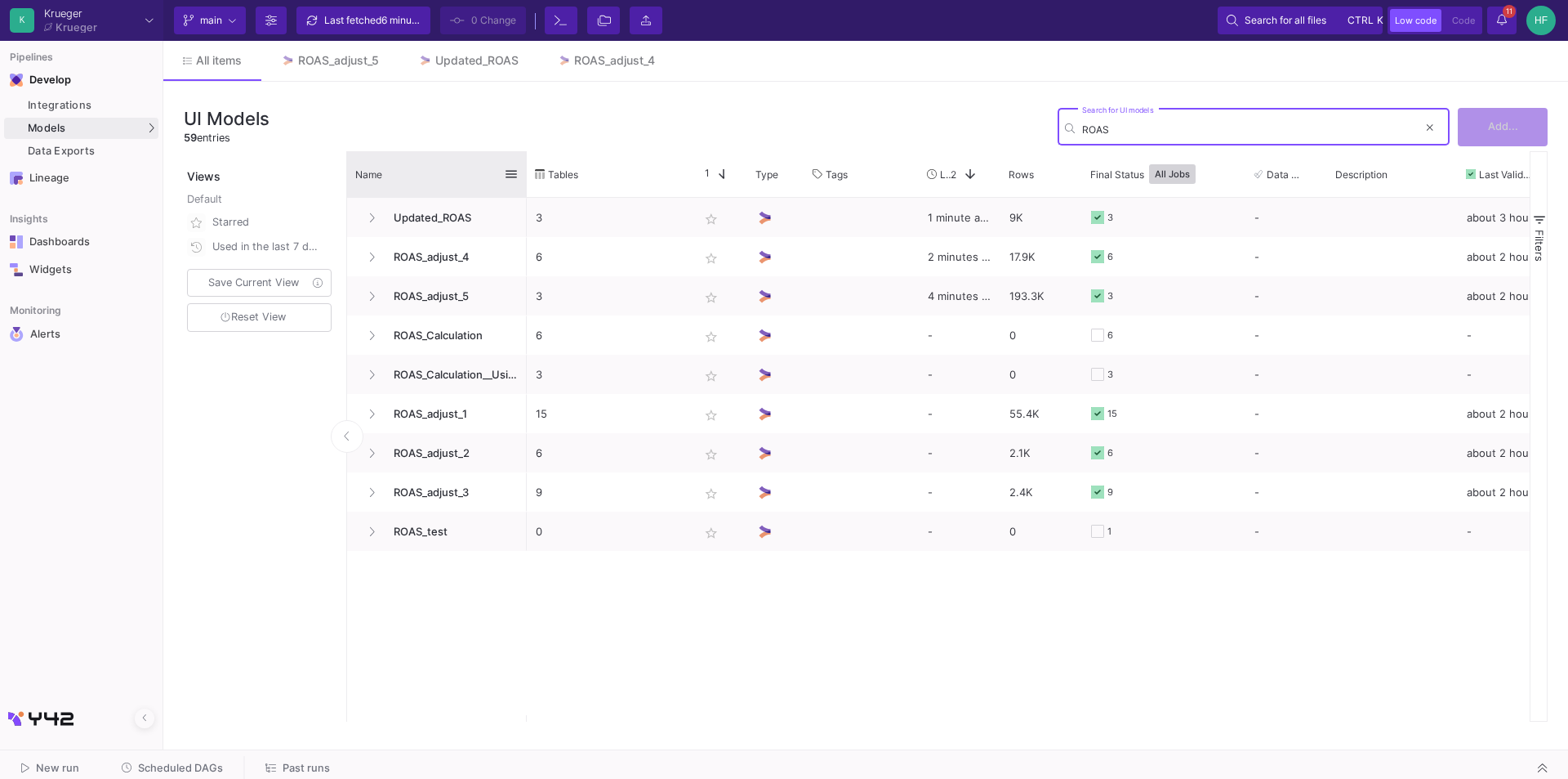
type input "ROAS"
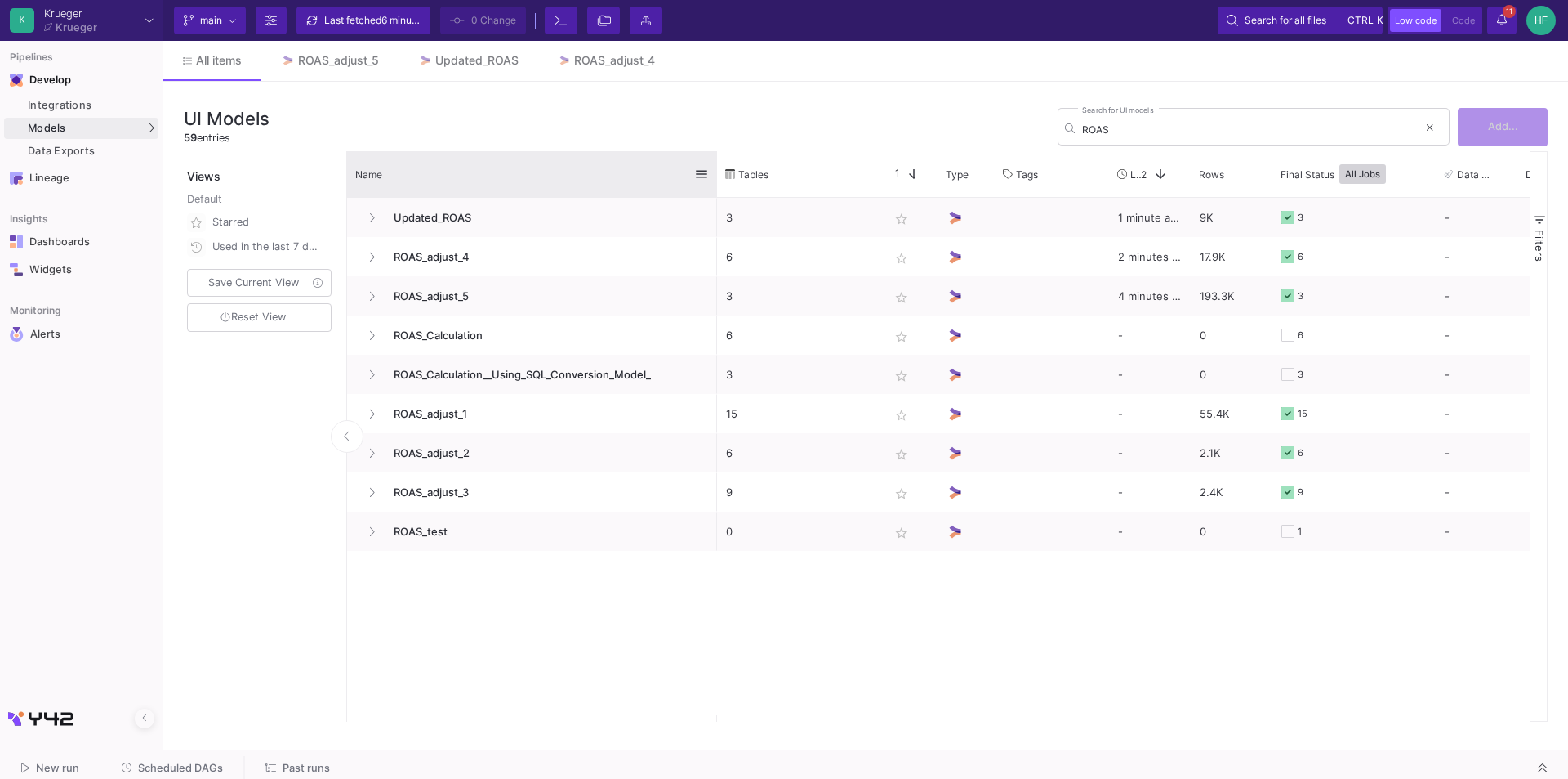
drag, startPoint x: 523, startPoint y: 162, endPoint x: 714, endPoint y: 169, distance: 191.1
click at [714, 169] on div at bounding box center [717, 173] width 7 height 46
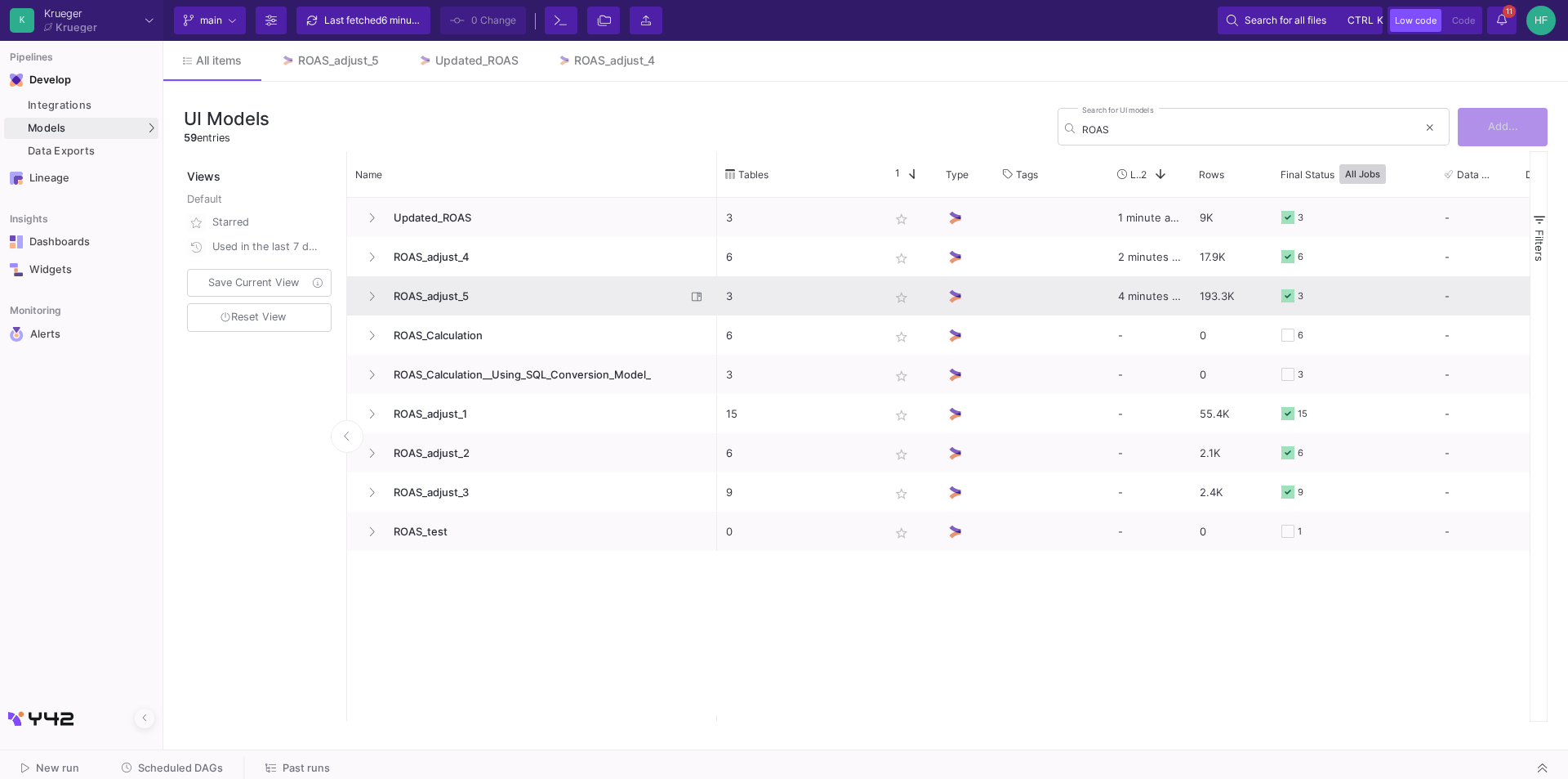
click at [439, 299] on span "ROAS_adjust_5" at bounding box center [534, 297] width 302 height 39
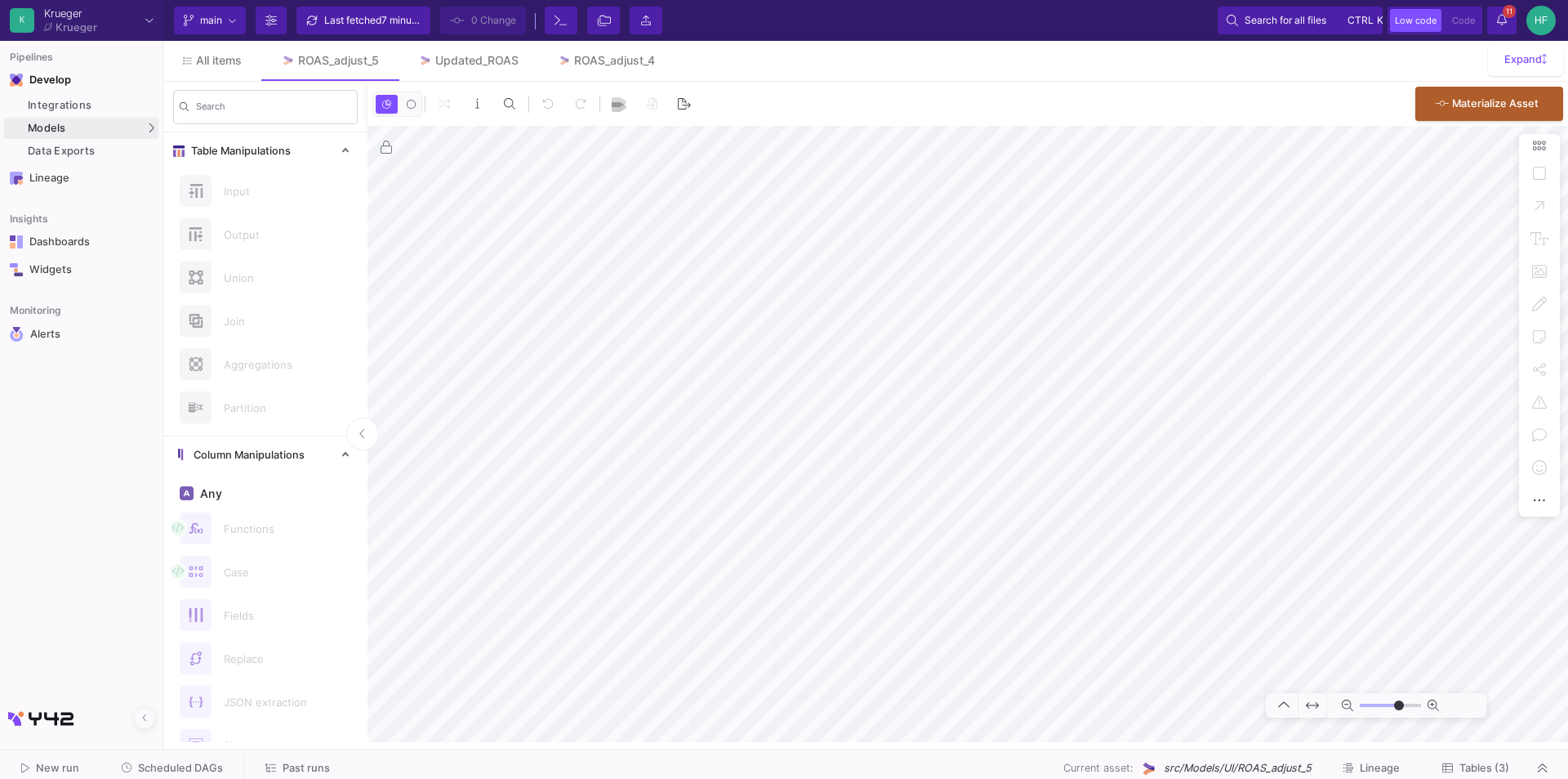
click at [676, 778] on html "K [PERSON_NAME] [PERSON_NAME] Current branch main Branch Options Last fetched 7…" at bounding box center [784, 390] width 1568 height 779
type input "-1"
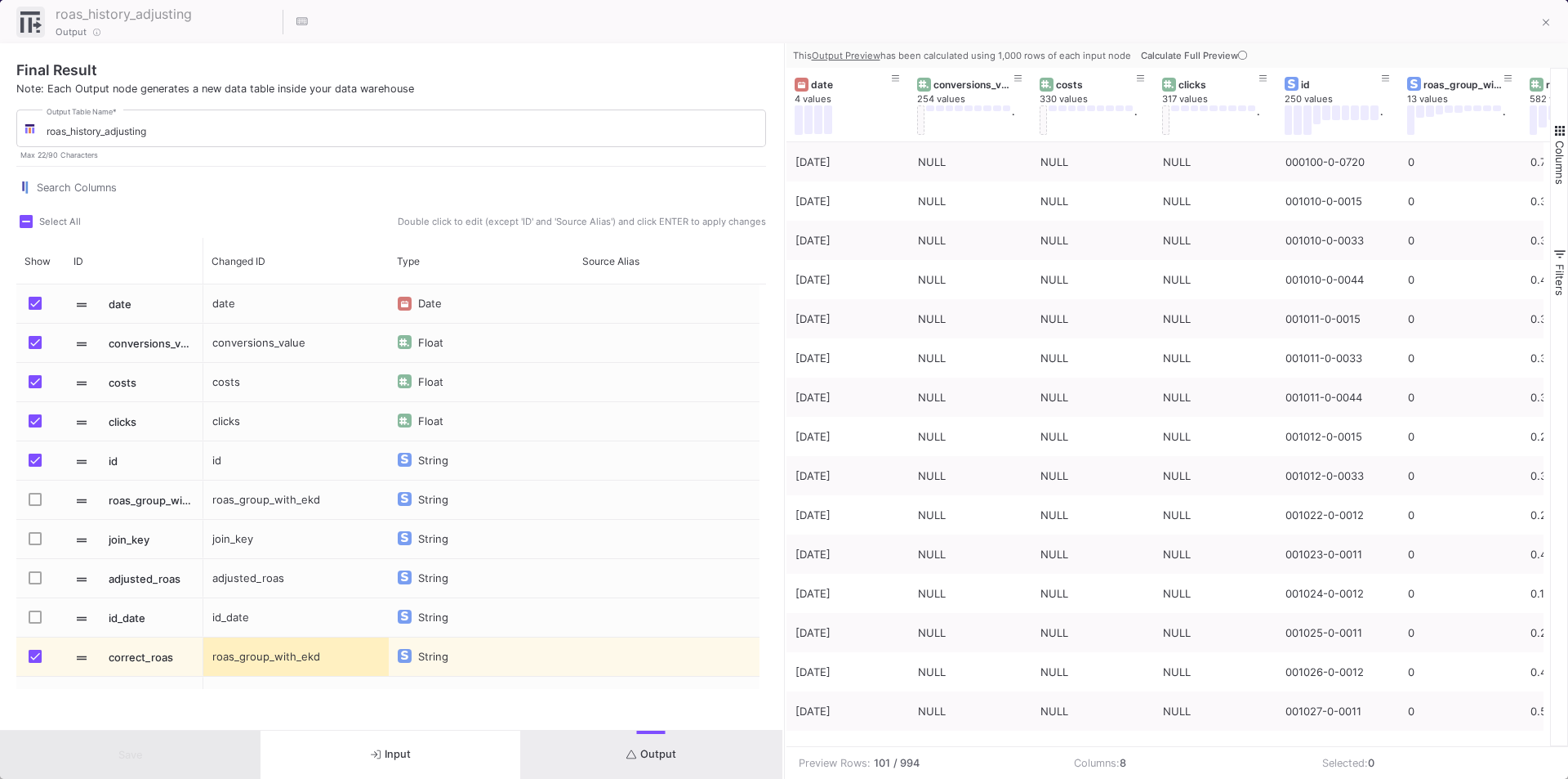
click at [663, 755] on span "Output" at bounding box center [651, 754] width 50 height 13
click at [1221, 54] on span "Calculate Full Preview" at bounding box center [1195, 56] width 110 height 12
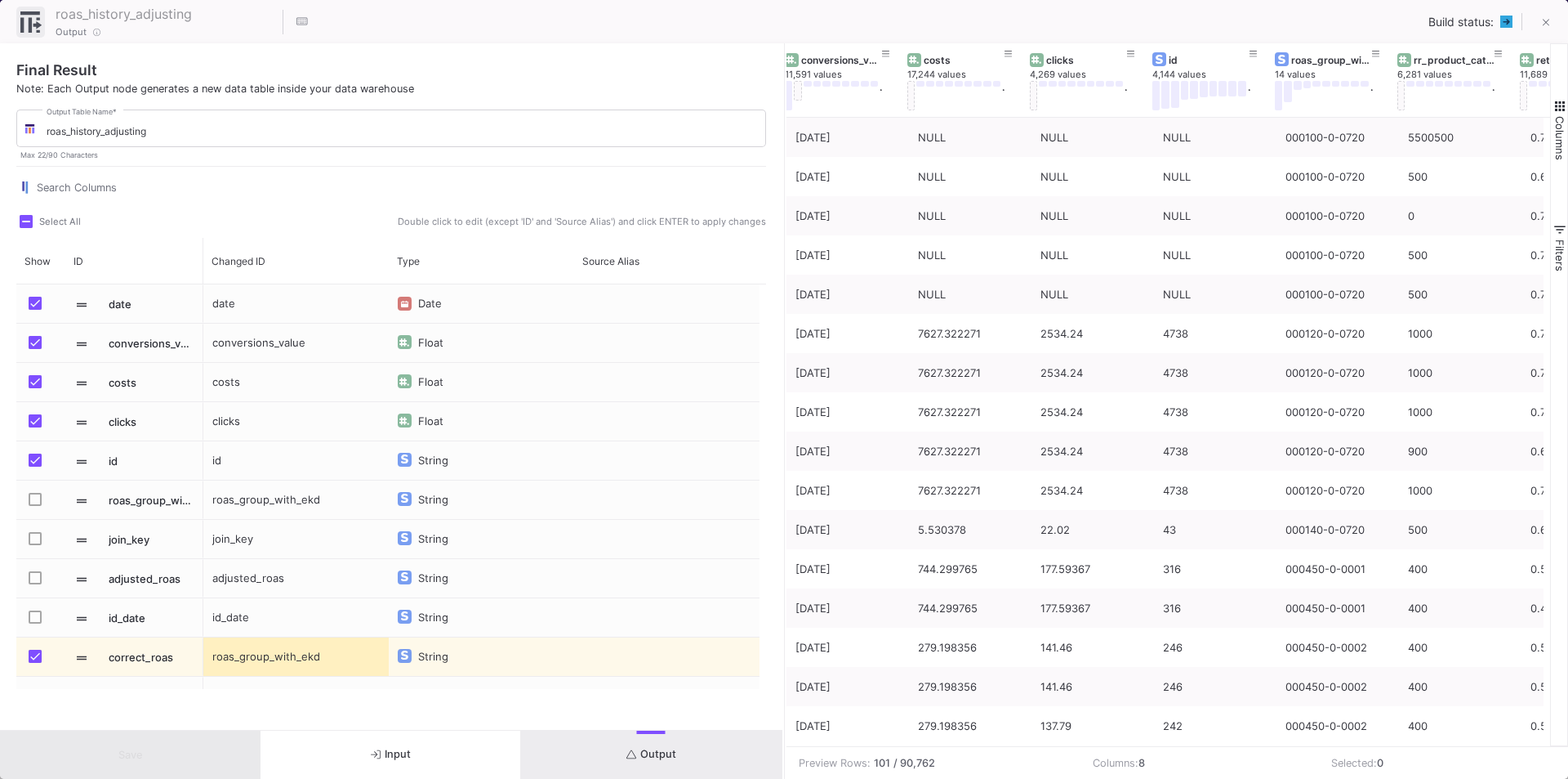
scroll to position [0, 222]
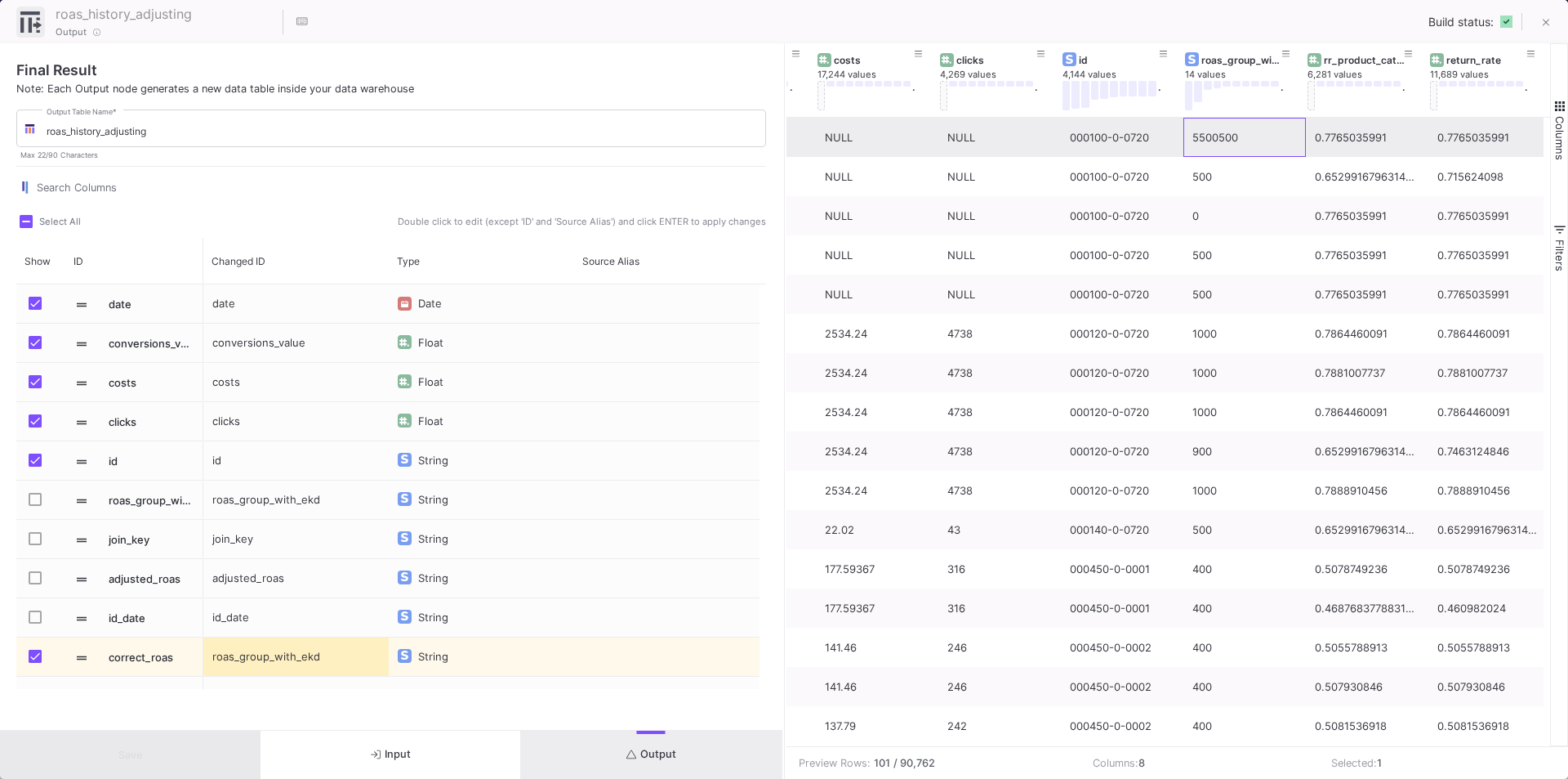
drag, startPoint x: 1188, startPoint y: 136, endPoint x: 1246, endPoint y: 133, distance: 58.1
click at [1246, 133] on div "5500500" at bounding box center [1244, 137] width 105 height 39
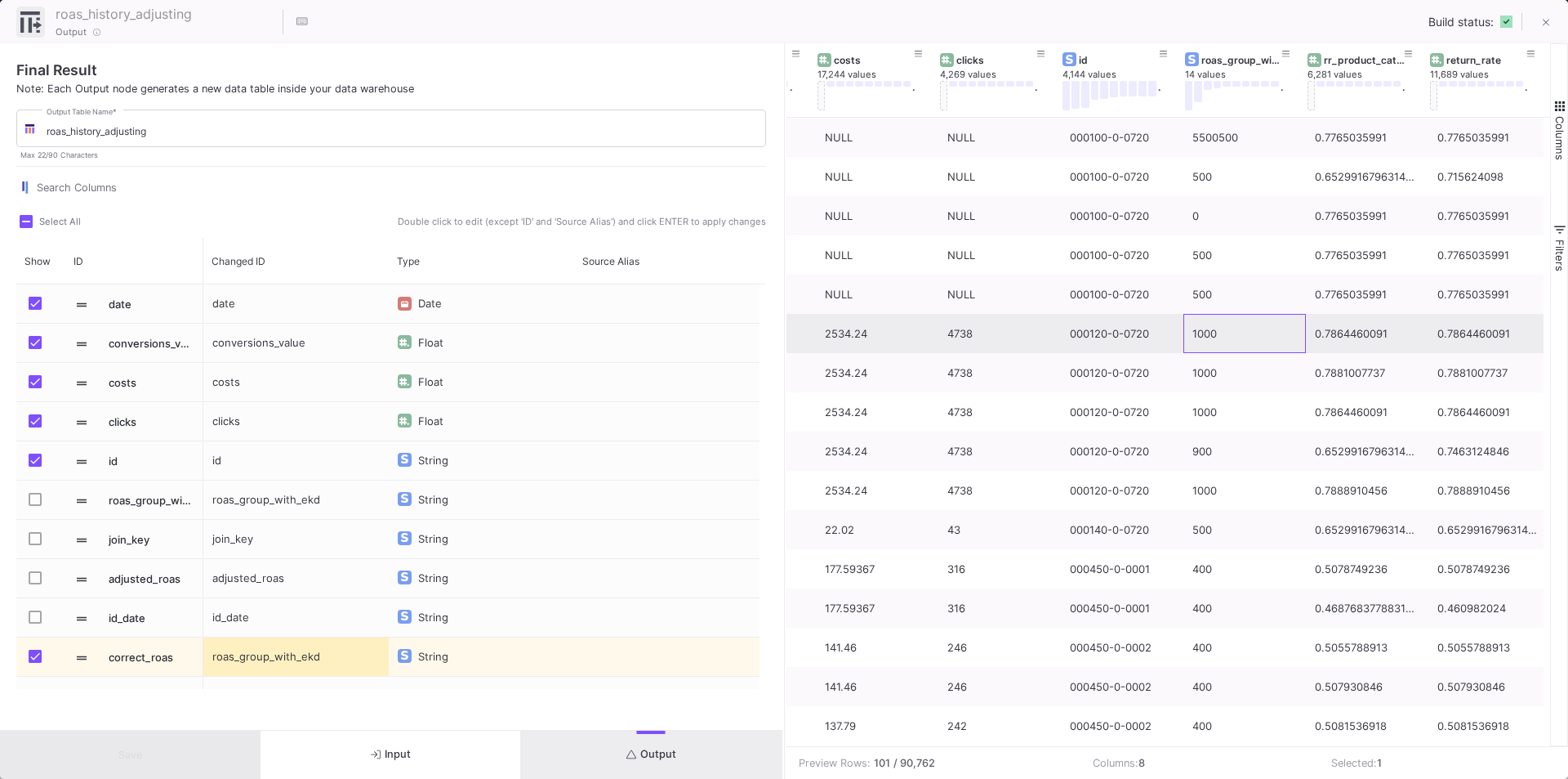
click at [1226, 349] on div "1000" at bounding box center [1244, 334] width 105 height 39
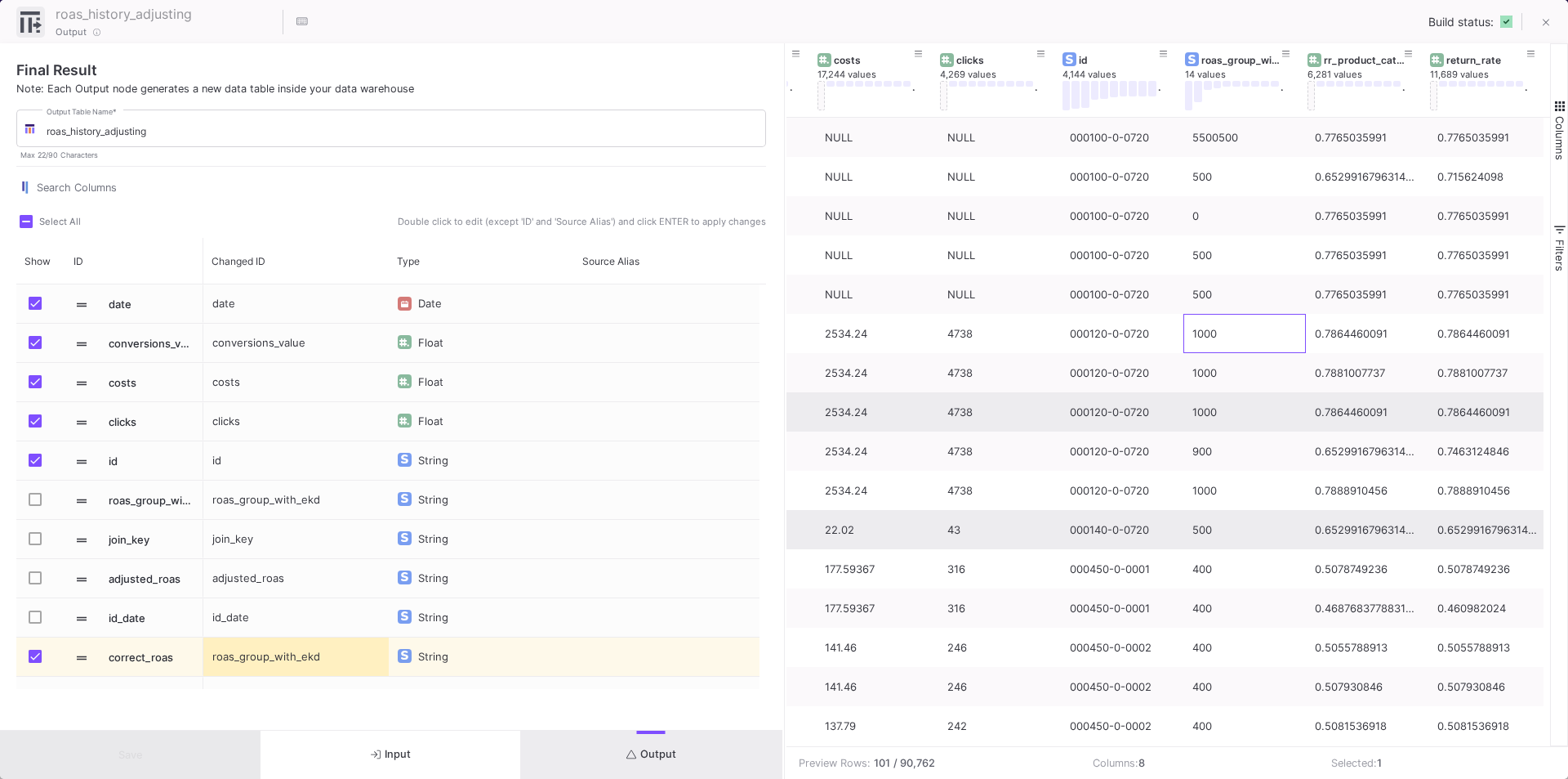
click at [1240, 525] on div "500" at bounding box center [1244, 530] width 105 height 39
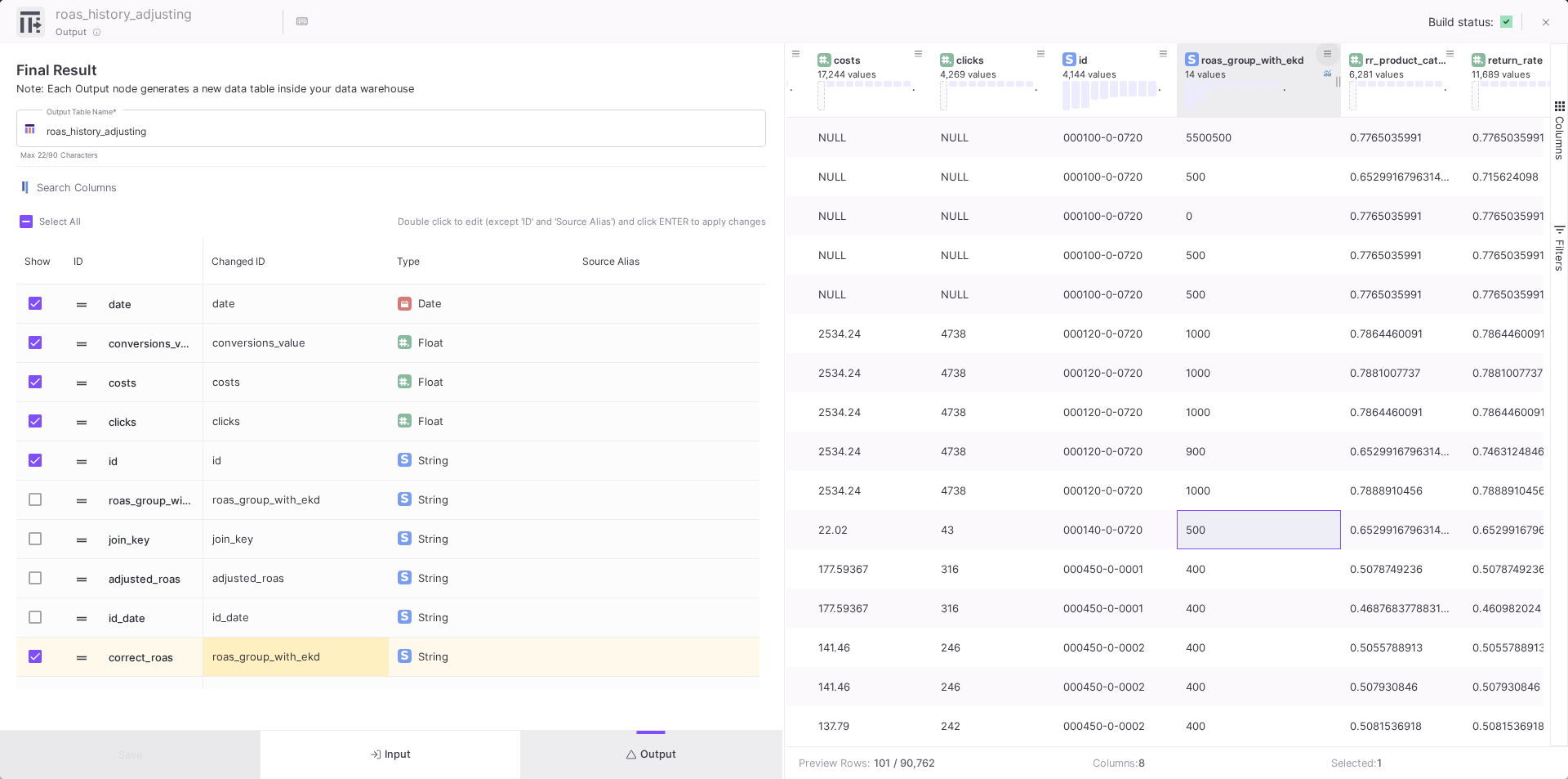
drag, startPoint x: 1297, startPoint y: 49, endPoint x: 1339, endPoint y: 55, distance: 42.4
click at [1339, 55] on div at bounding box center [1341, 80] width 7 height 74
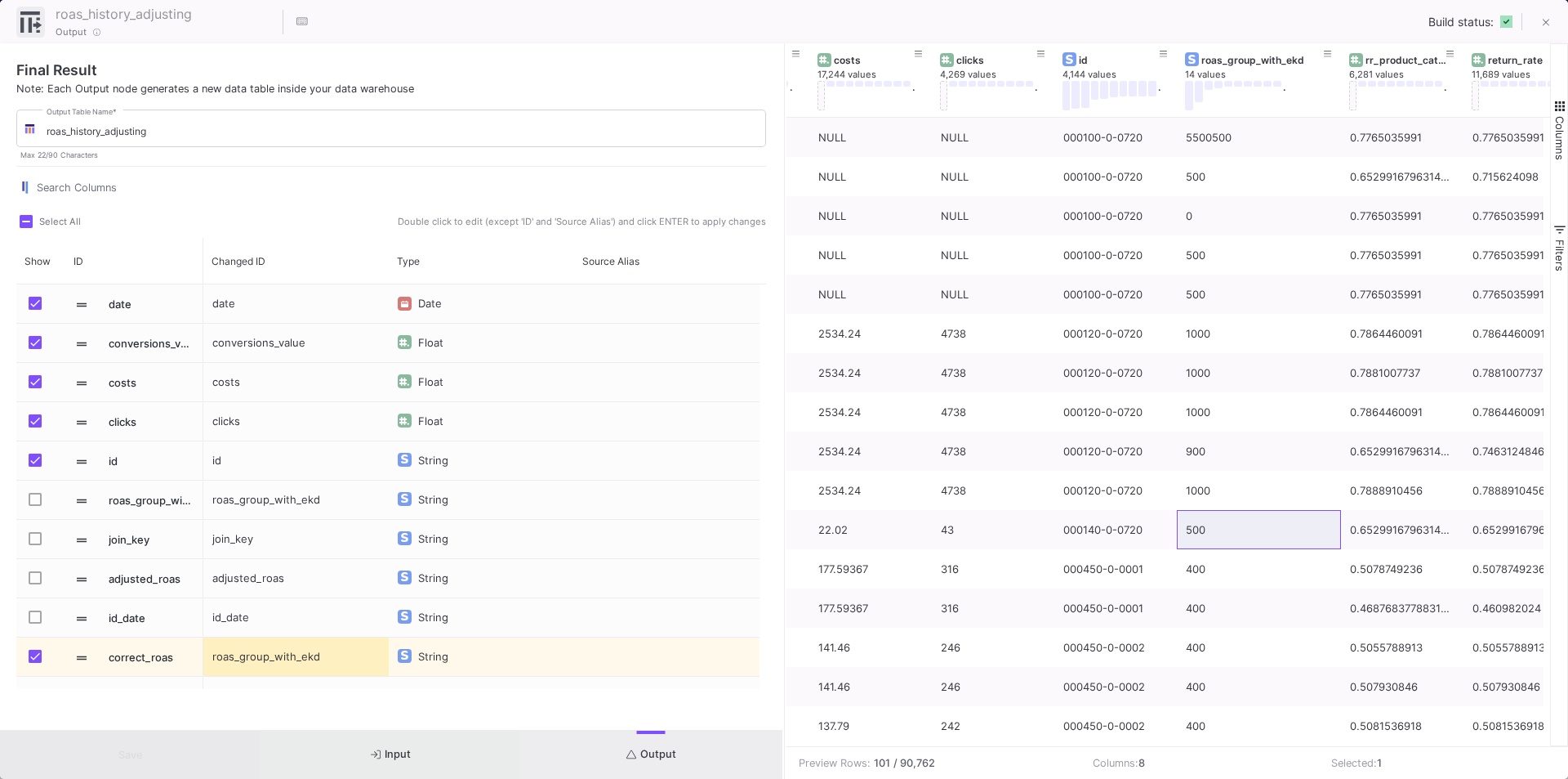
click at [426, 760] on button "Input" at bounding box center [390, 755] width 260 height 49
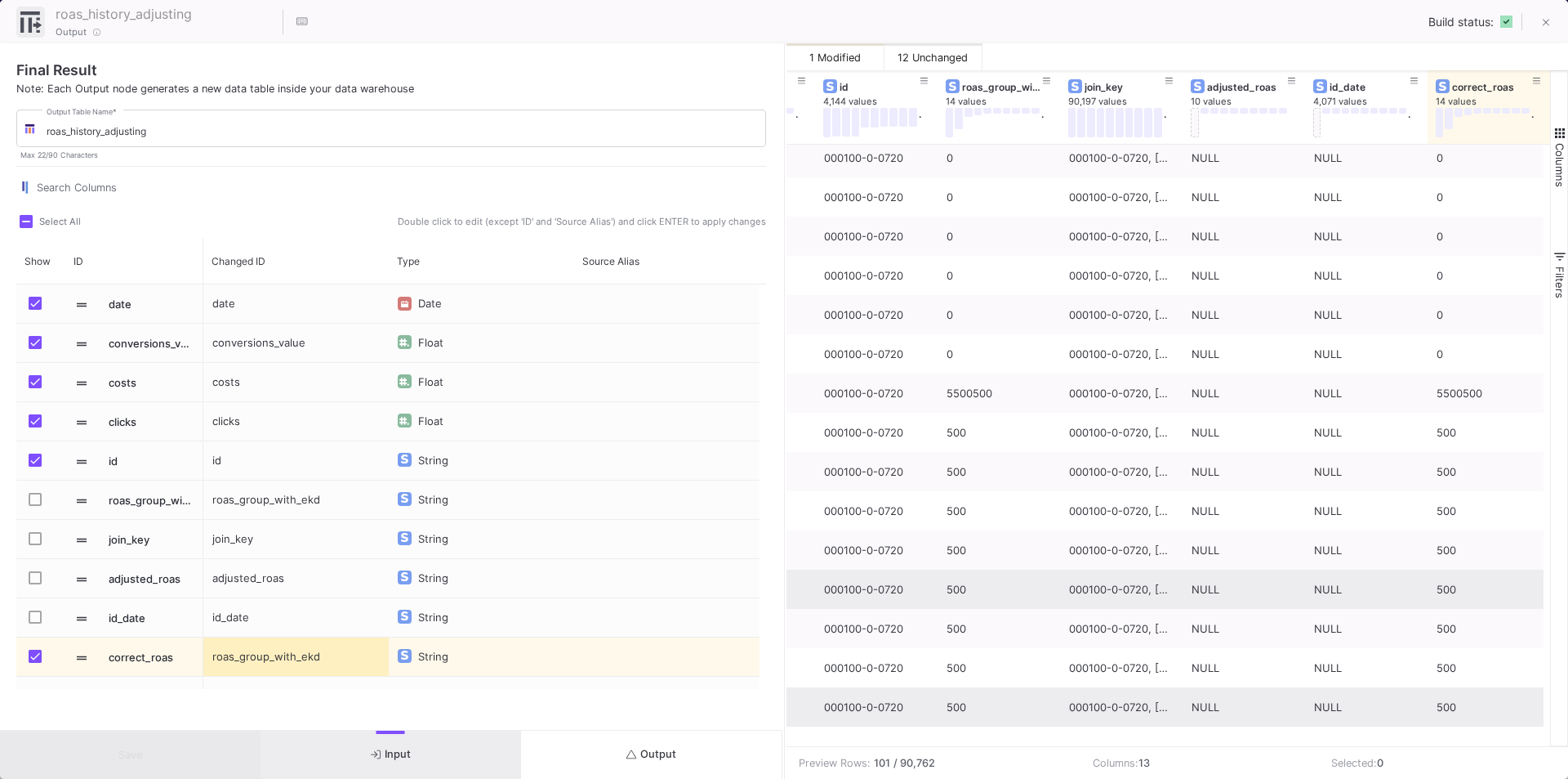
scroll to position [0, 0]
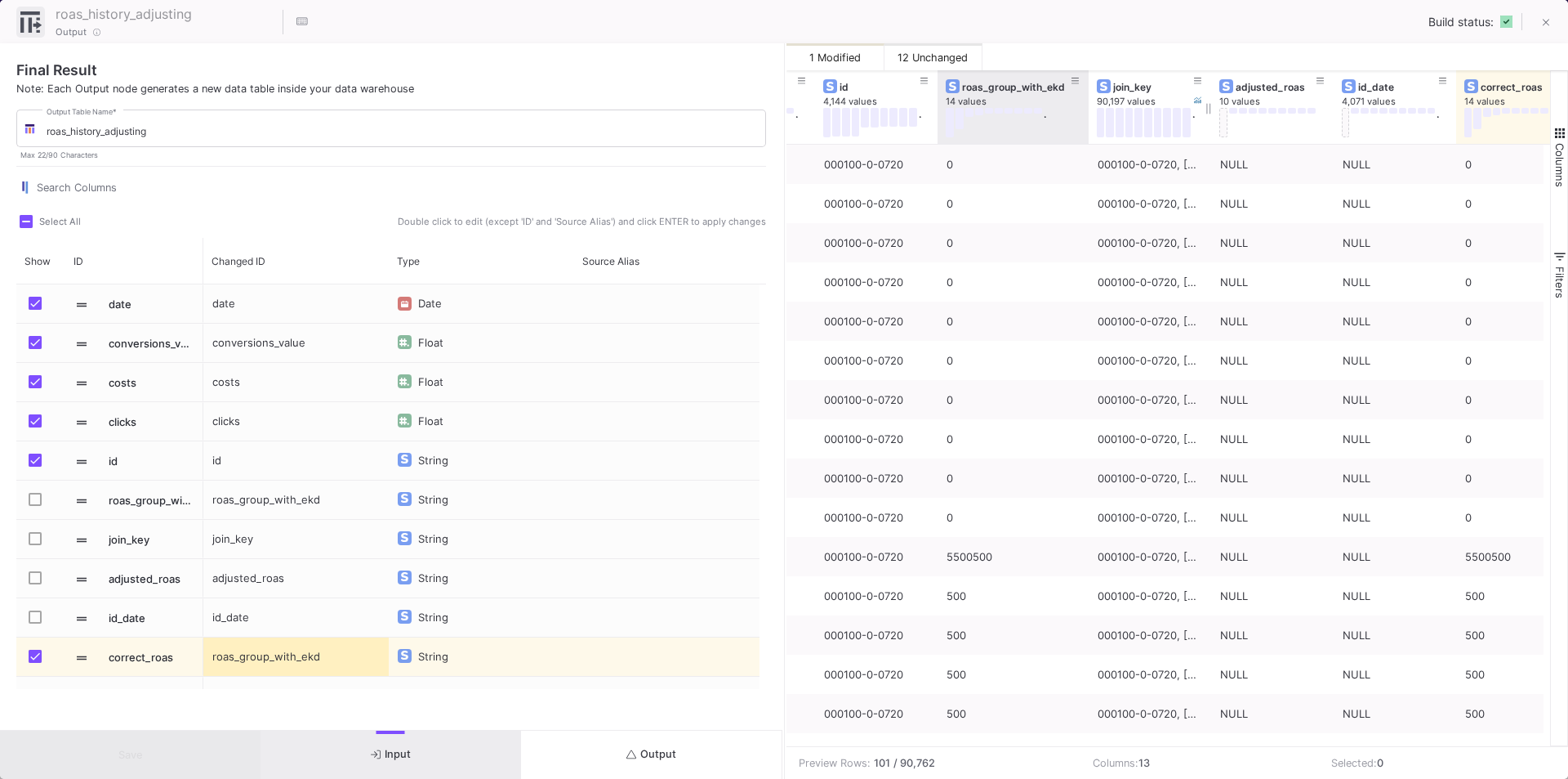
drag, startPoint x: 1056, startPoint y: 77, endPoint x: 1098, endPoint y: 106, distance: 51.0
click at [1087, 80] on div at bounding box center [1088, 107] width 7 height 74
click at [1079, 81] on icon at bounding box center [1078, 81] width 8 height 7
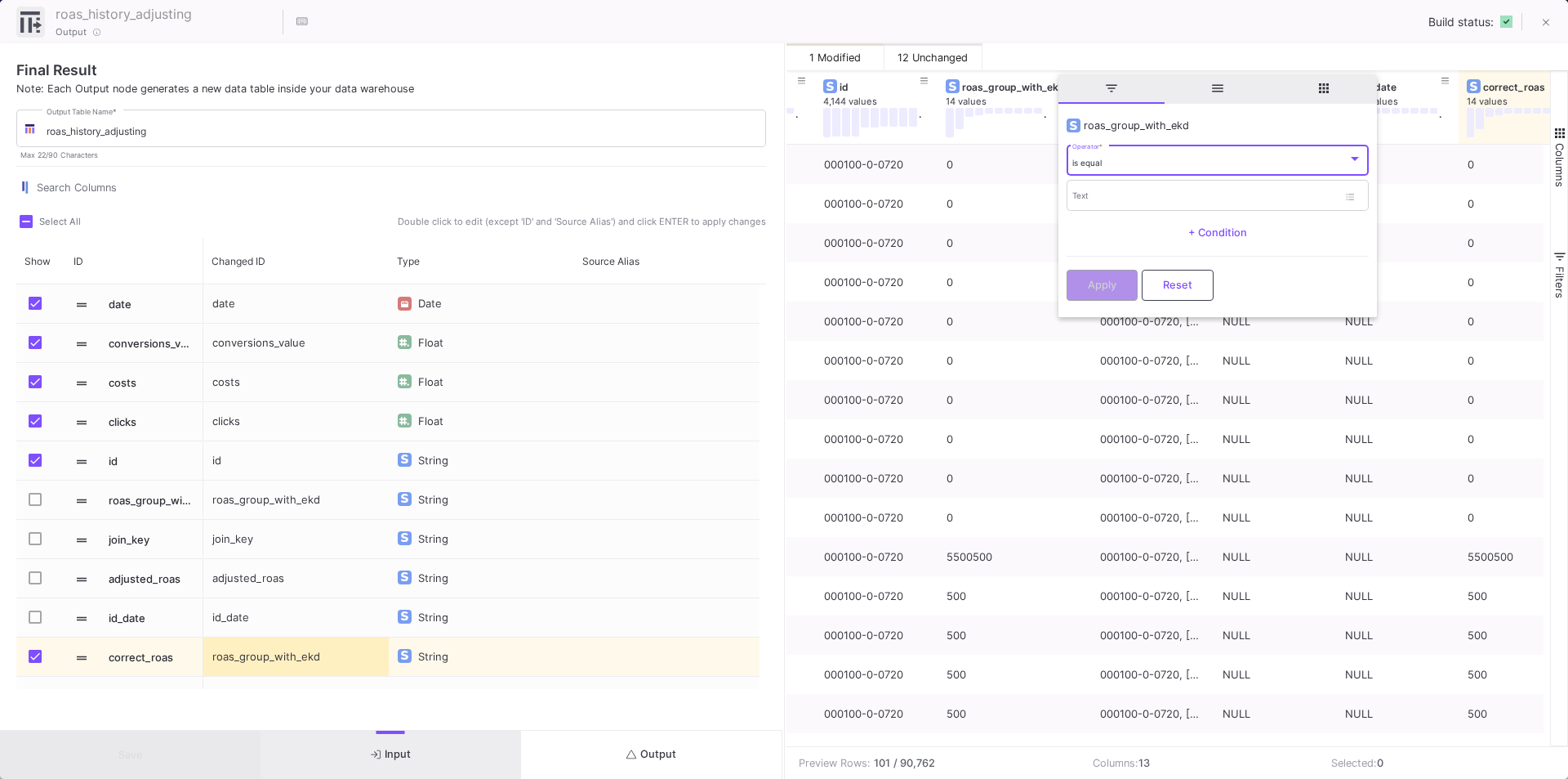
click at [1104, 163] on div "is equal" at bounding box center [1210, 163] width 275 height 11
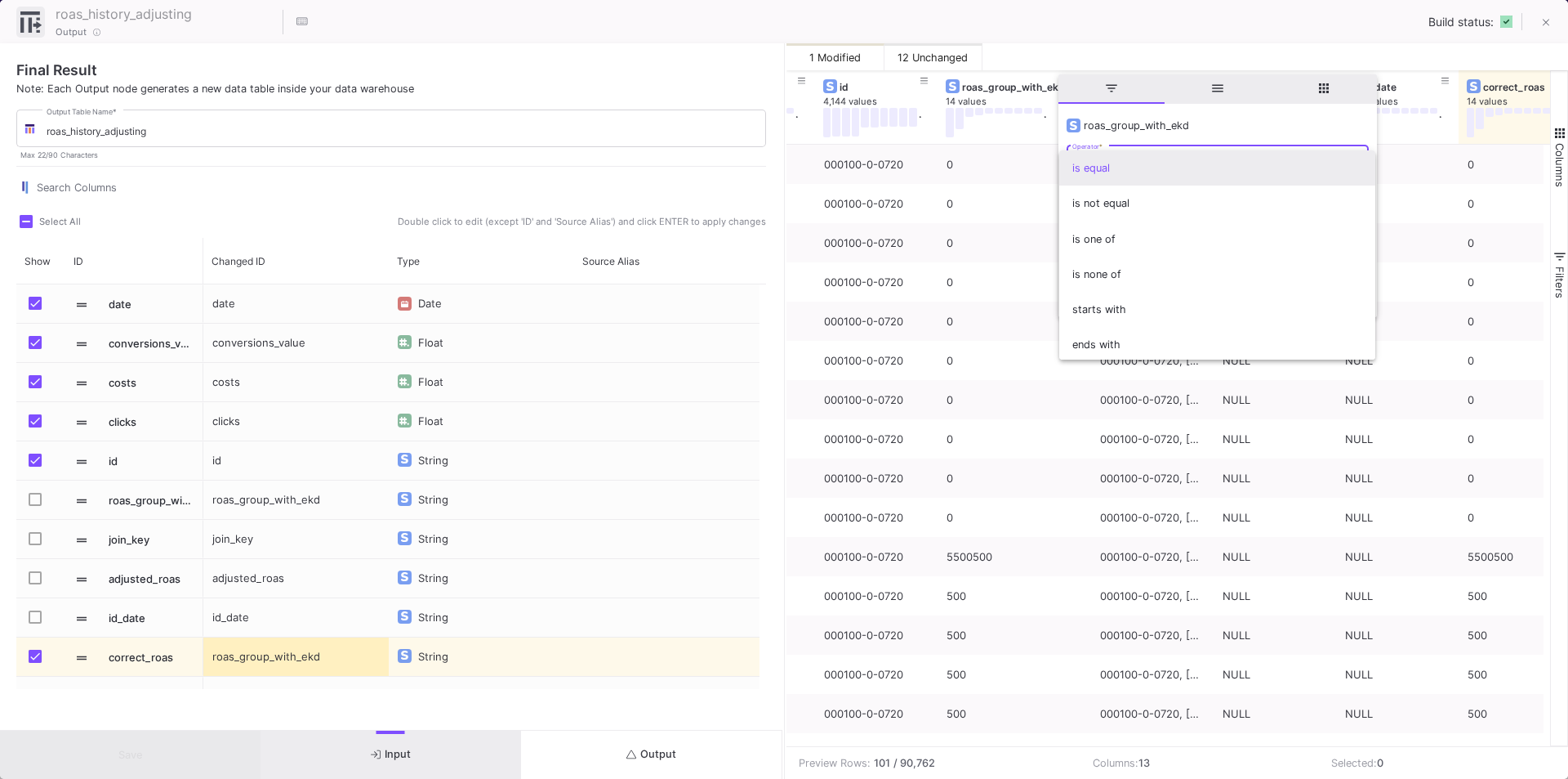
click at [1092, 168] on span "is equal" at bounding box center [1217, 168] width 290 height 35
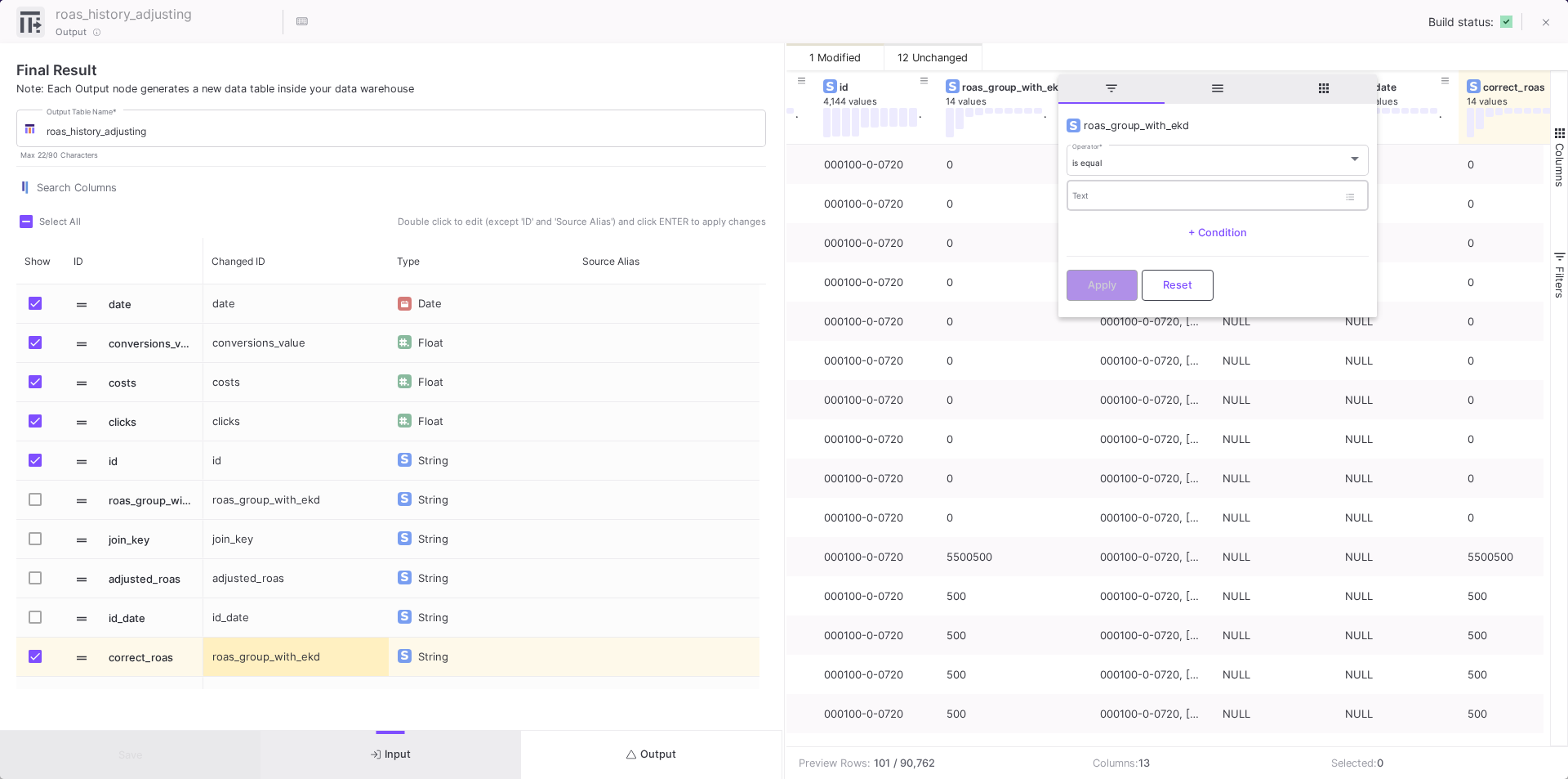
click at [1095, 191] on div "Text" at bounding box center [1205, 195] width 265 height 34
paste input "046685-0-0033"
type input "046685-0-0033"
click at [1108, 294] on button "Apply" at bounding box center [1102, 283] width 71 height 31
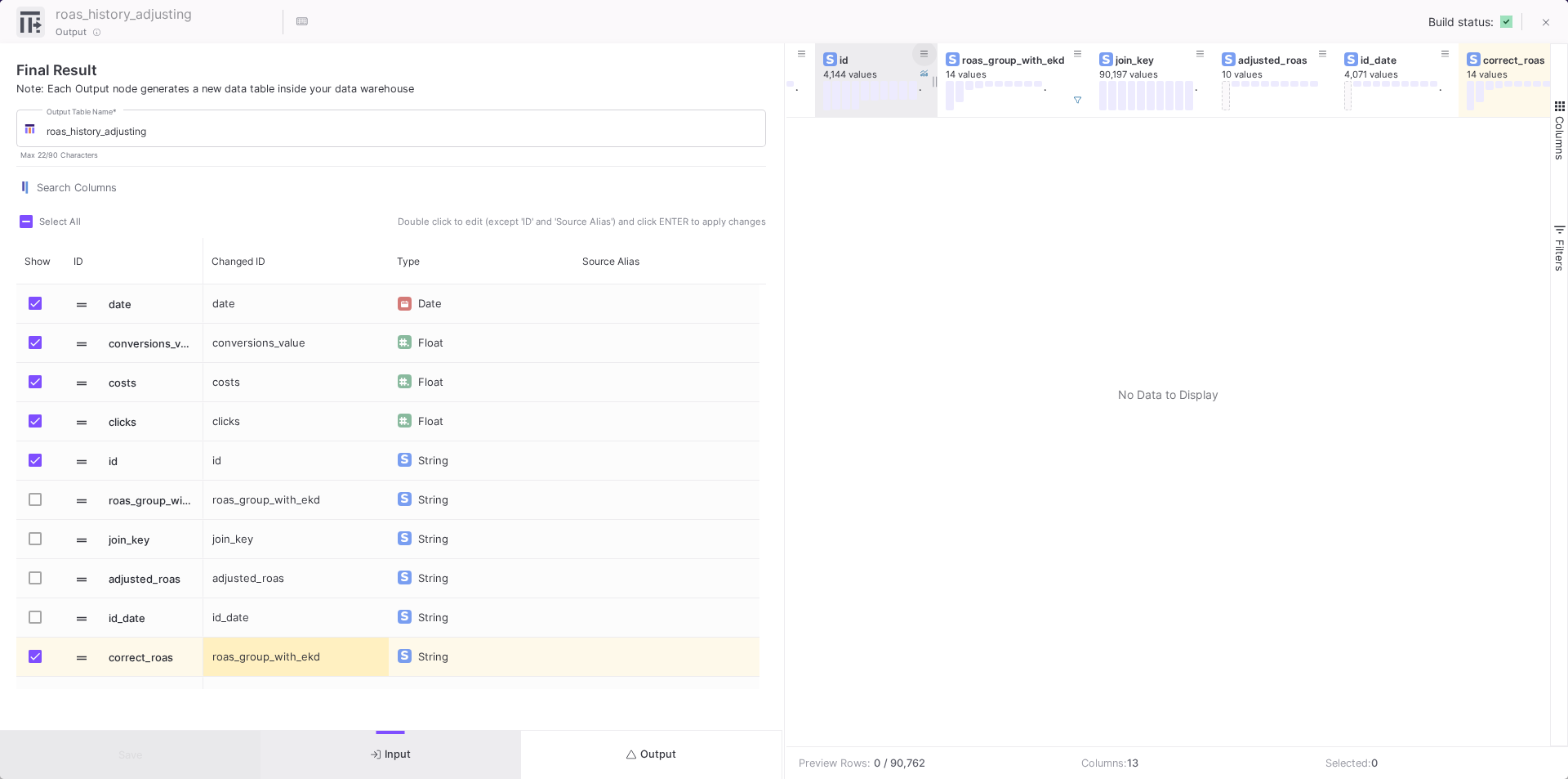
click at [920, 54] on icon at bounding box center [924, 54] width 8 height 9
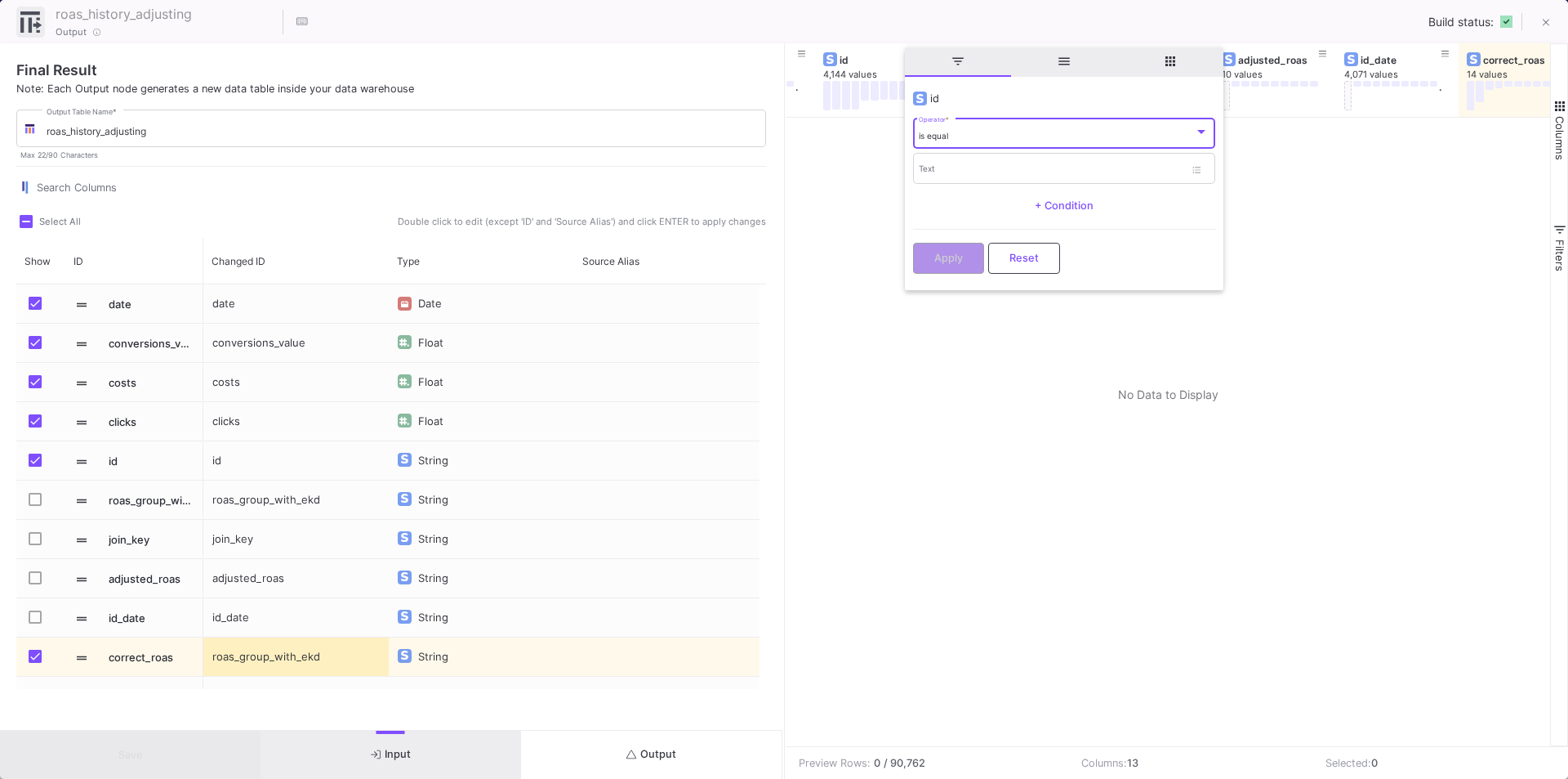
click at [979, 137] on div "is equal" at bounding box center [1056, 136] width 275 height 11
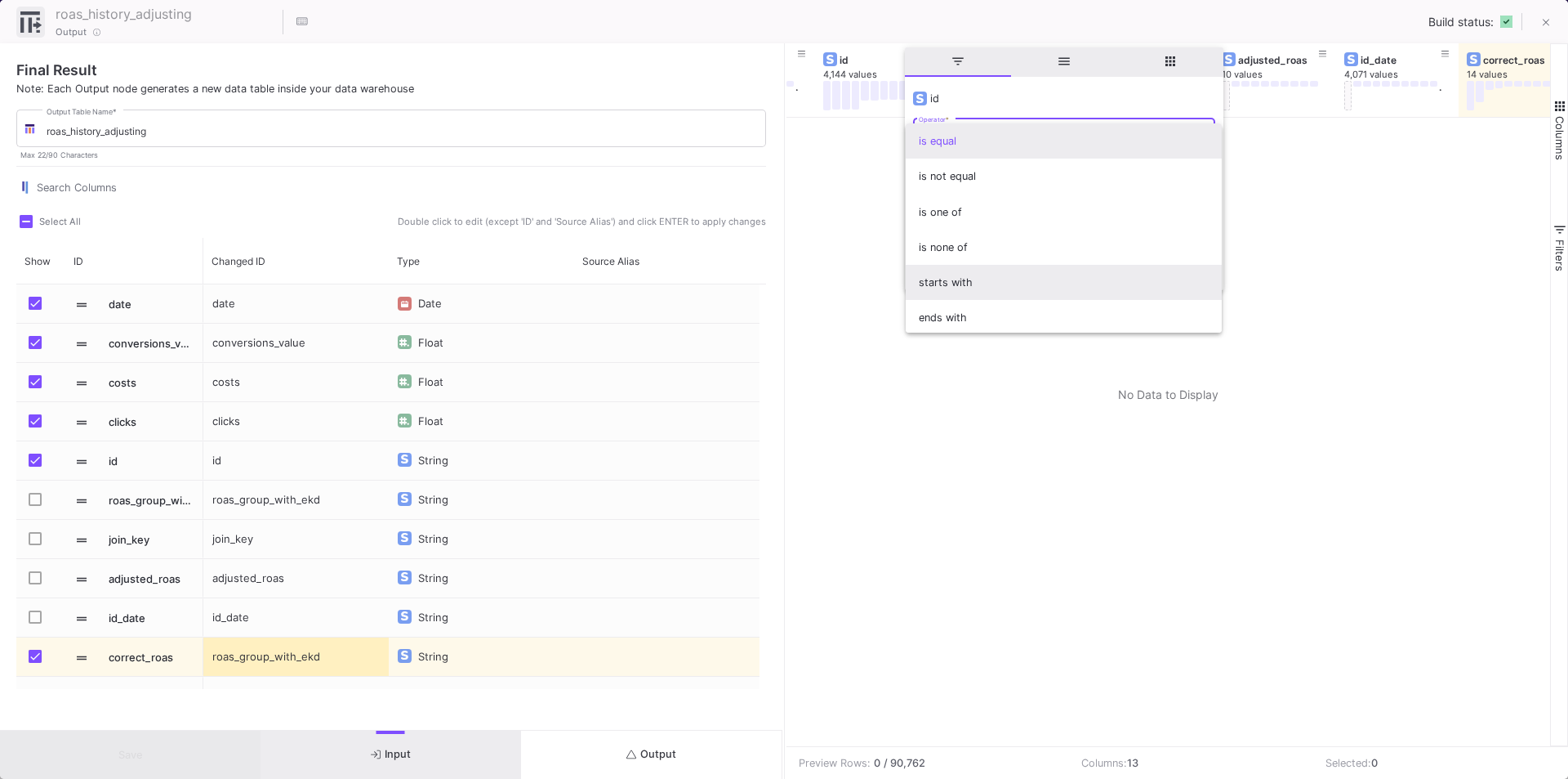
click at [930, 285] on span "starts with" at bounding box center [1063, 282] width 290 height 35
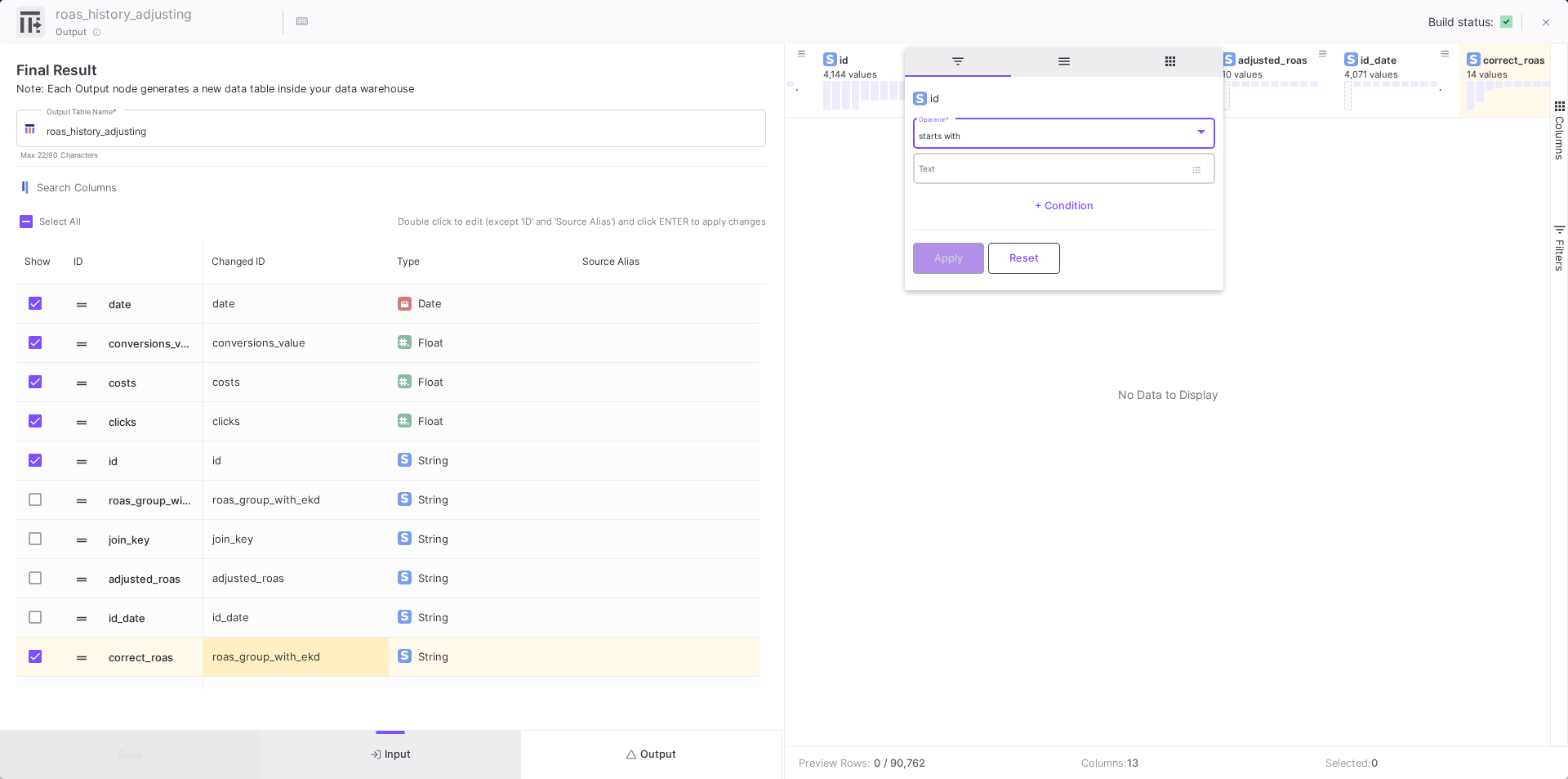
click at [958, 171] on input "Text" at bounding box center [1051, 171] width 265 height 11
paste input "046685-0-0033"
type input "046685-0-0033"
click at [973, 246] on button "Apply" at bounding box center [949, 258] width 71 height 31
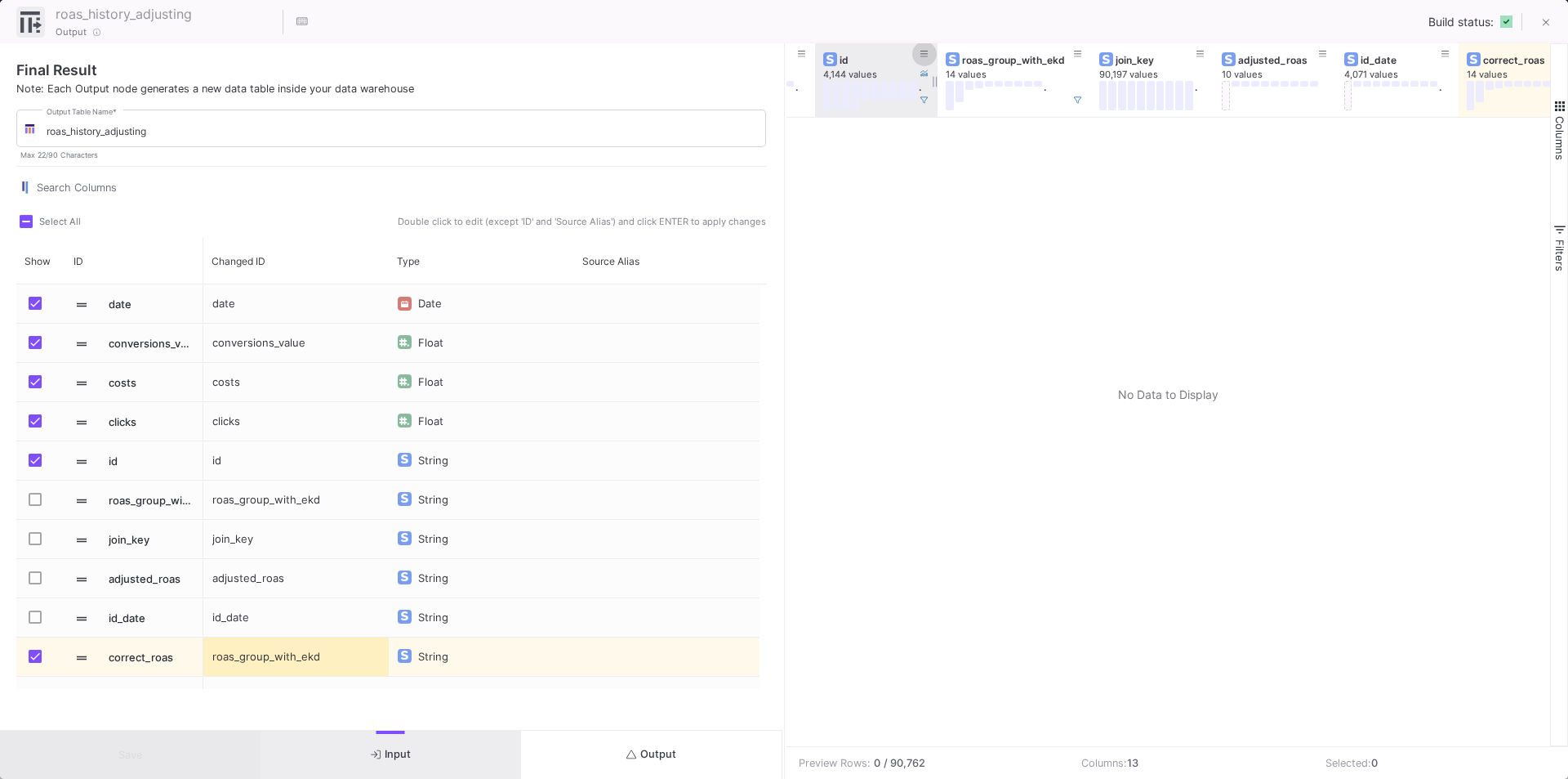
click at [921, 50] on icon at bounding box center [924, 54] width 8 height 9
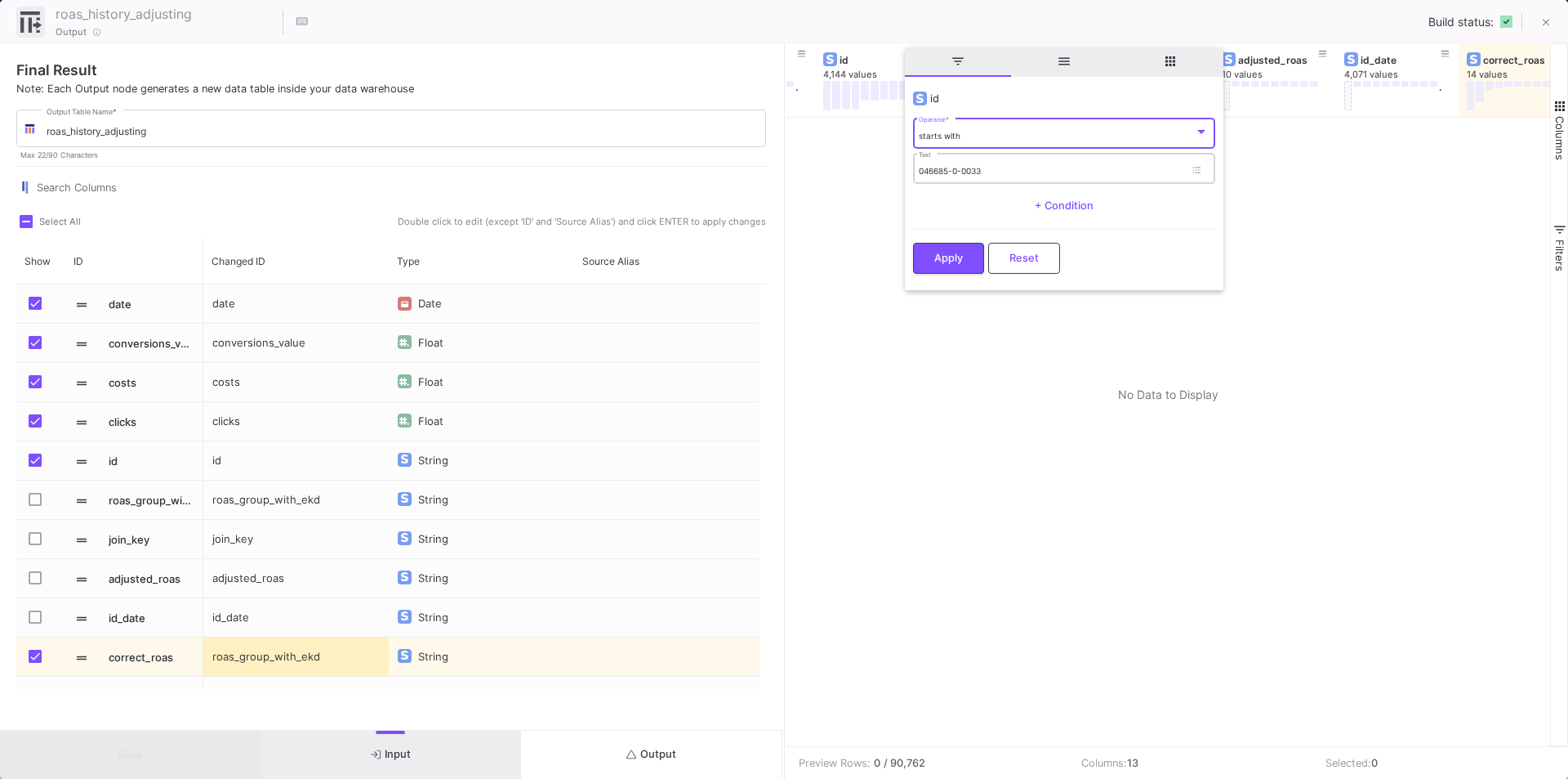
click at [1013, 168] on input "046685-0-0033" at bounding box center [1051, 171] width 265 height 11
drag, startPoint x: 1017, startPoint y: 168, endPoint x: 958, endPoint y: 172, distance: 59.1
click at [958, 172] on input "046685-0-0033" at bounding box center [1051, 171] width 265 height 11
type input "046685-0"
click at [947, 254] on span "Apply" at bounding box center [949, 255] width 28 height 13
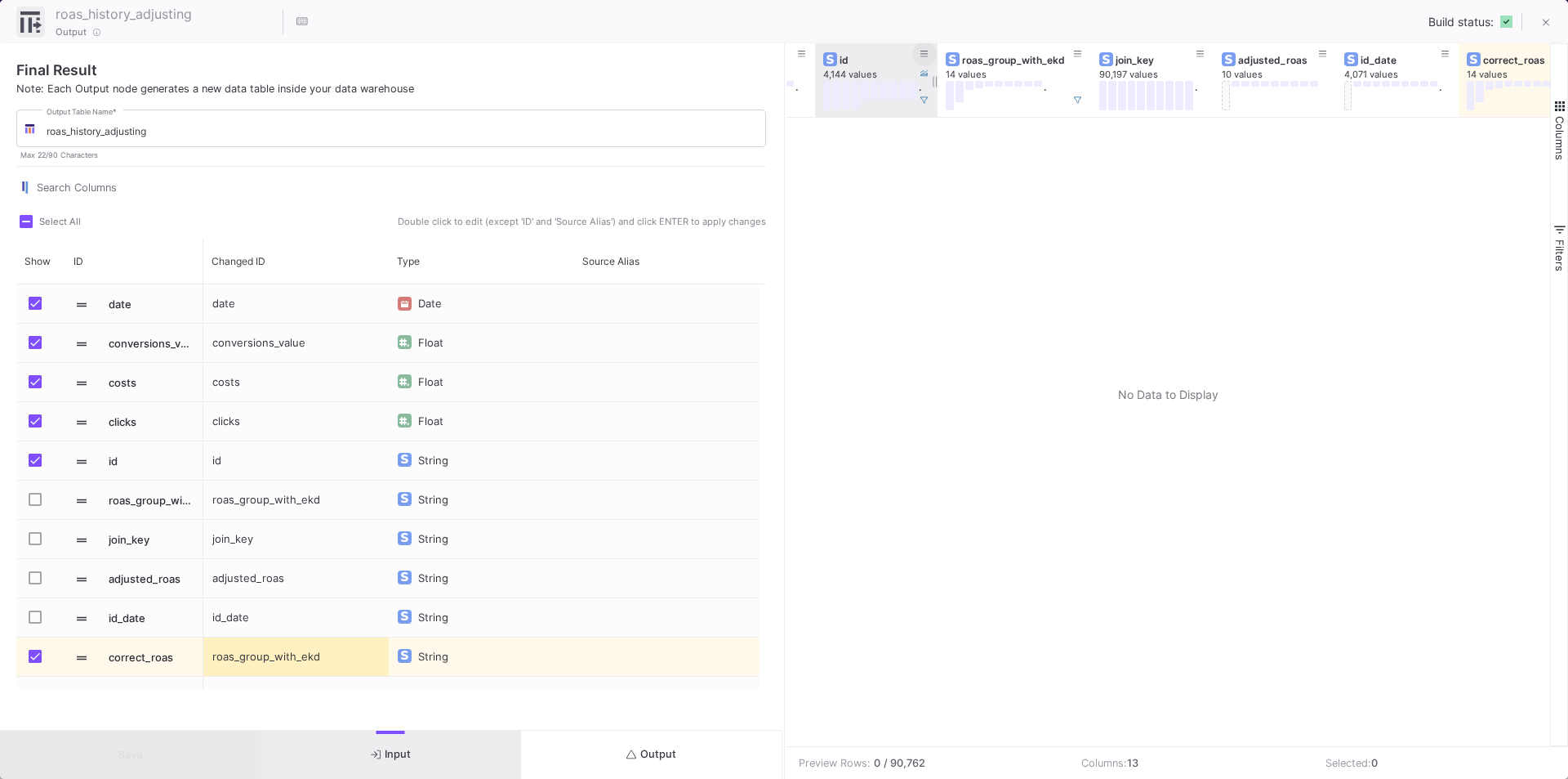
click at [924, 55] on icon at bounding box center [924, 54] width 8 height 9
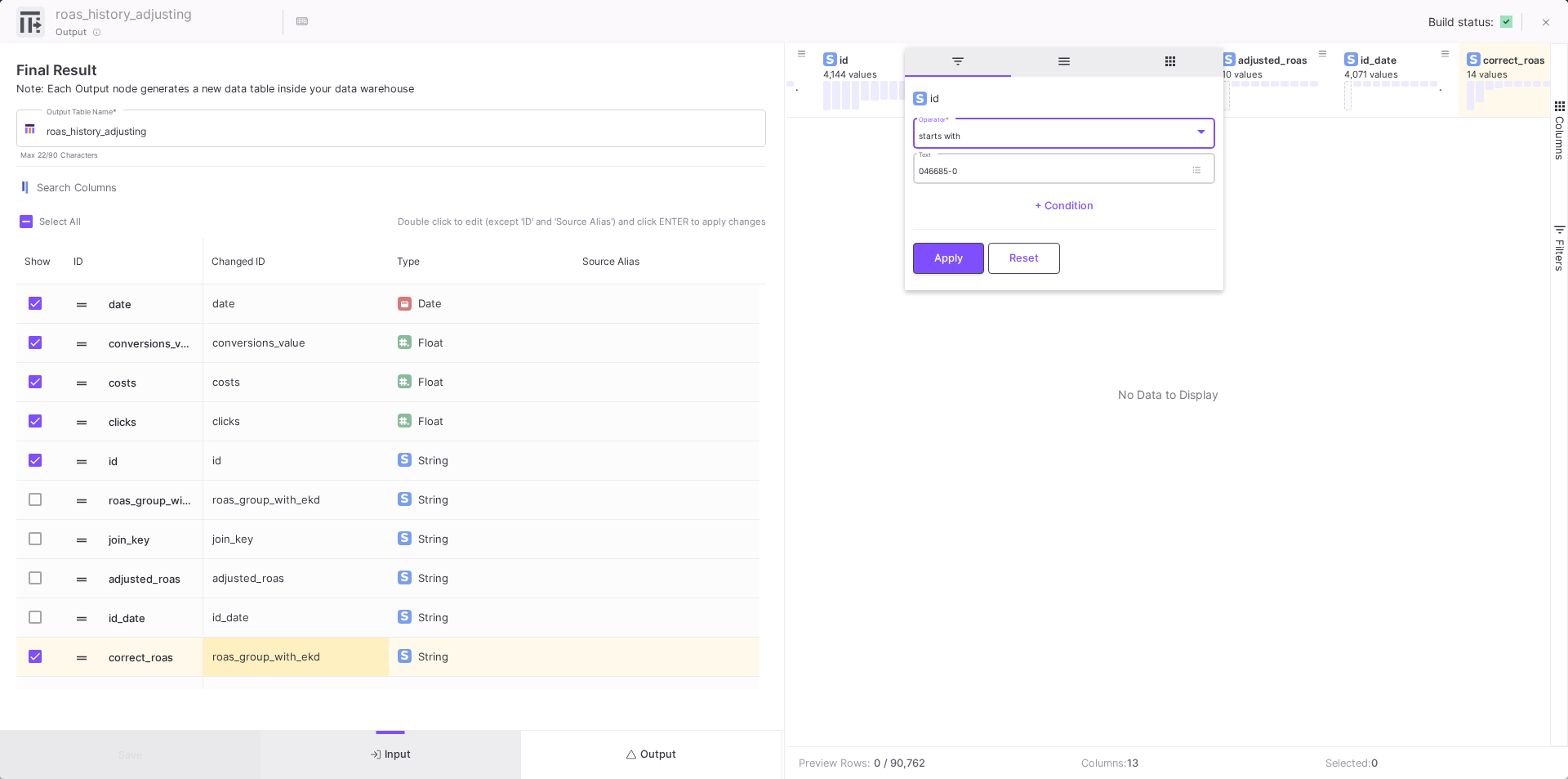
click at [974, 173] on input "046685-0" at bounding box center [1051, 171] width 265 height 11
type input "046685"
click at [950, 267] on button "Apply" at bounding box center [949, 256] width 71 height 31
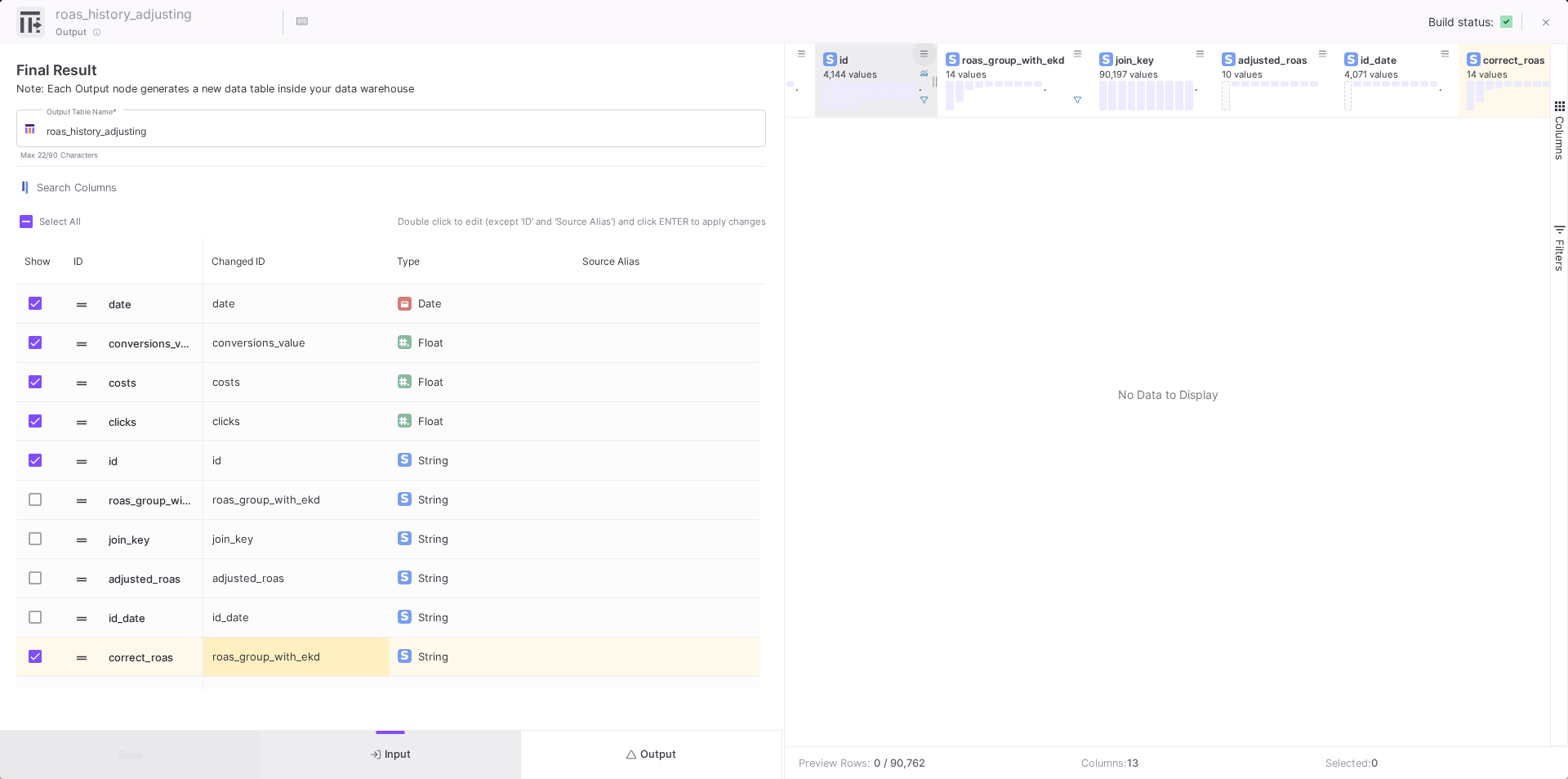
click at [920, 55] on icon at bounding box center [924, 54] width 8 height 9
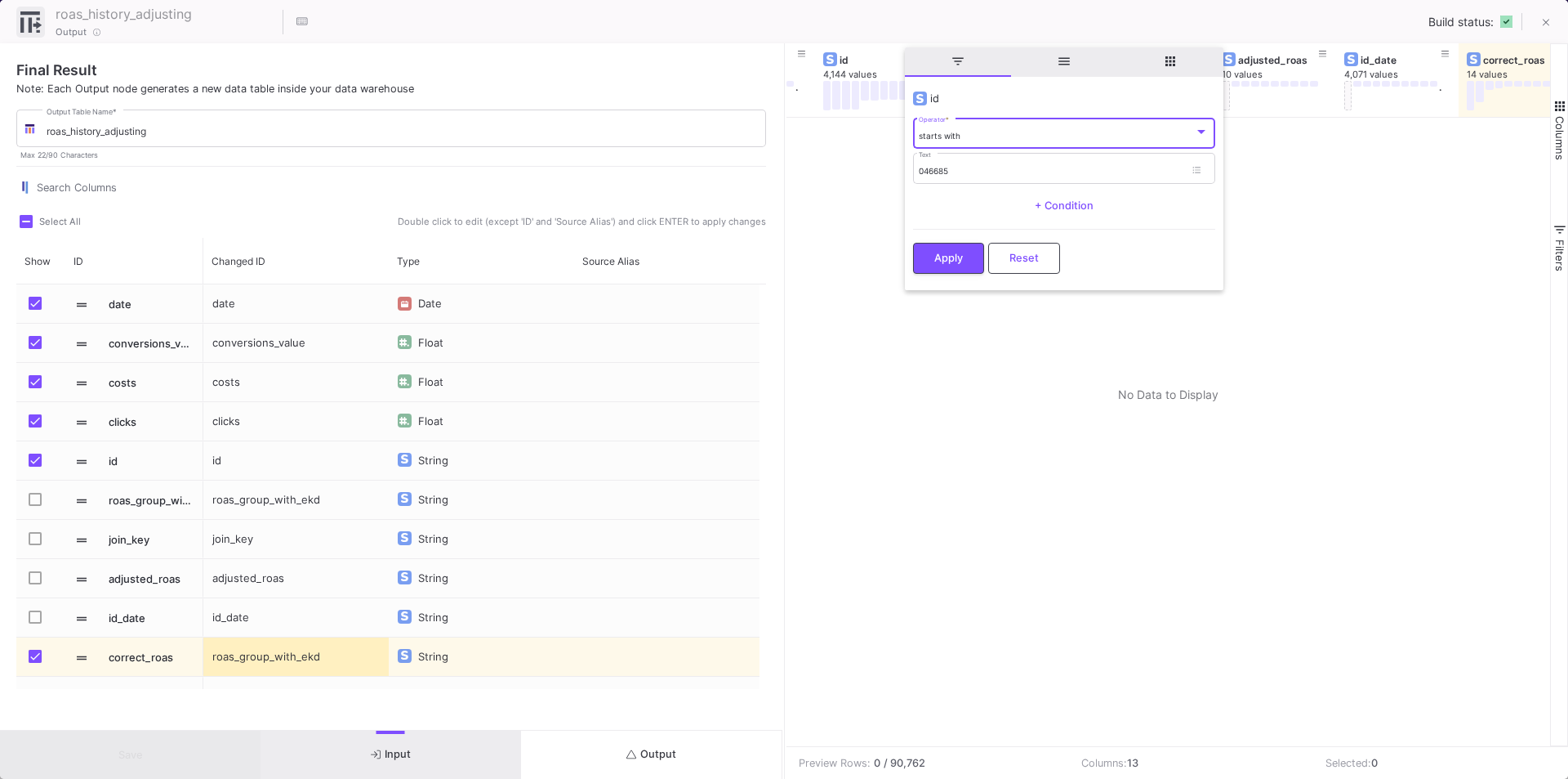
click at [1036, 257] on span "Reset" at bounding box center [1024, 257] width 29 height 13
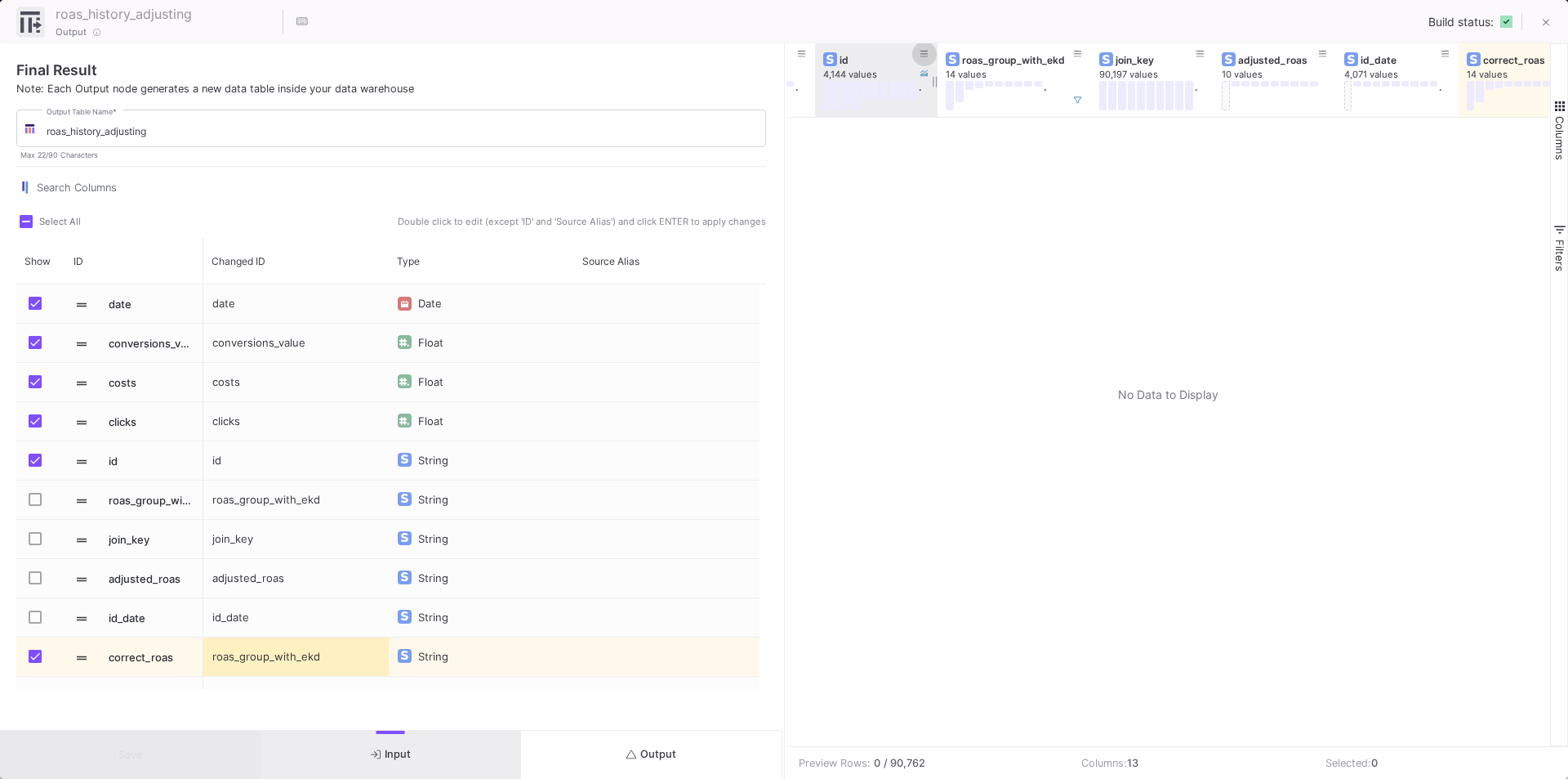
click at [921, 57] on icon at bounding box center [924, 54] width 8 height 9
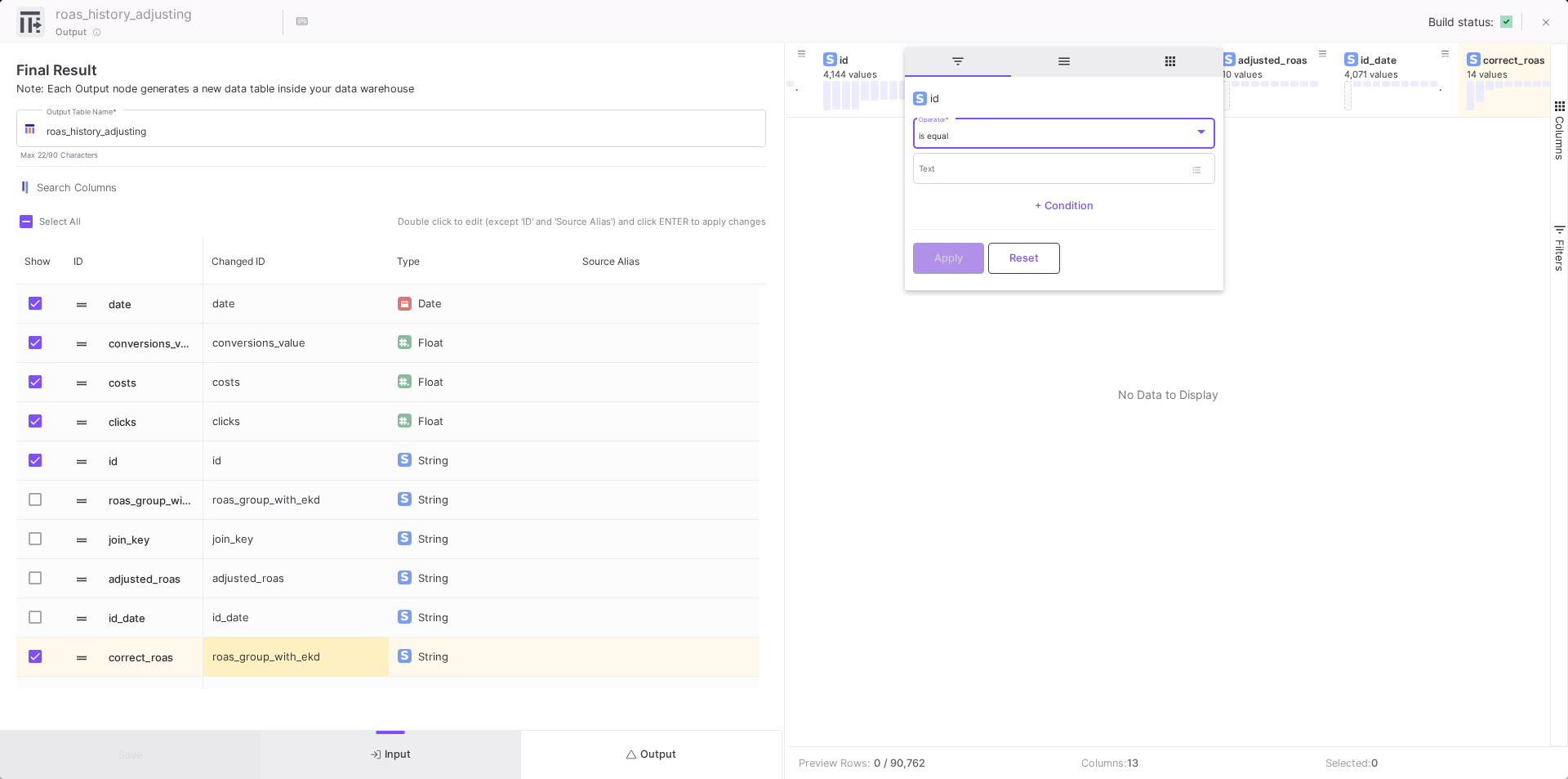
click at [963, 136] on div "is equal" at bounding box center [1056, 136] width 275 height 11
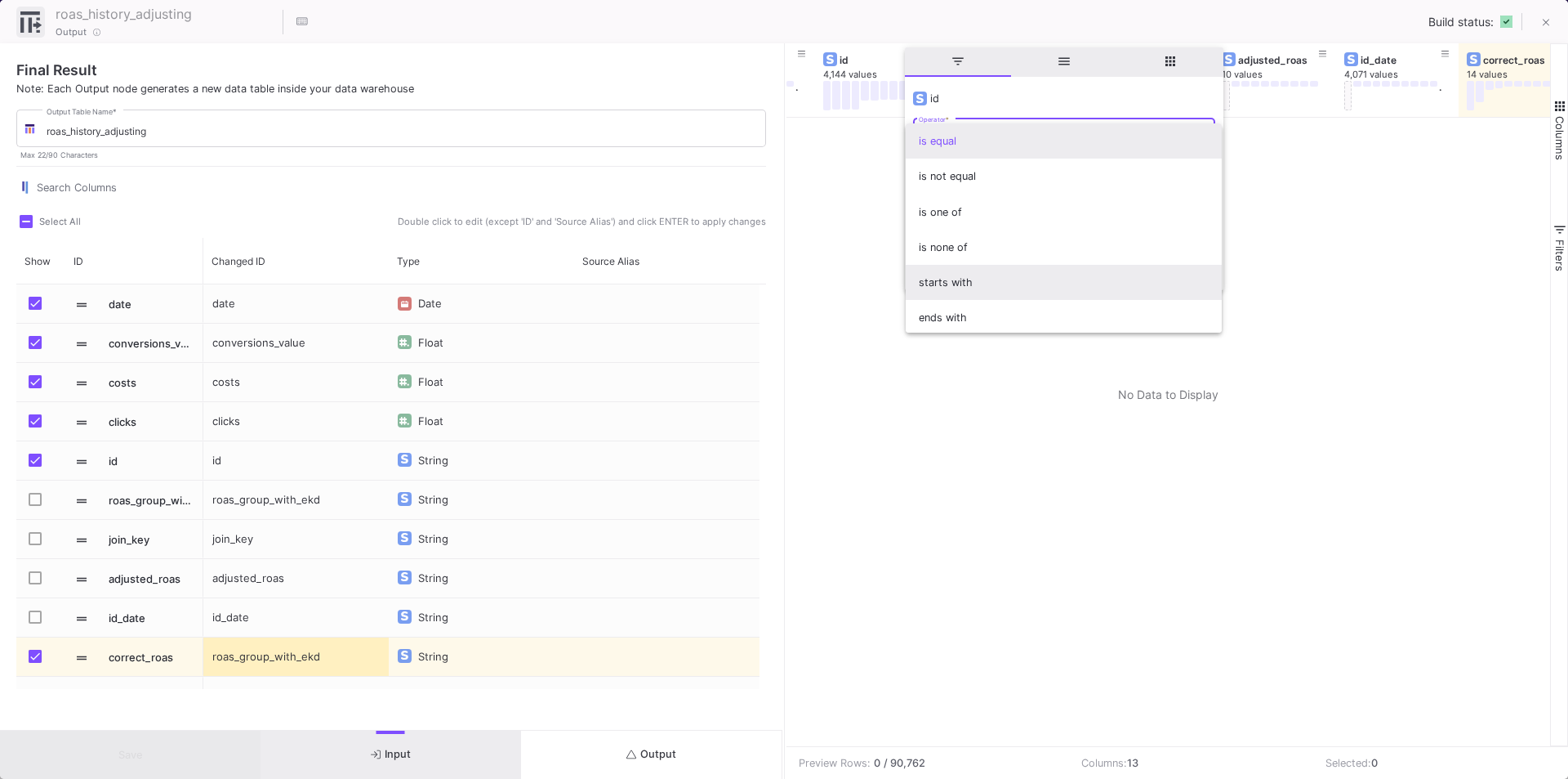
click at [941, 286] on span "starts with" at bounding box center [1063, 282] width 290 height 35
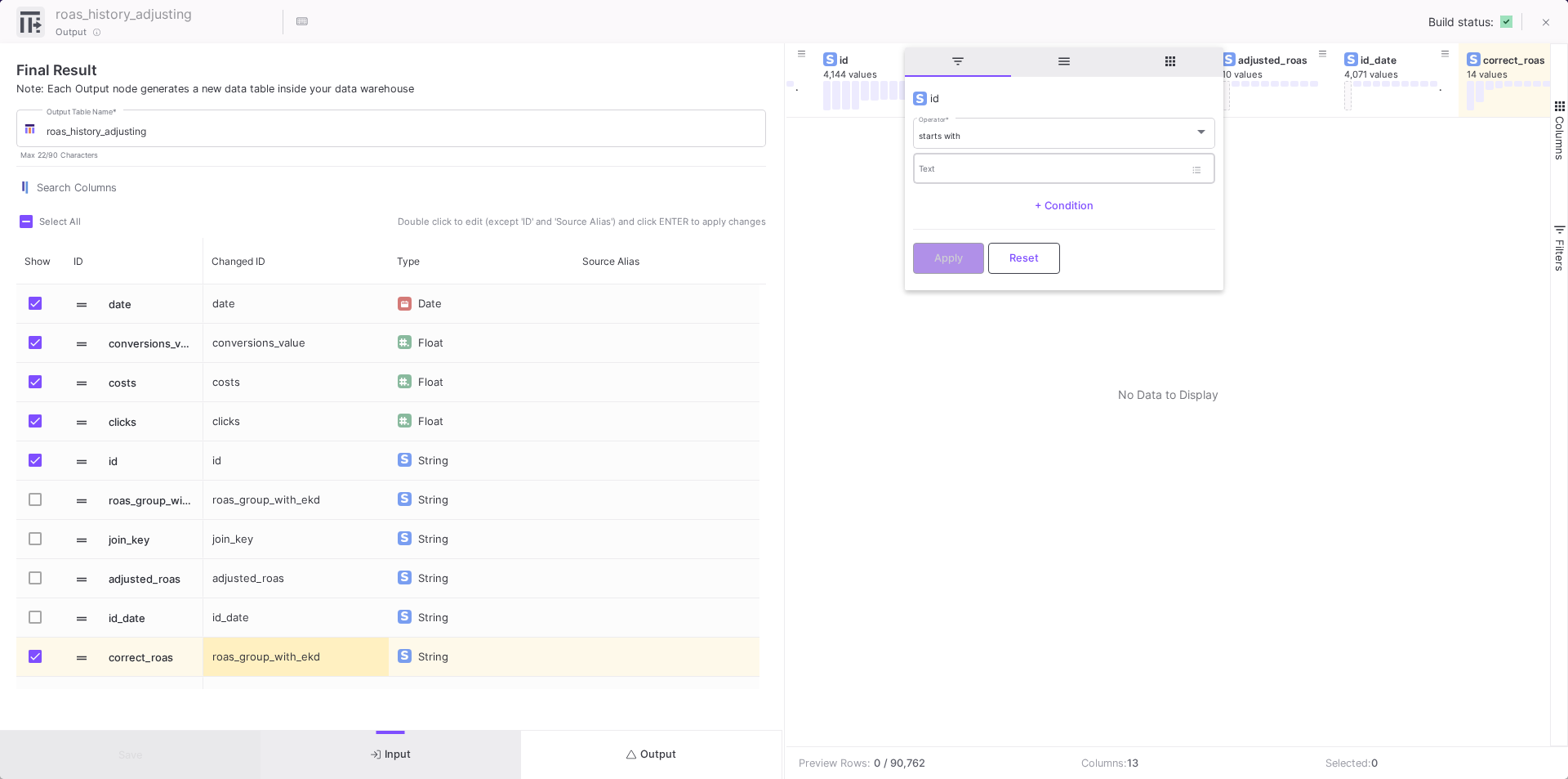
click at [958, 159] on div "Text" at bounding box center [1051, 168] width 265 height 34
paste input "049675-0-0233"
type input "049675-0-0233"
click at [947, 247] on button "Apply" at bounding box center [949, 256] width 71 height 31
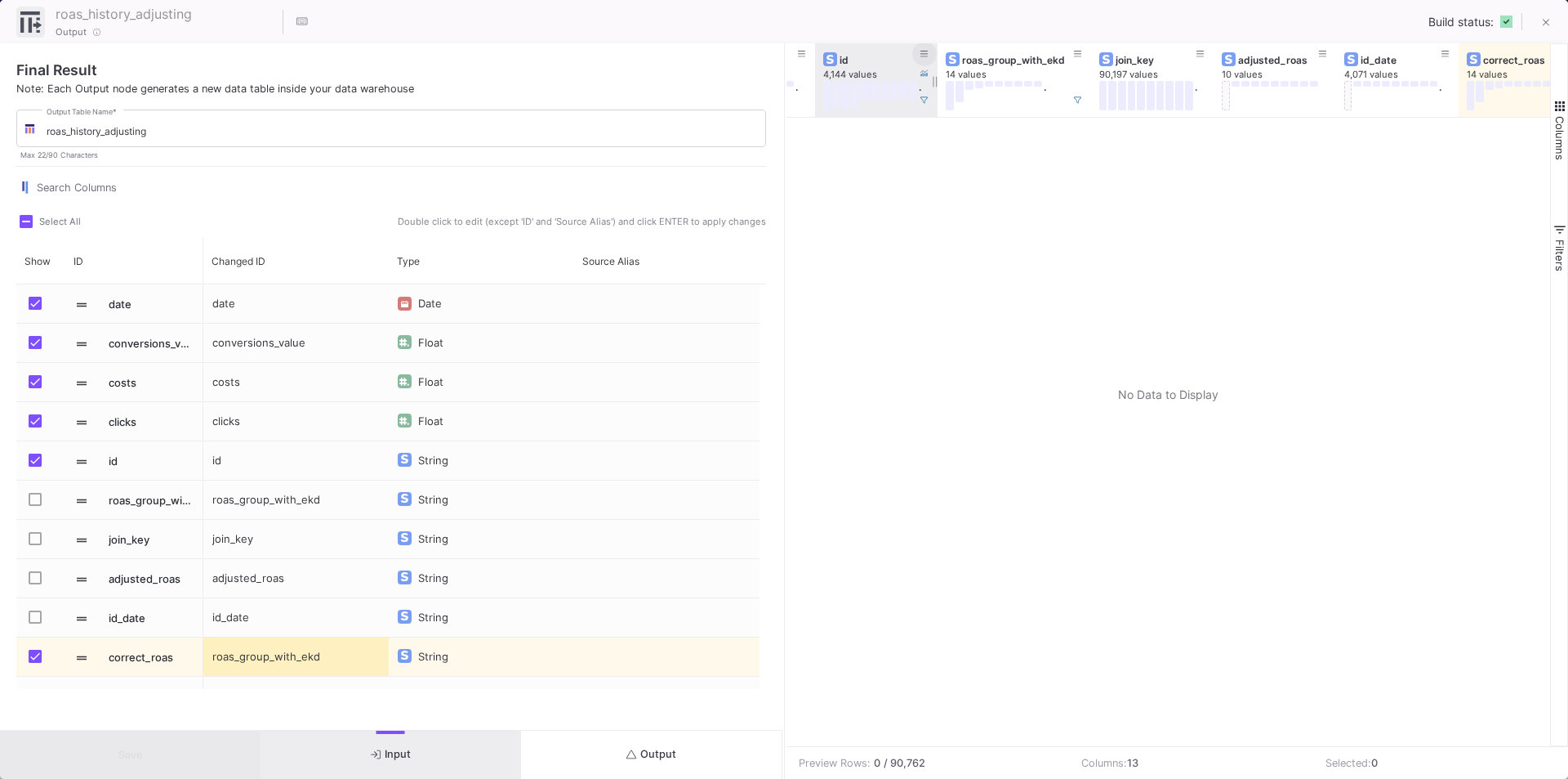
click at [925, 54] on icon at bounding box center [924, 54] width 8 height 7
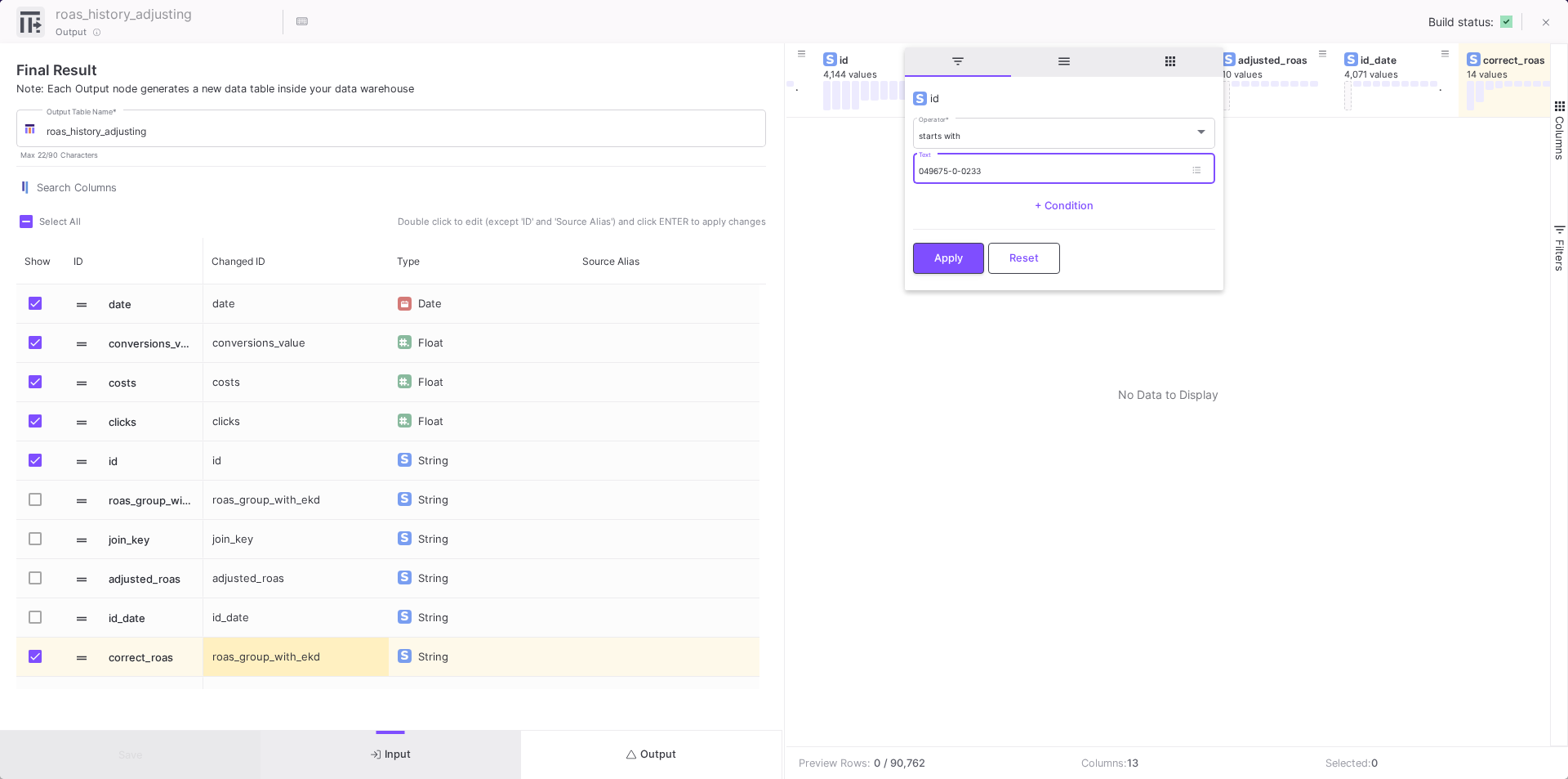
drag, startPoint x: 1005, startPoint y: 166, endPoint x: 846, endPoint y: 153, distance: 159.5
click at [846, 153] on div "Drag here to set row groups Drag here to set column labels return_rate 11,689 v…" at bounding box center [1177, 395] width 782 height 703
paste input "6685-0-00"
type input "046685-0-0033"
click at [957, 252] on span "Apply" at bounding box center [949, 255] width 28 height 13
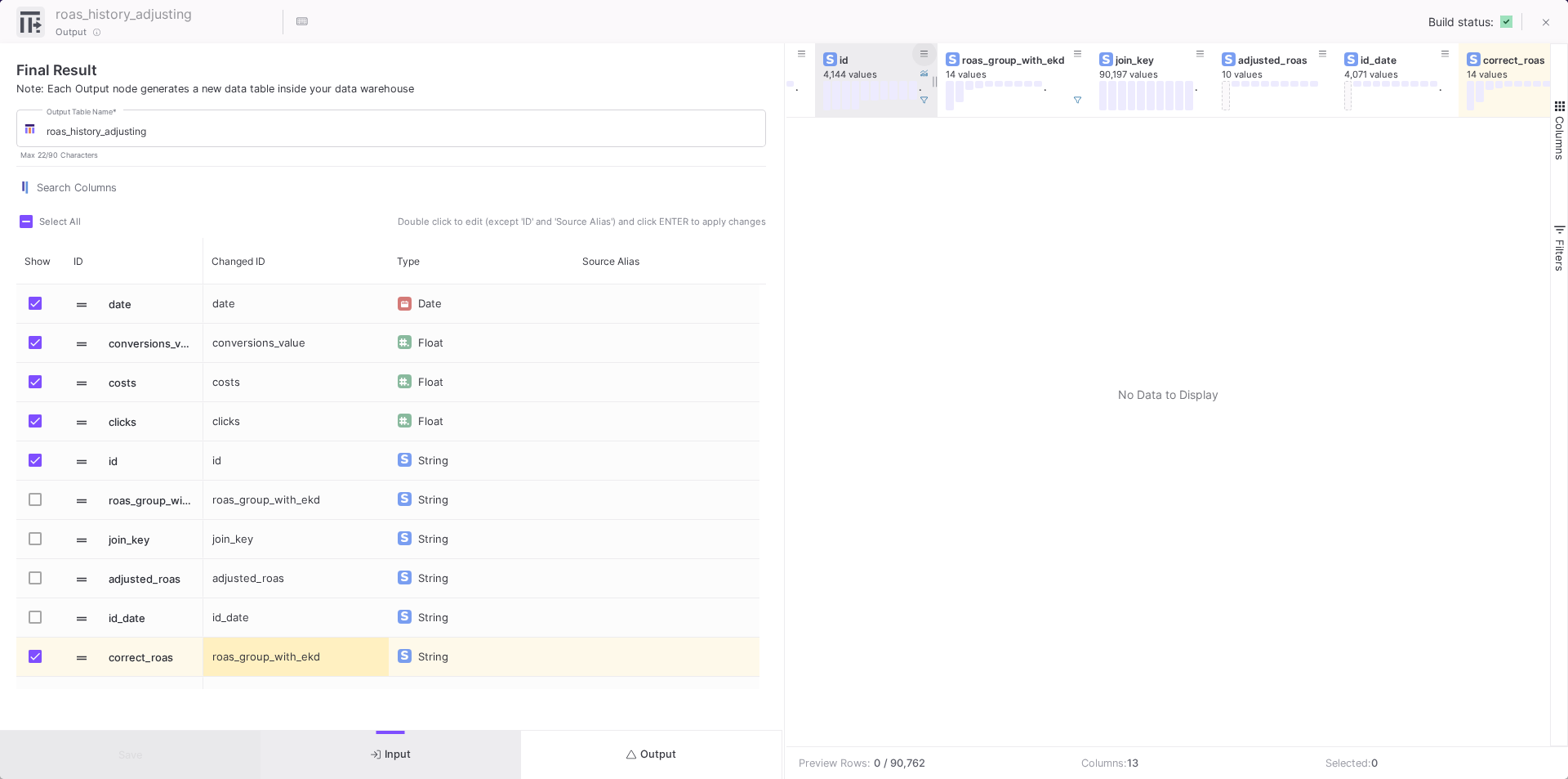
click at [925, 50] on icon at bounding box center [924, 54] width 8 height 9
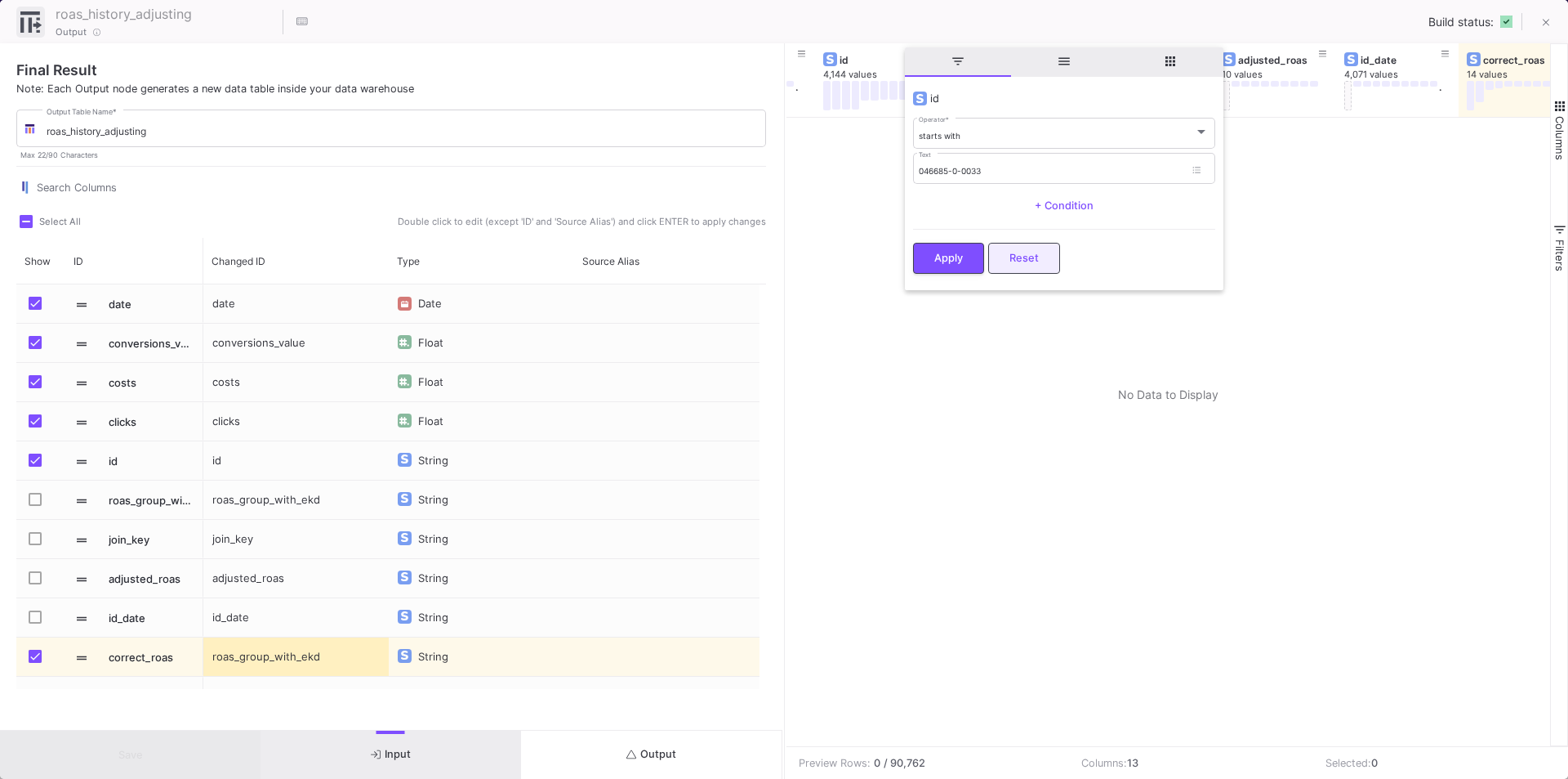
click at [1030, 256] on span "Reset" at bounding box center [1024, 257] width 29 height 13
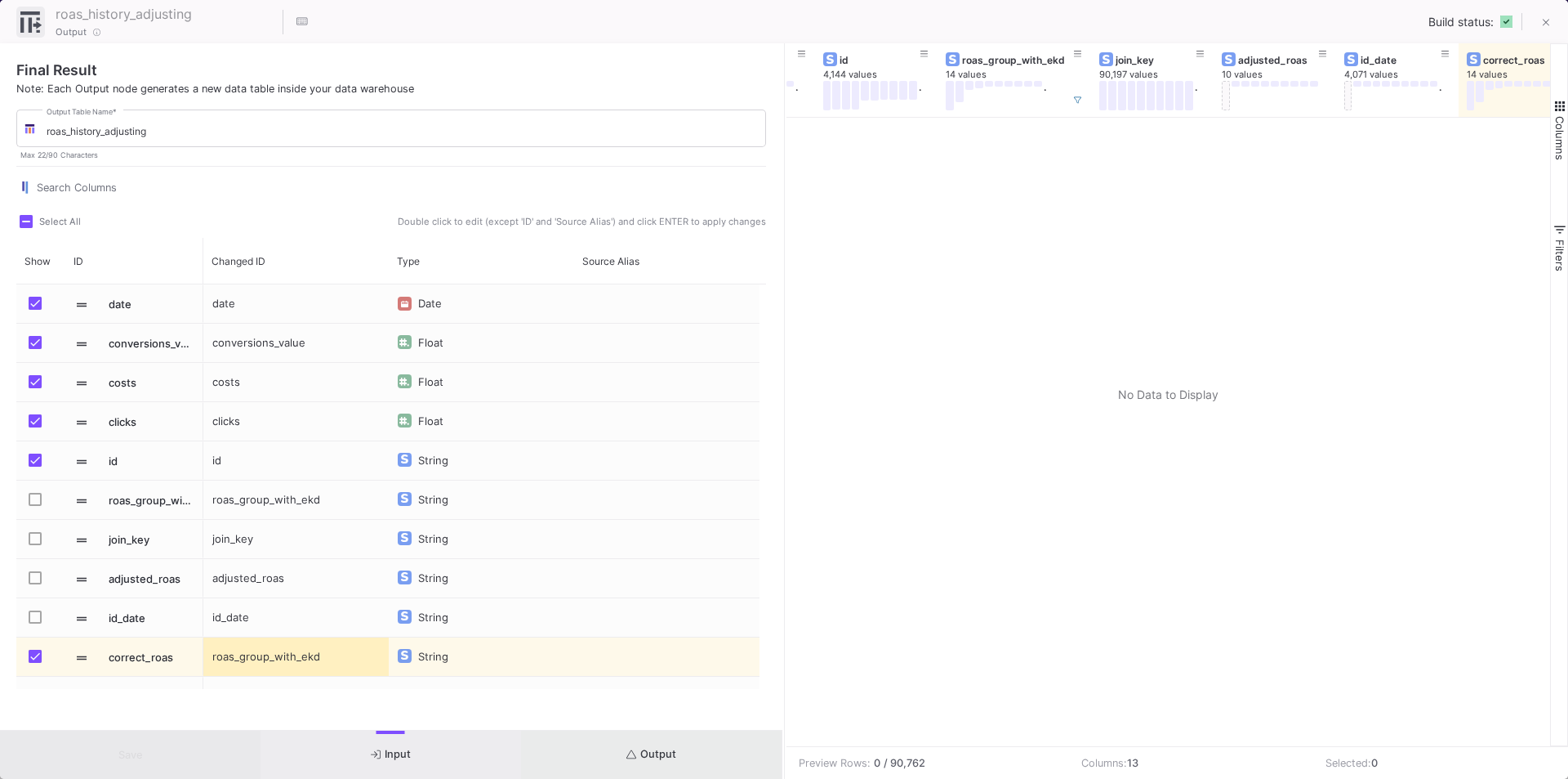
click at [648, 767] on button "Output" at bounding box center [650, 755] width 260 height 49
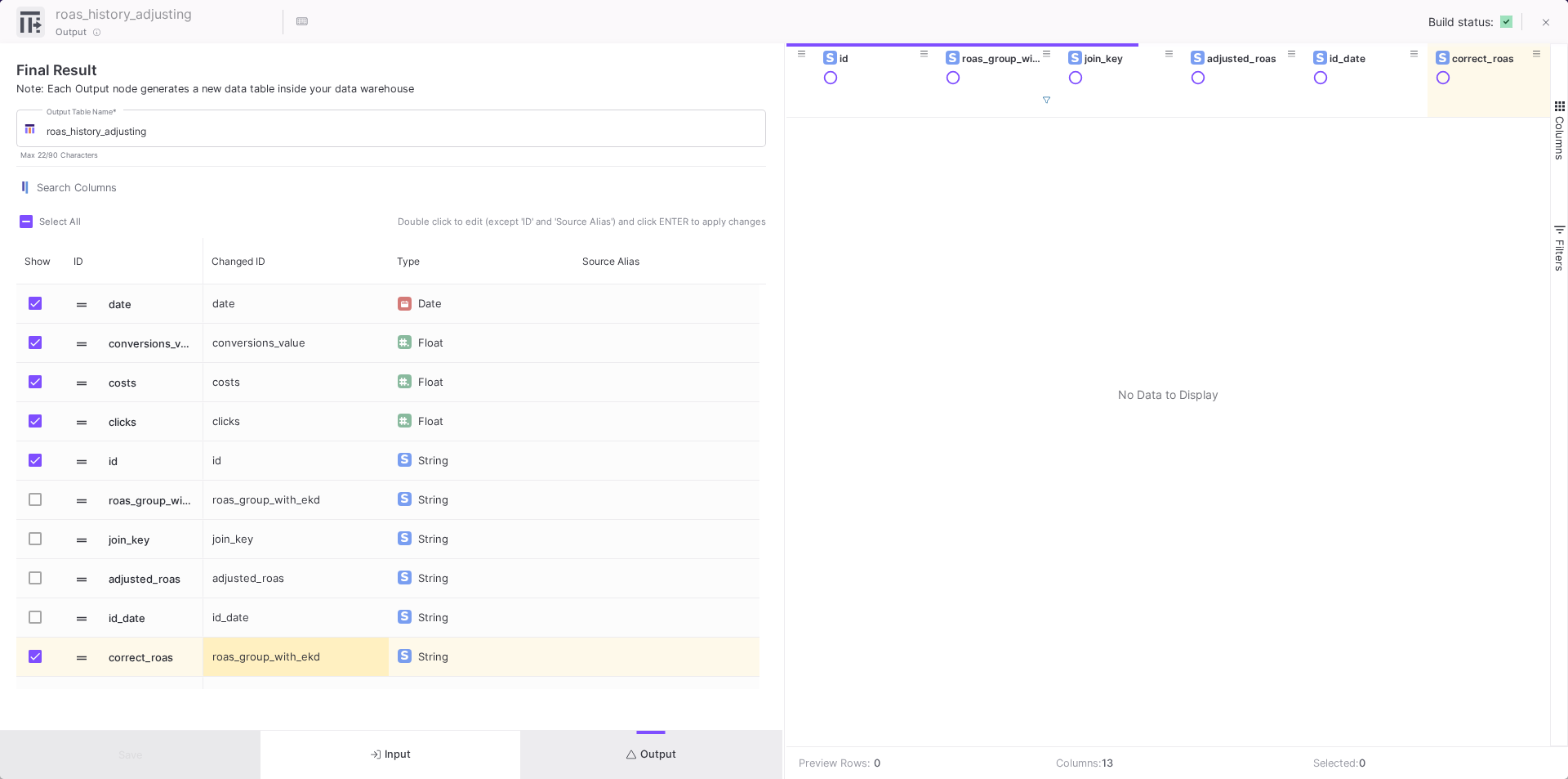
click at [404, 761] on button "Input" at bounding box center [390, 755] width 260 height 49
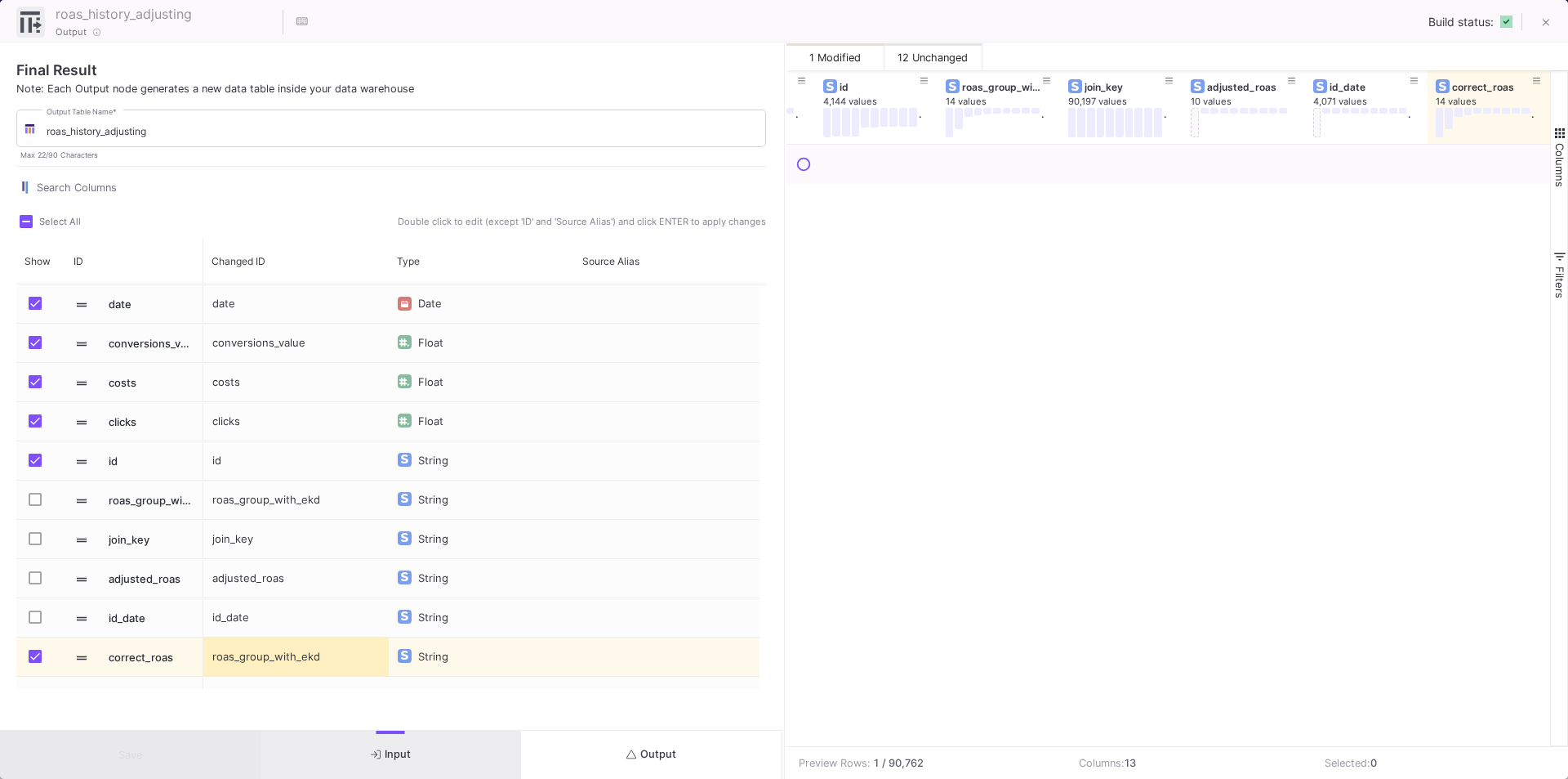
scroll to position [0, 707]
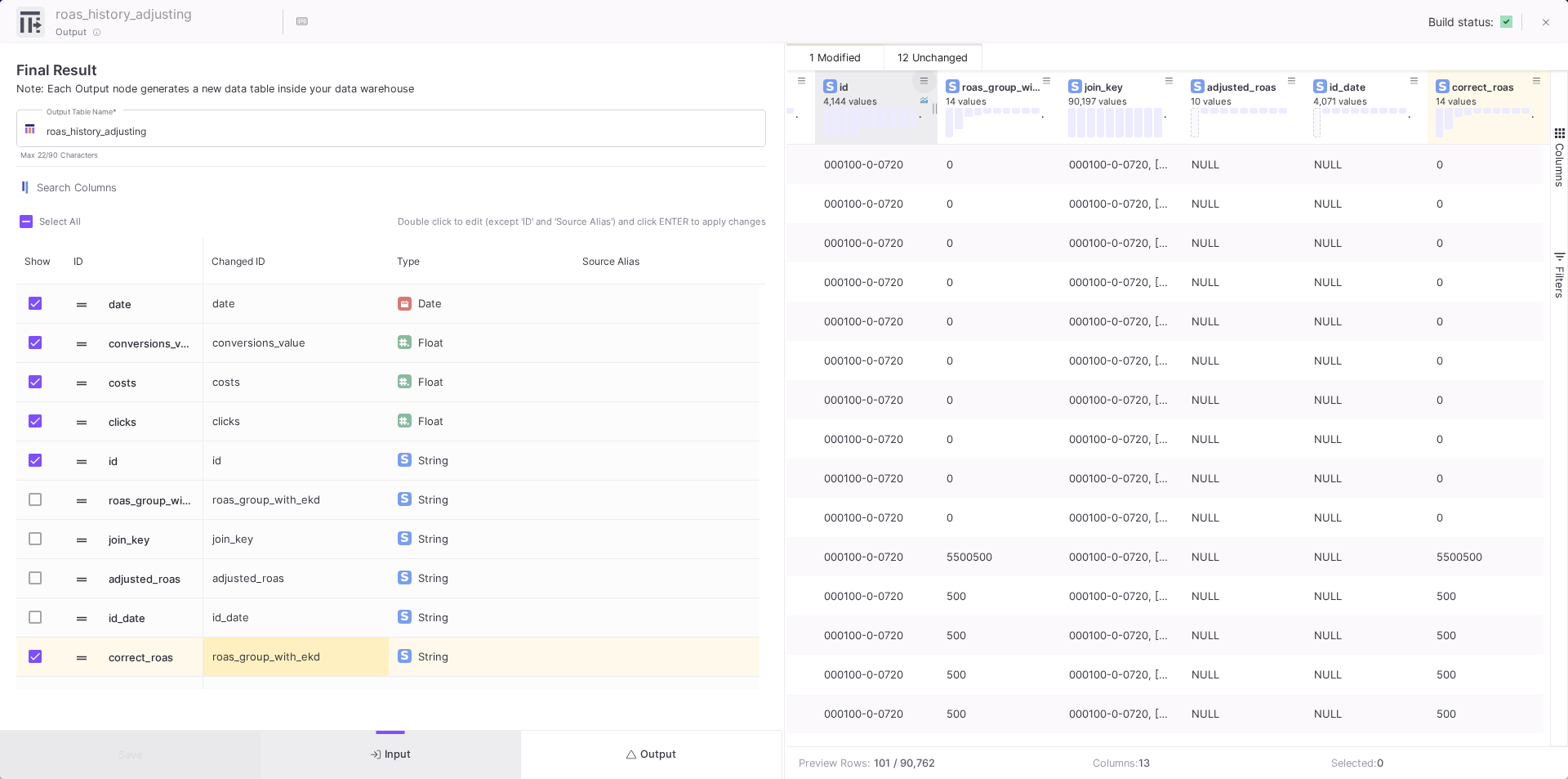
click at [923, 80] on icon at bounding box center [924, 81] width 8 height 9
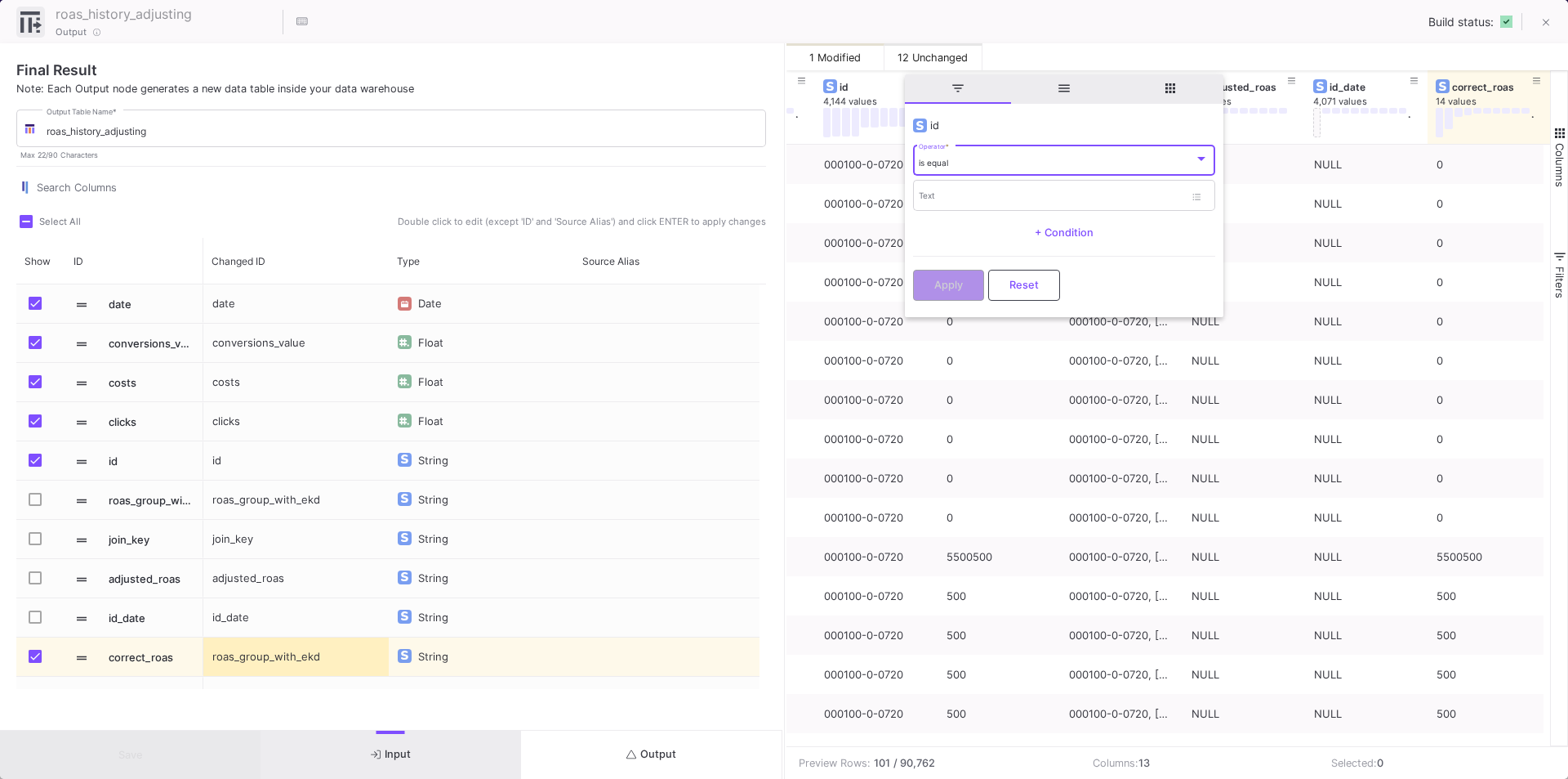
click at [969, 167] on div "is equal" at bounding box center [1056, 163] width 275 height 11
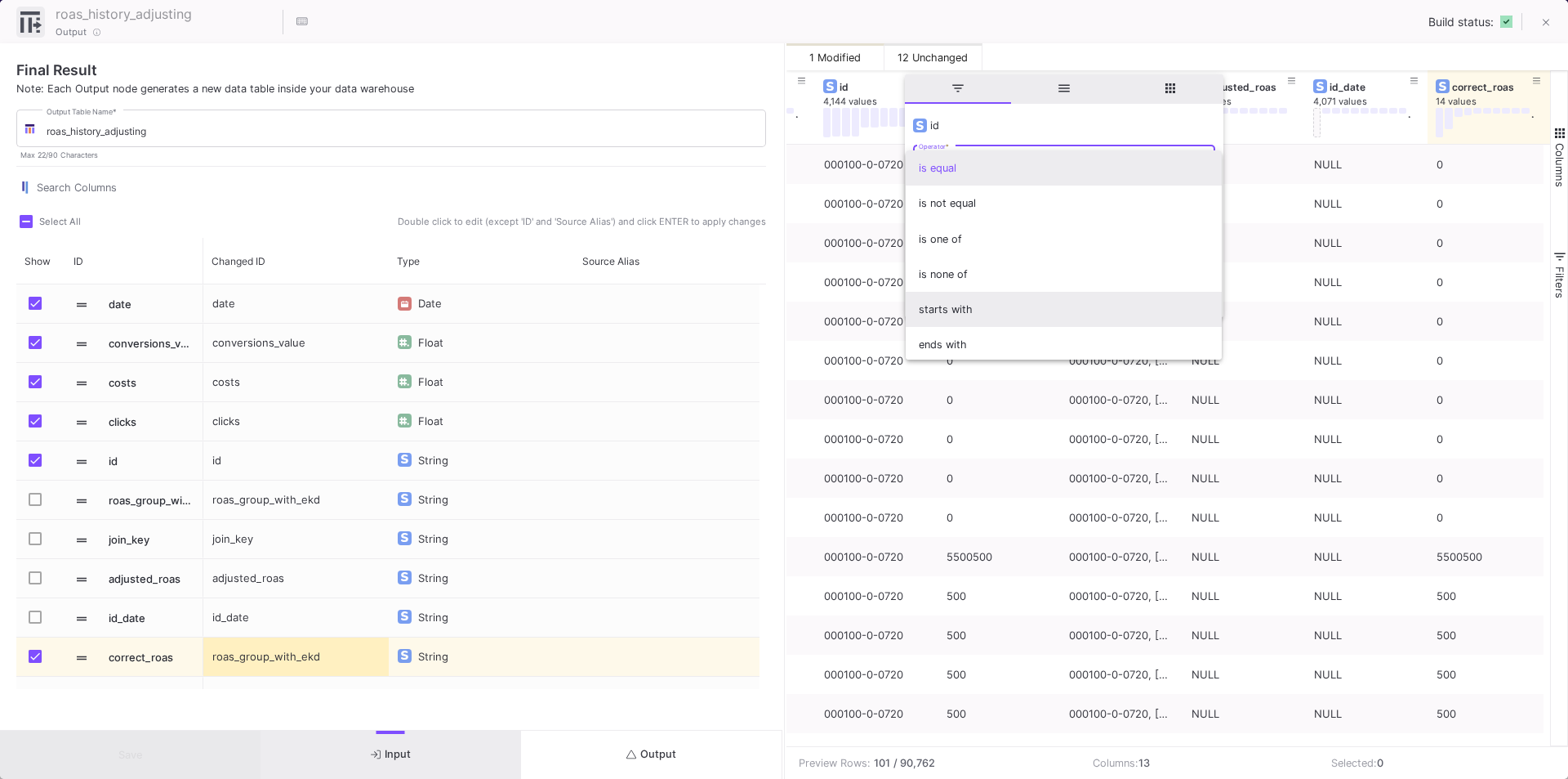
click at [957, 307] on span "starts with" at bounding box center [1063, 309] width 290 height 35
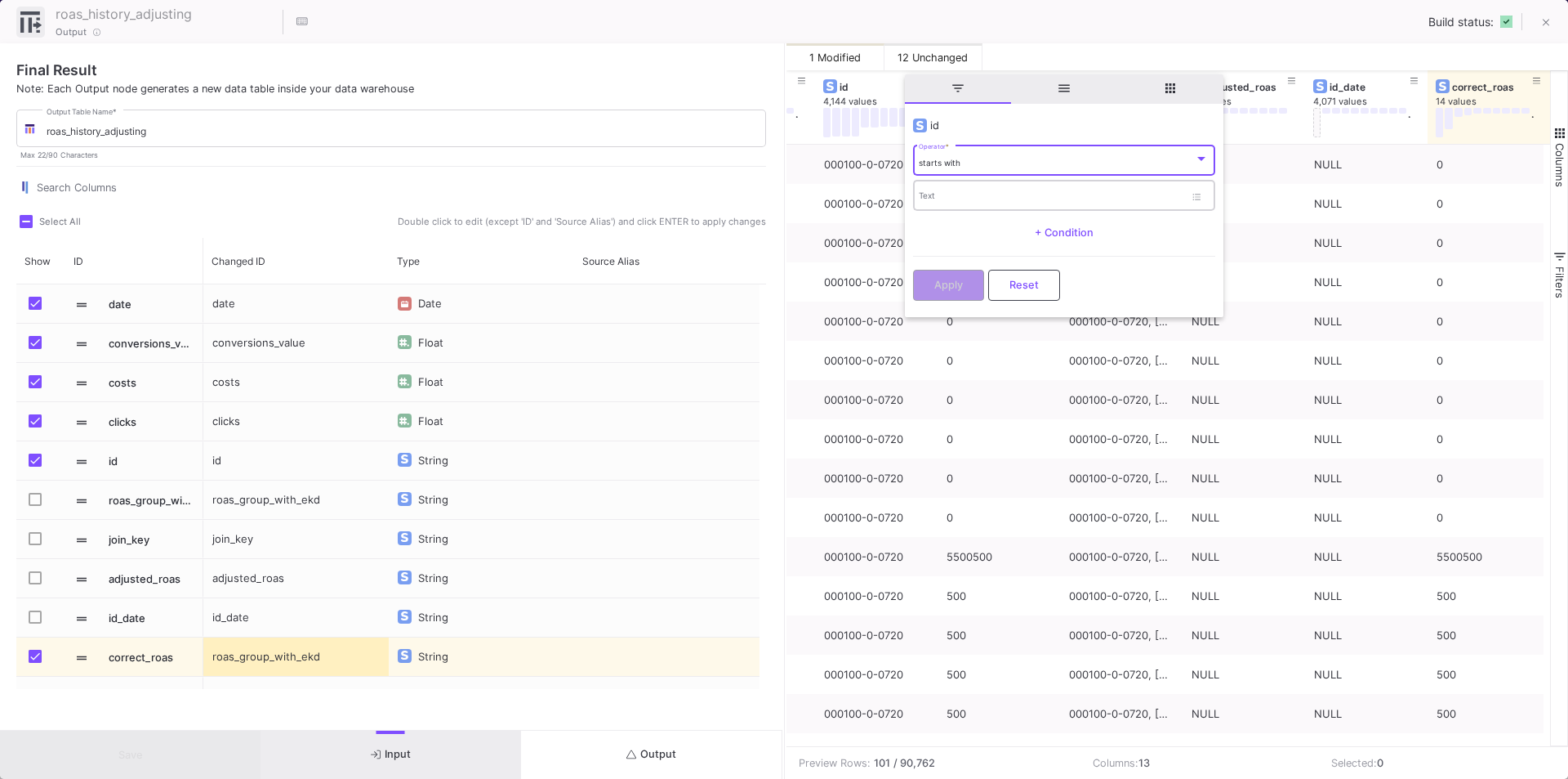
click at [939, 202] on input "Text" at bounding box center [1051, 198] width 265 height 11
click at [958, 195] on input "Text" at bounding box center [1051, 198] width 265 height 11
paste input "046685-0-0033"
type input "046685-0-0033"
click at [950, 275] on button "Apply" at bounding box center [949, 283] width 71 height 31
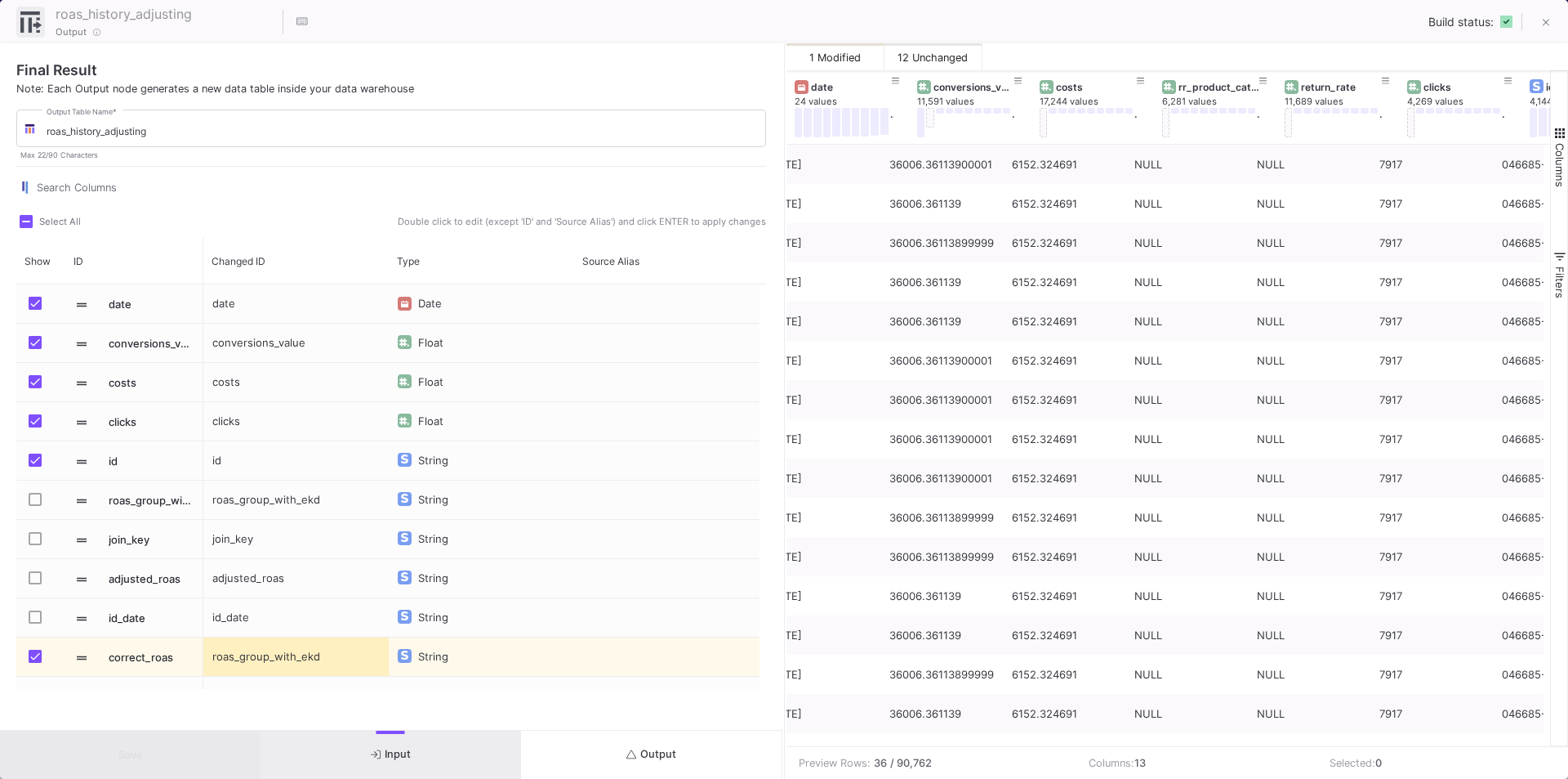
scroll to position [0, 0]
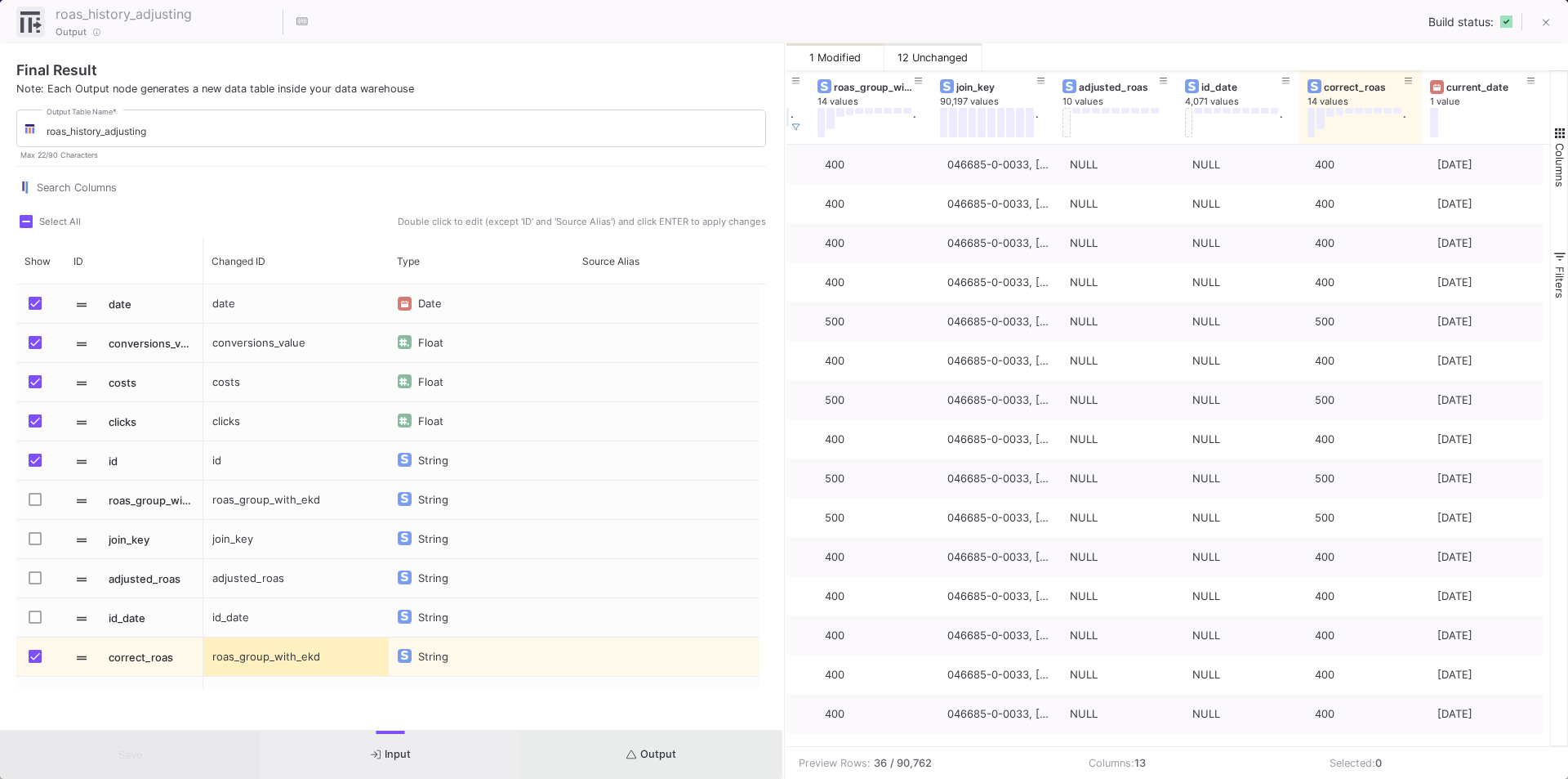
click at [642, 753] on span "Output" at bounding box center [651, 754] width 50 height 13
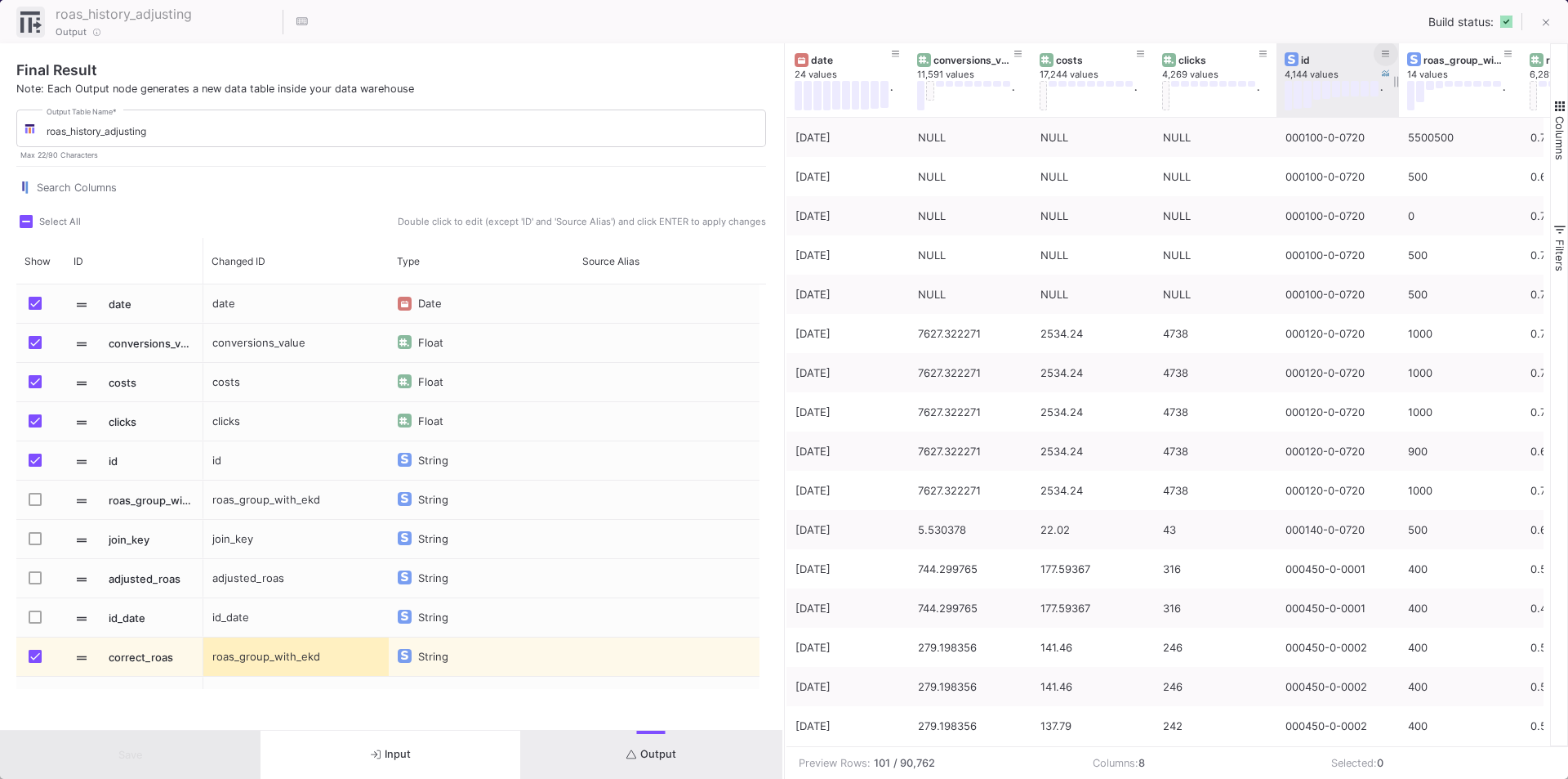
click at [1380, 54] on button at bounding box center [1385, 54] width 24 height 24
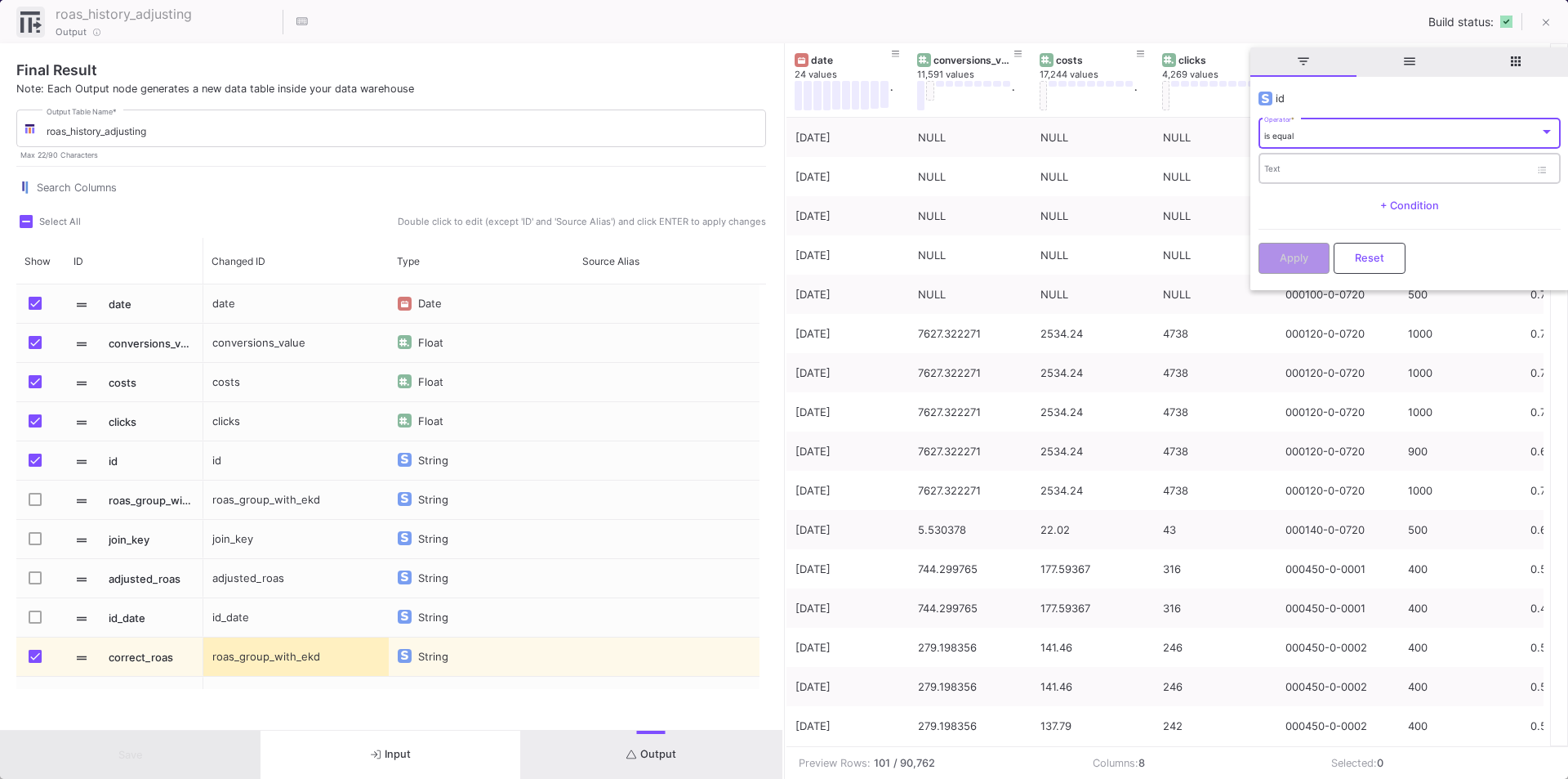
click at [1319, 161] on div "Text" at bounding box center [1396, 168] width 265 height 34
click at [1311, 138] on div "is equal" at bounding box center [1401, 136] width 275 height 11
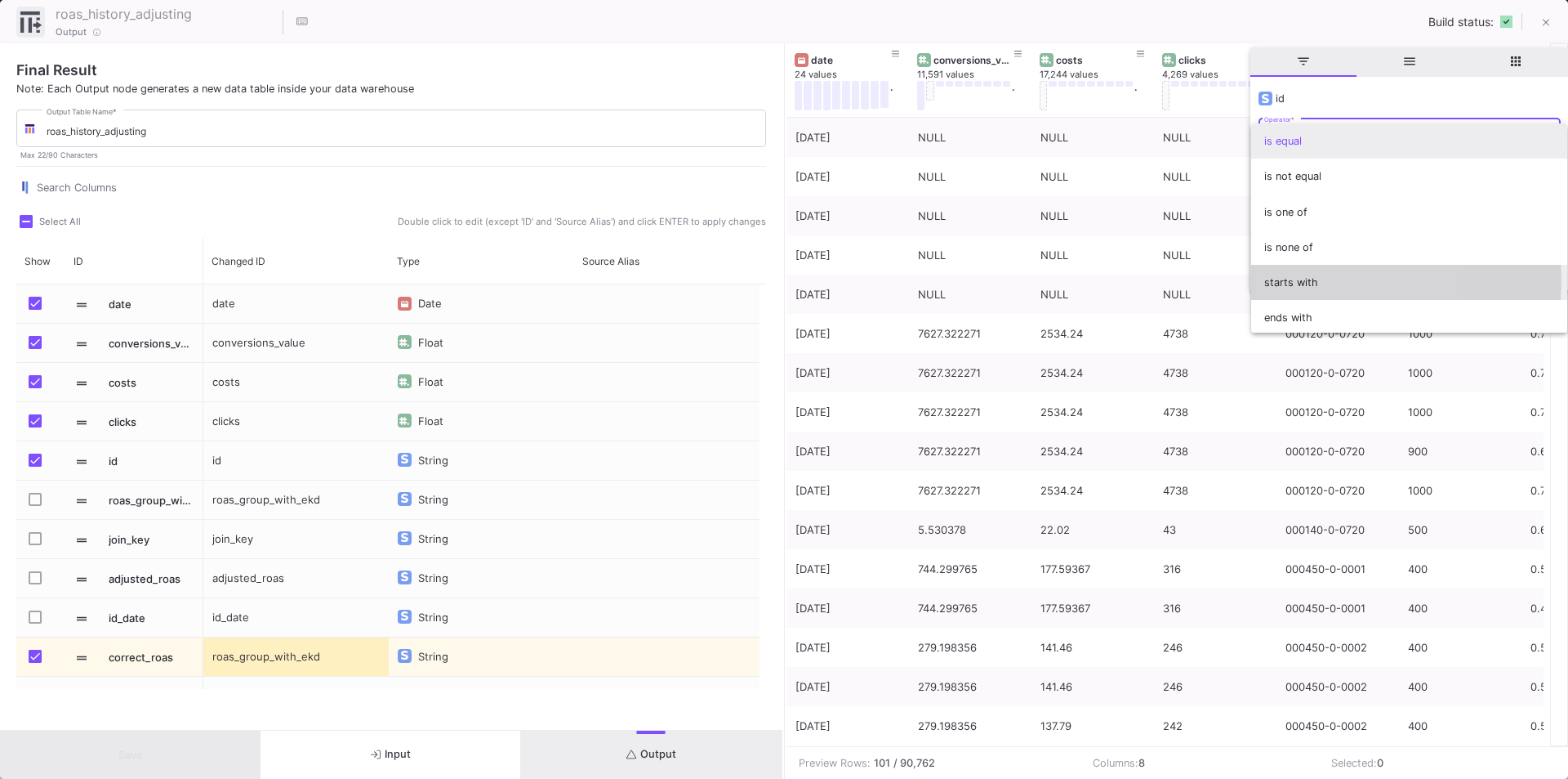
click at [1304, 280] on span "starts with" at bounding box center [1409, 282] width 290 height 35
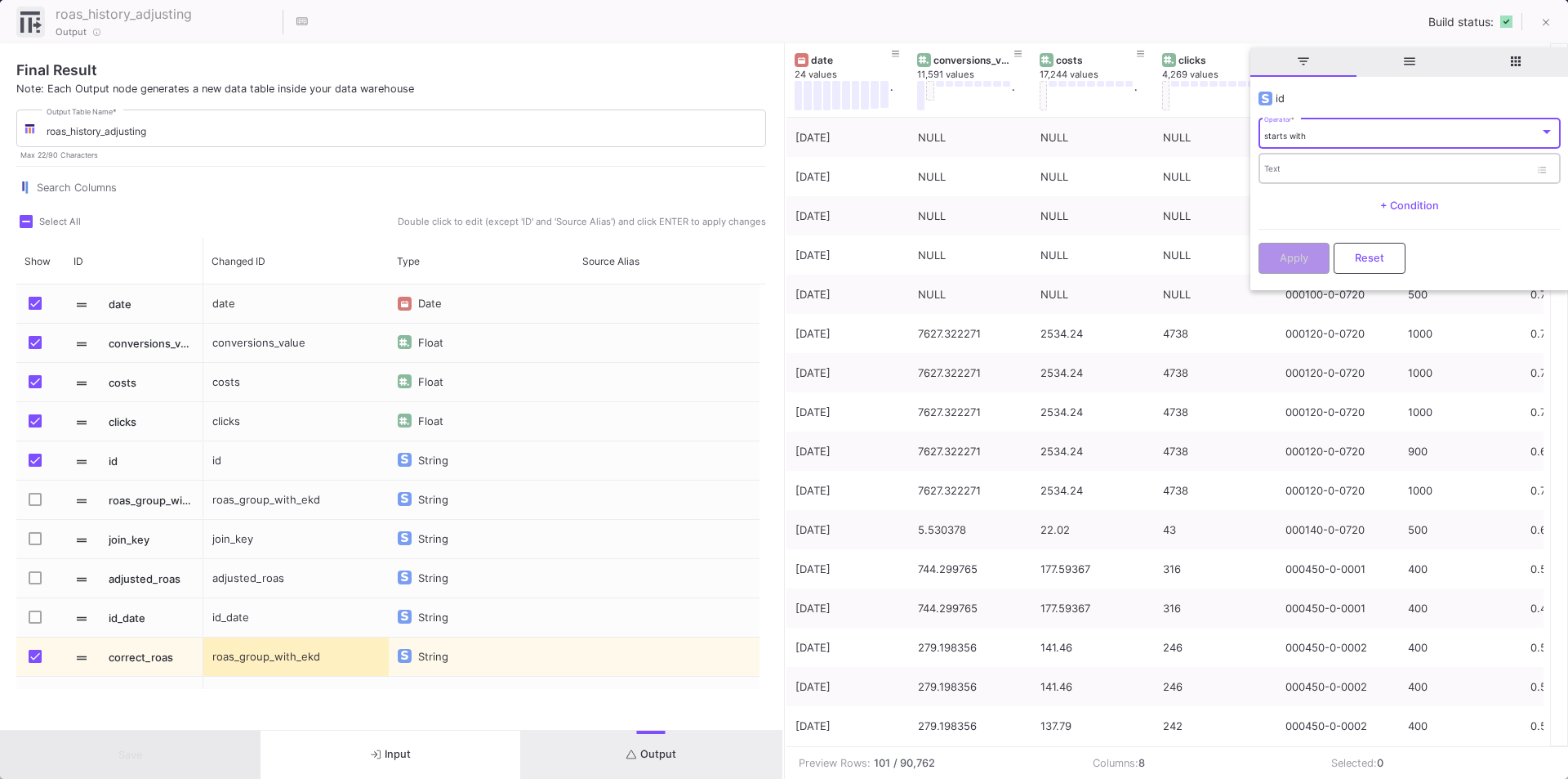
click at [1282, 162] on div "Text" at bounding box center [1396, 168] width 265 height 34
paste input "046685-0-0033"
type input "046685-0-0033"
click at [1303, 272] on div "Apply Reset" at bounding box center [1409, 254] width 302 height 50
click at [1302, 261] on span "Apply" at bounding box center [1293, 255] width 28 height 13
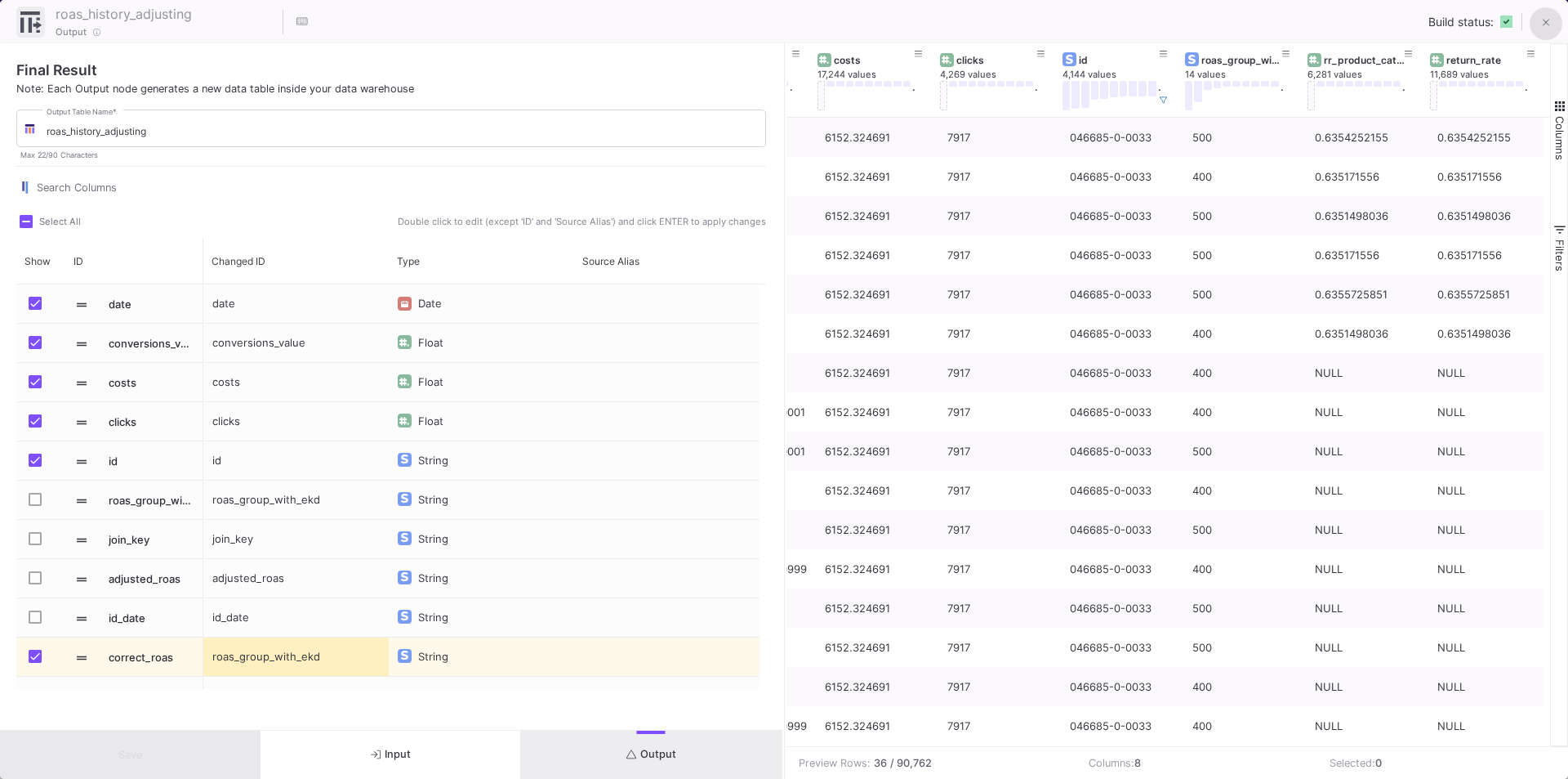
click at [1549, 24] on icon at bounding box center [1546, 23] width 8 height 12
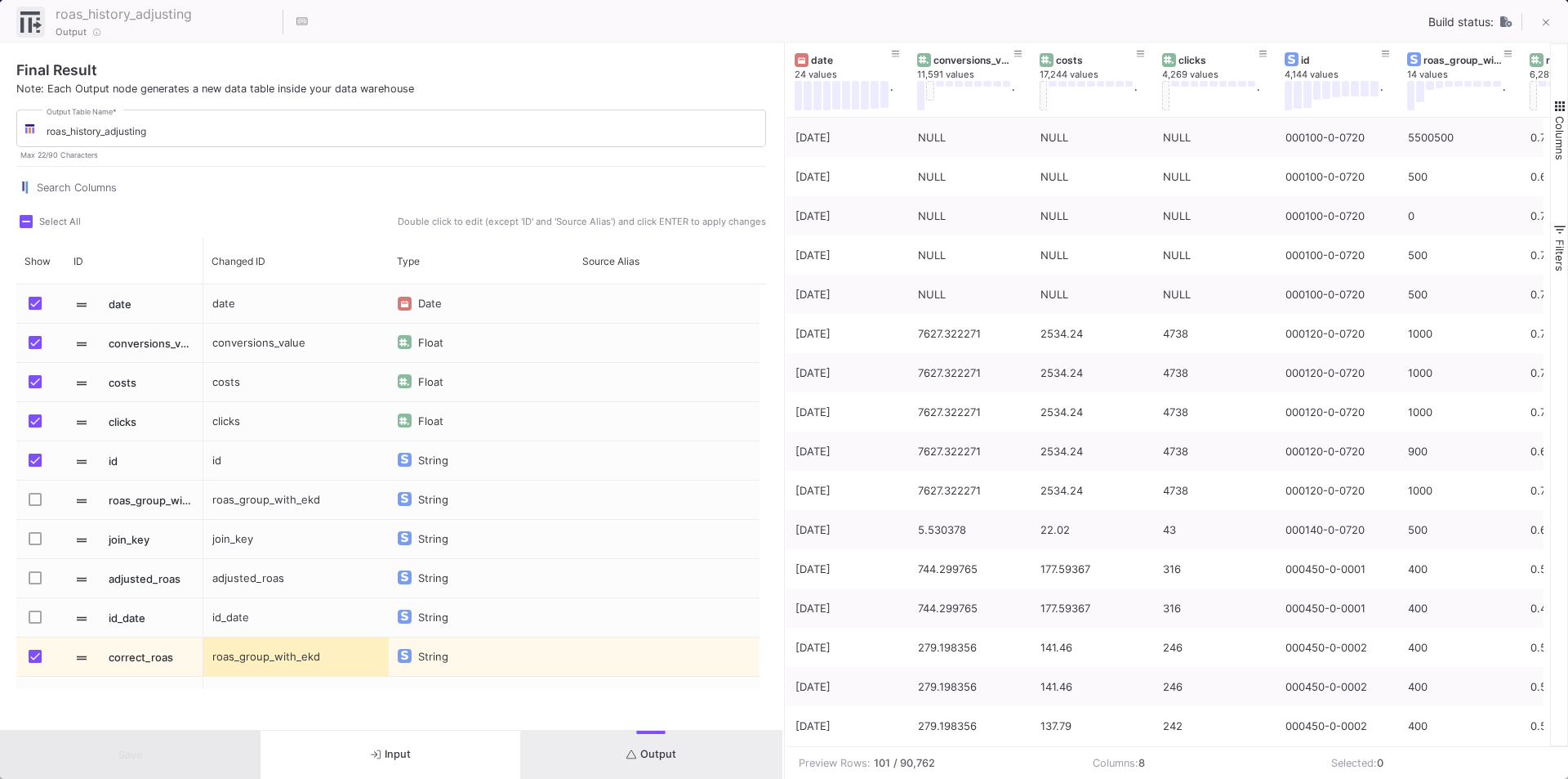
click at [1120, 21] on div "roas_history_adjusting 22 / 90 Output Build status:" at bounding box center [784, 22] width 1568 height 44
click at [1554, 25] on button at bounding box center [1545, 23] width 33 height 33
